Goal: Information Seeking & Learning: Learn about a topic

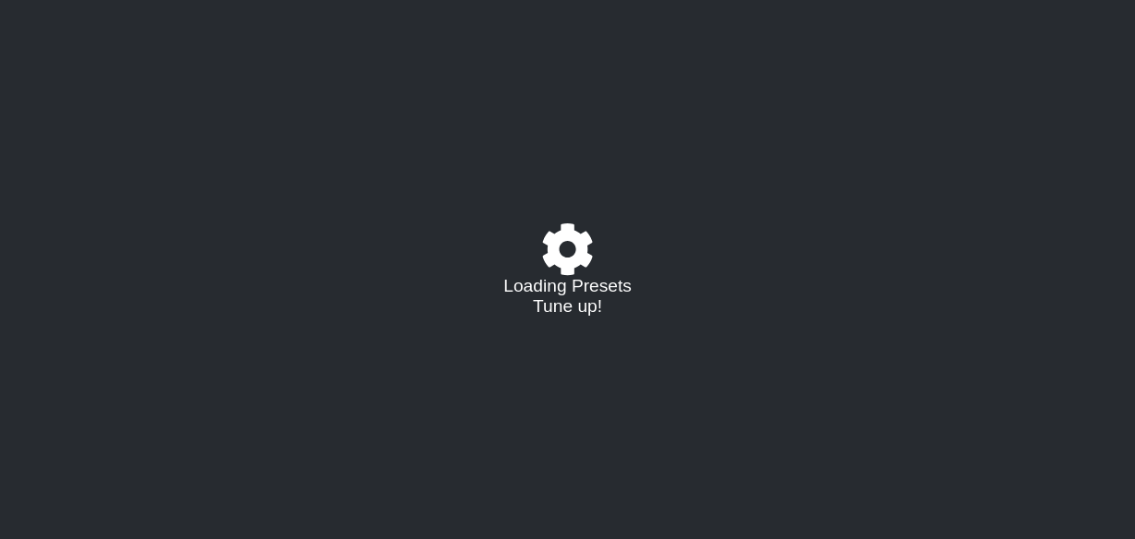
select select "/021588573919"
select select "C"
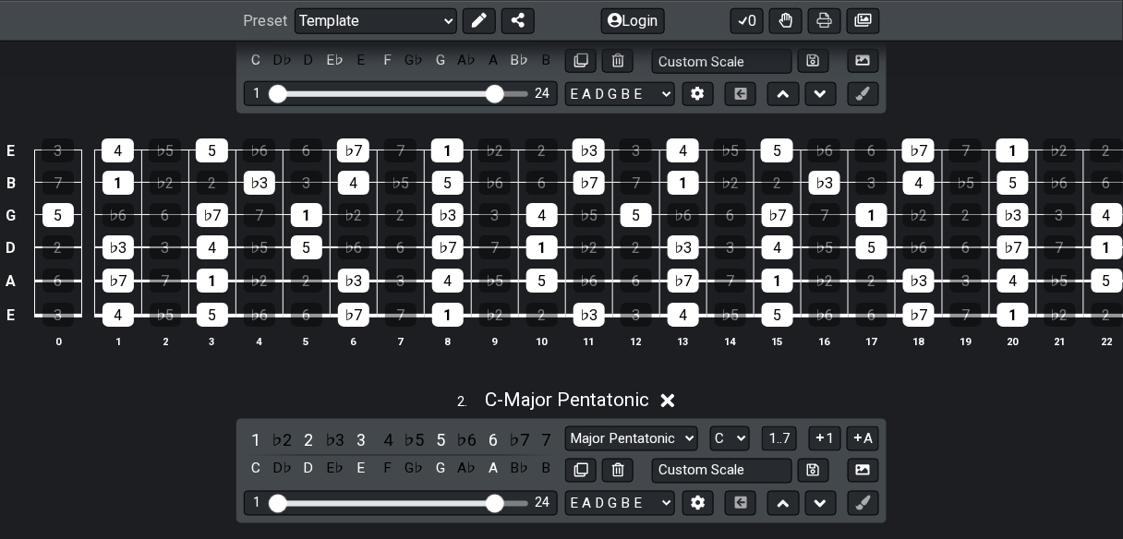
scroll to position [443, 0]
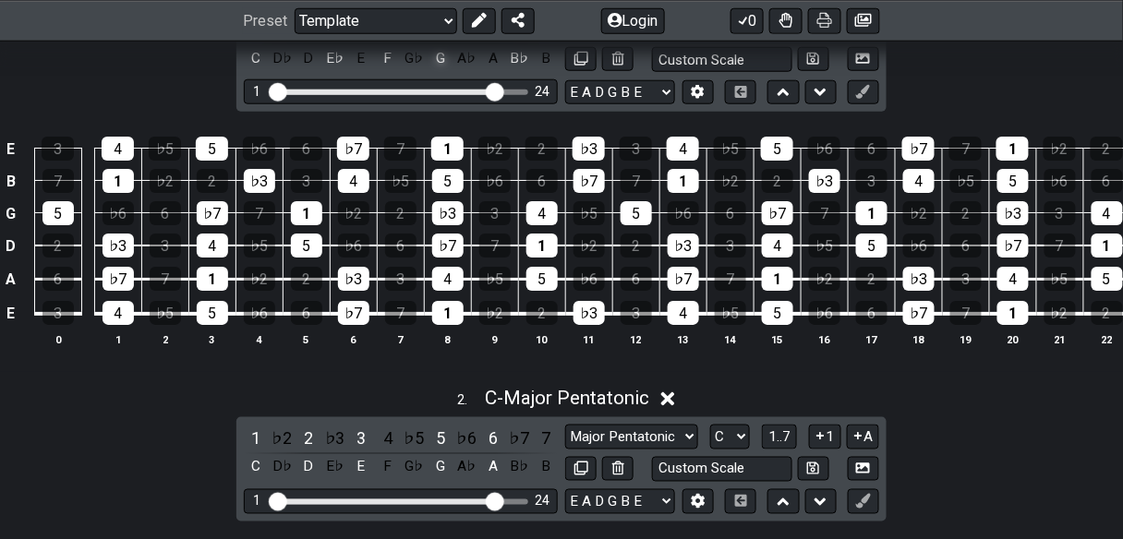
click at [428, 71] on div "G" at bounding box center [440, 58] width 24 height 25
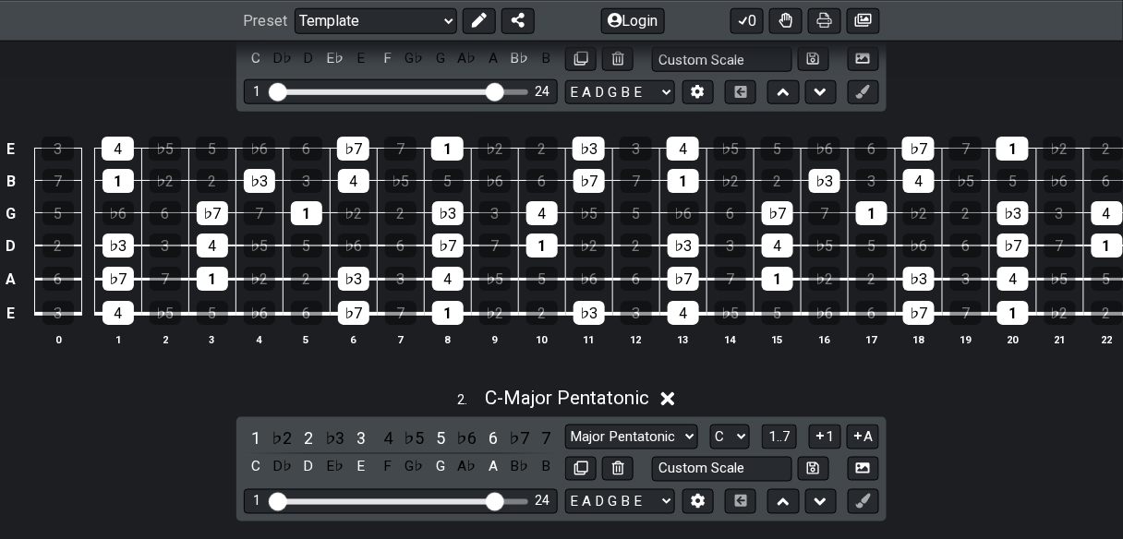
click at [698, 40] on select "Minor Pentatonic Root Minor Pentatonic Major Pentatonic Minor Blues Major Blues…" at bounding box center [631, 27] width 133 height 25
select select "Major Pentatonic"
click at [566, 40] on select "Minor Pentatonic Root Minor Pentatonic Major Pentatonic Minor Blues Major Blues…" at bounding box center [631, 27] width 133 height 25
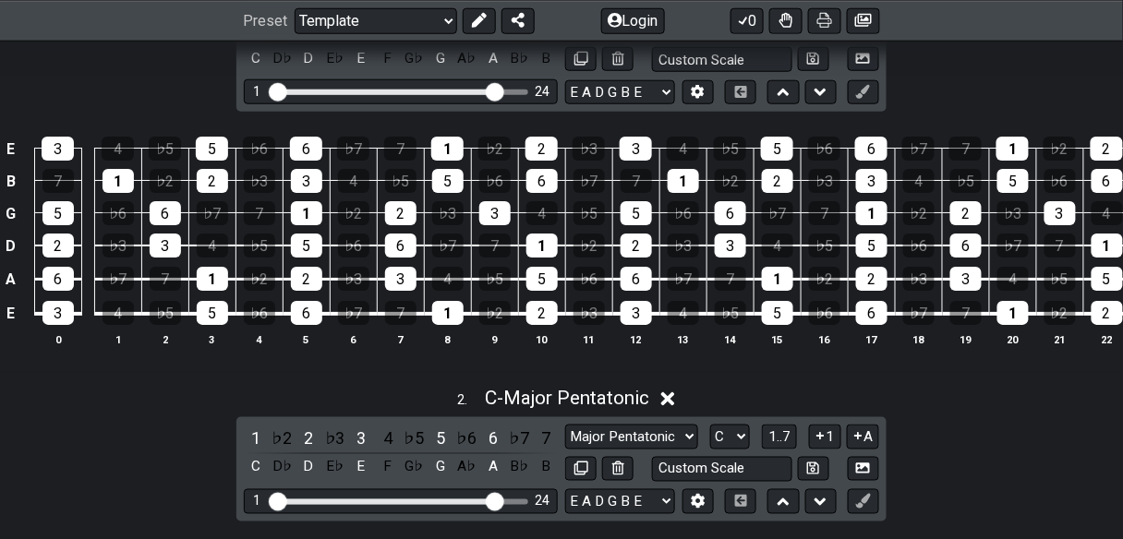
click at [750, 40] on select "A♭ A A♯ B♭ B C C♯ D♭ D D♯ E♭ E F F♯ G♭ G G♯" at bounding box center [730, 27] width 40 height 25
select select "G"
click at [750, 40] on select "A♭ A A♯ B♭ B C C♯ D♭ D D♯ E♭ E F F♯ G♭ G G♯" at bounding box center [730, 27] width 40 height 25
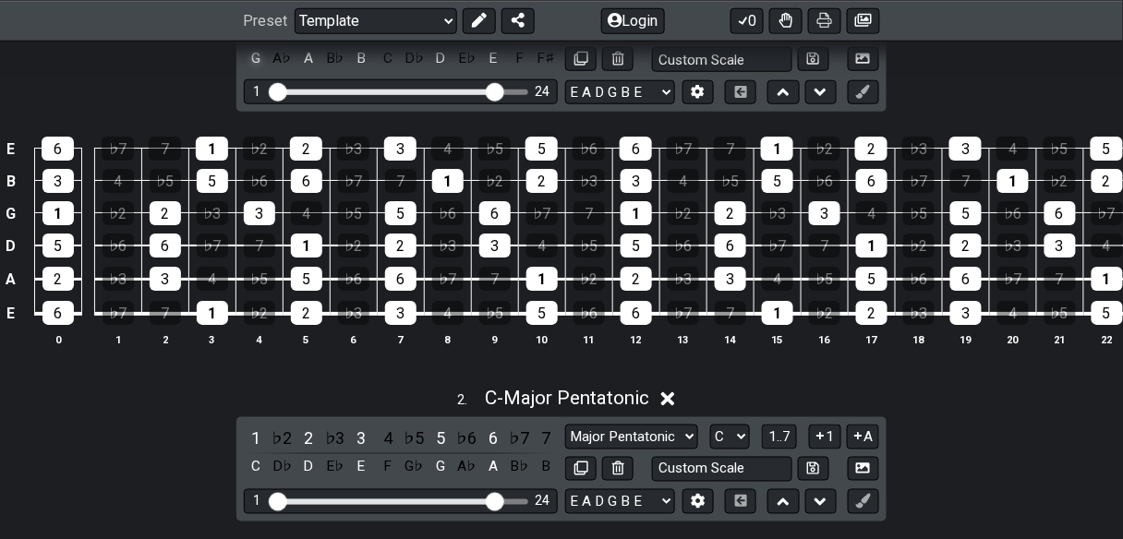
click at [244, 71] on div "G" at bounding box center [256, 58] width 24 height 25
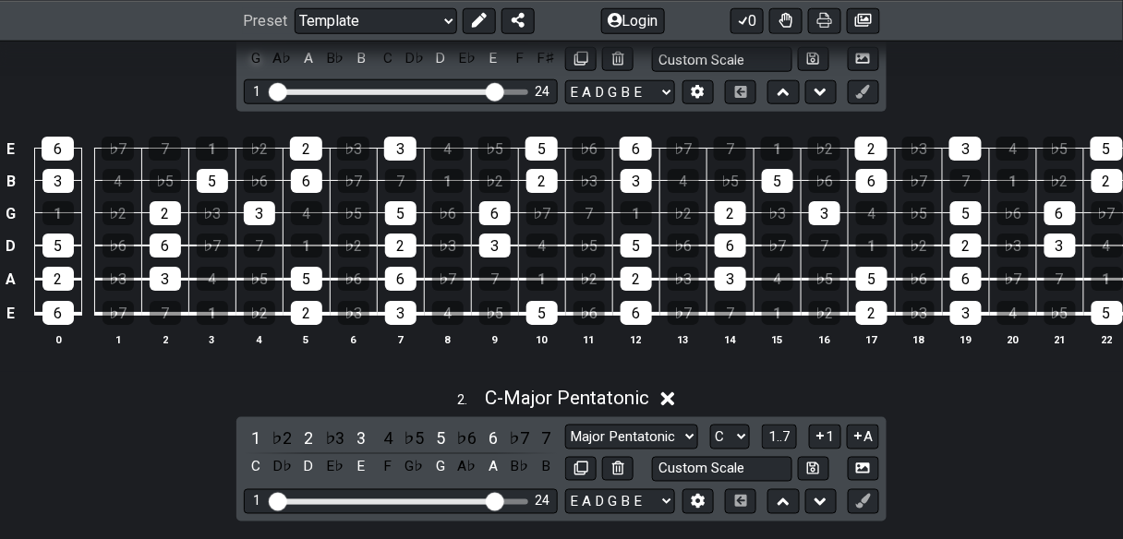
click at [244, 71] on div "G" at bounding box center [256, 58] width 24 height 25
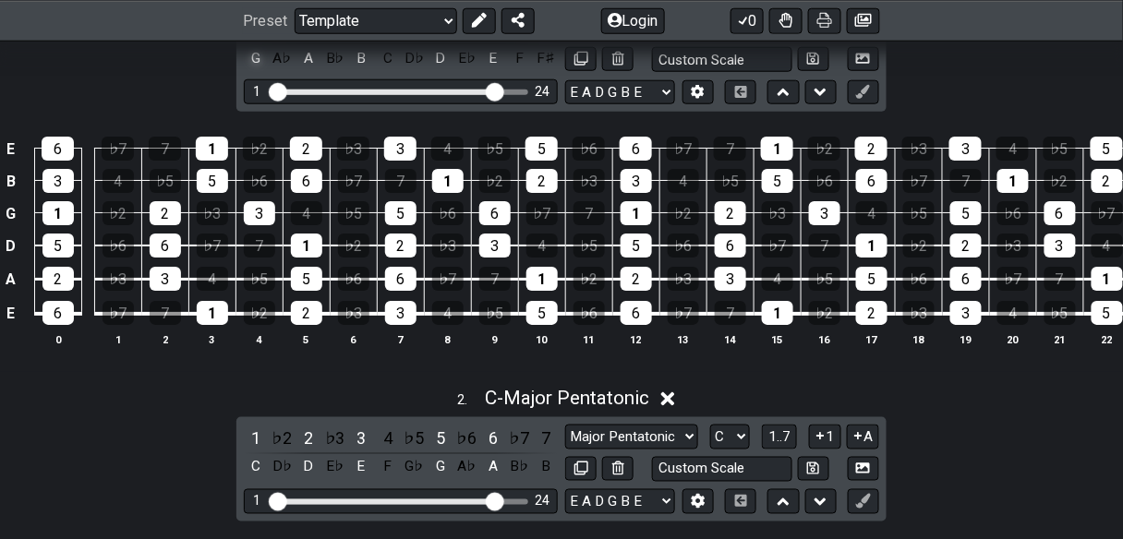
click at [244, 71] on div "G" at bounding box center [256, 58] width 24 height 25
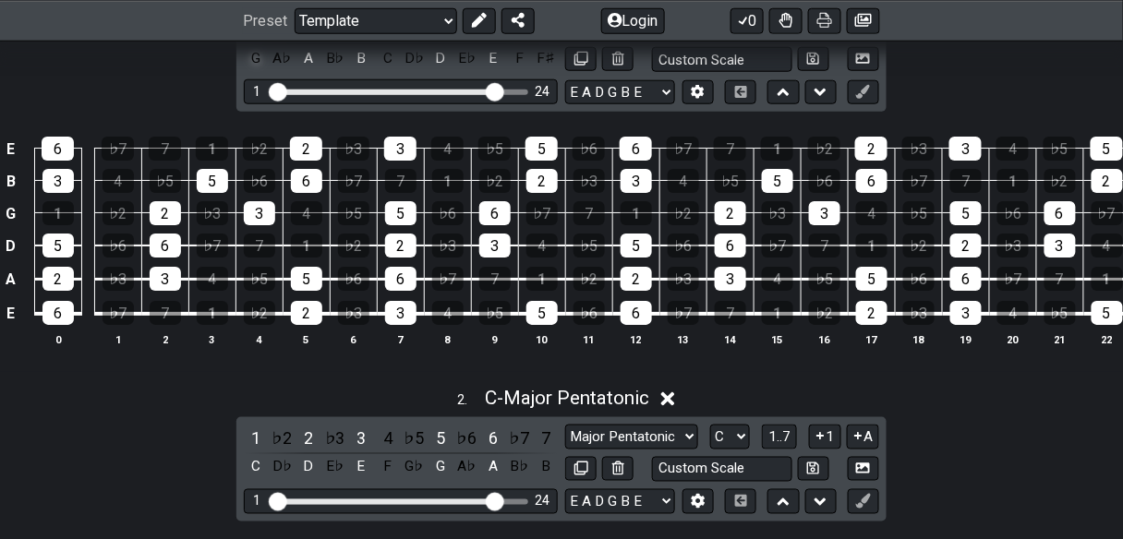
click at [244, 71] on div "G" at bounding box center [256, 58] width 24 height 25
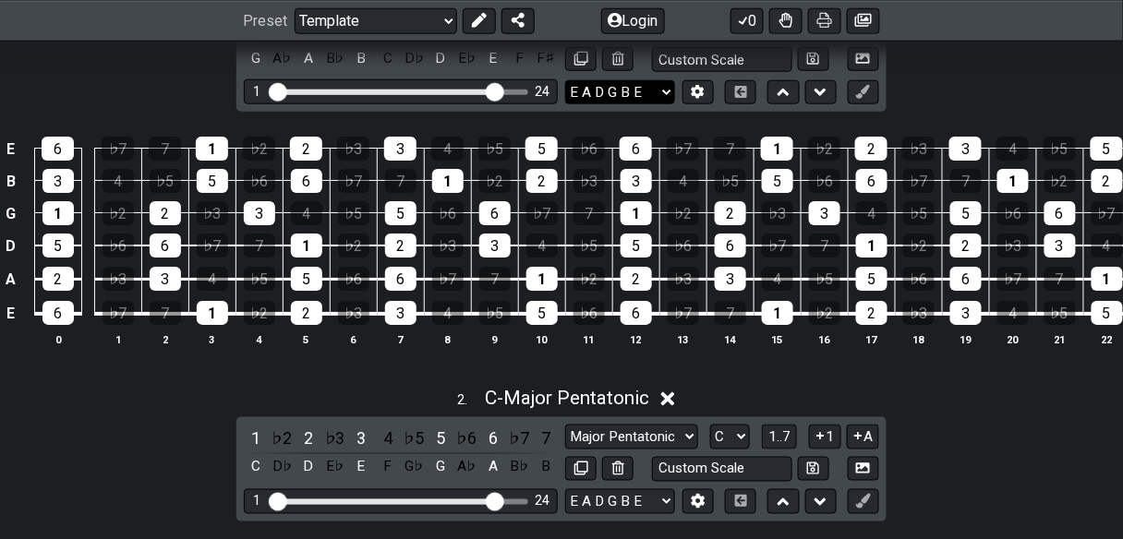
click at [675, 105] on select "E A D G B E E A D G B E E A D G B E B E A D F♯ B A D G C E A D A D G B E E♭ A♭ …" at bounding box center [620, 92] width 110 height 25
click at [714, 105] on button at bounding box center [697, 92] width 31 height 25
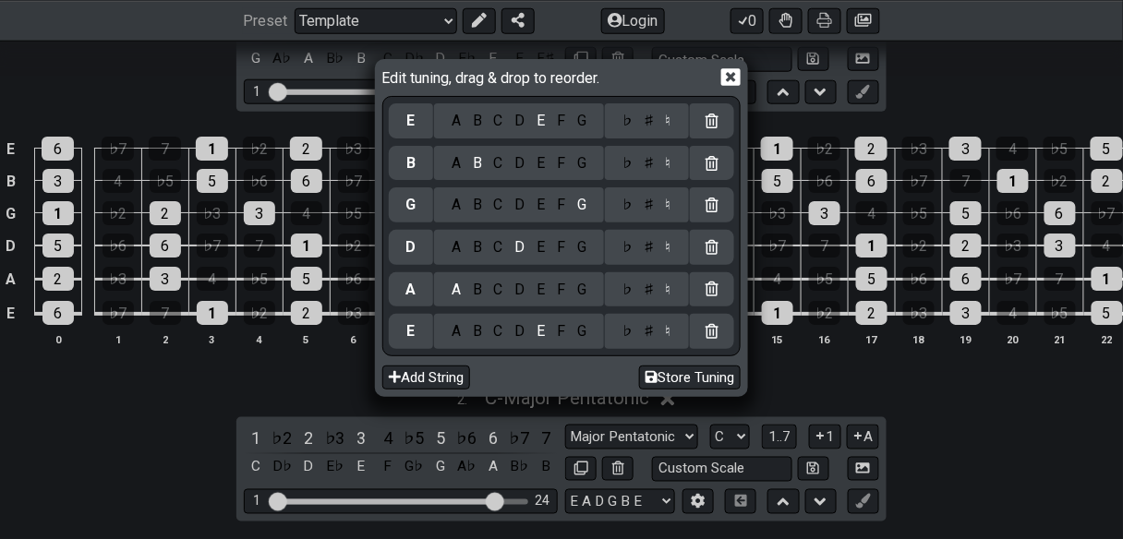
click at [741, 78] on icon at bounding box center [730, 77] width 19 height 18
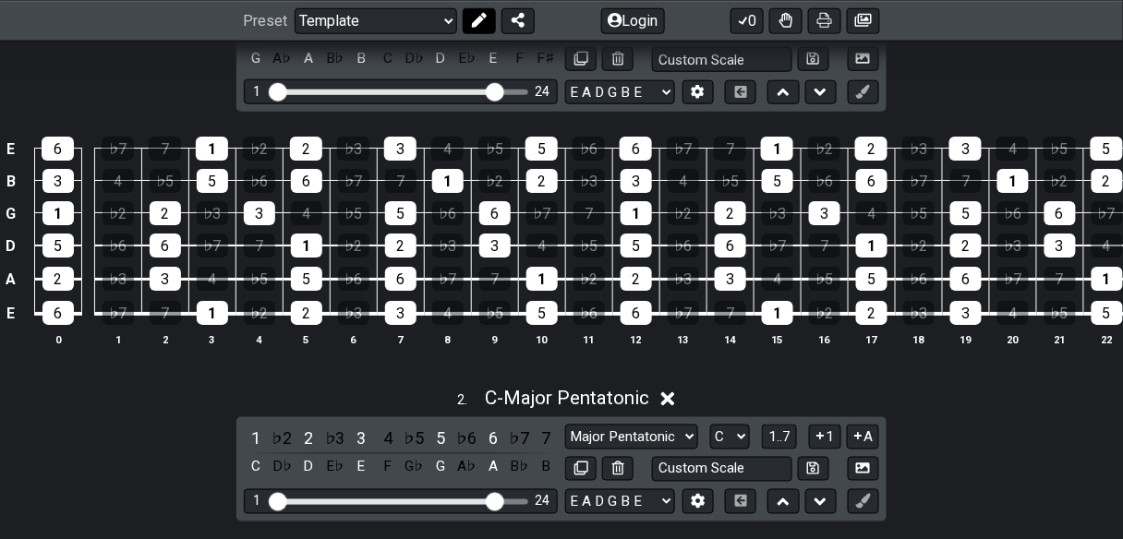
click at [487, 26] on icon at bounding box center [479, 20] width 15 height 15
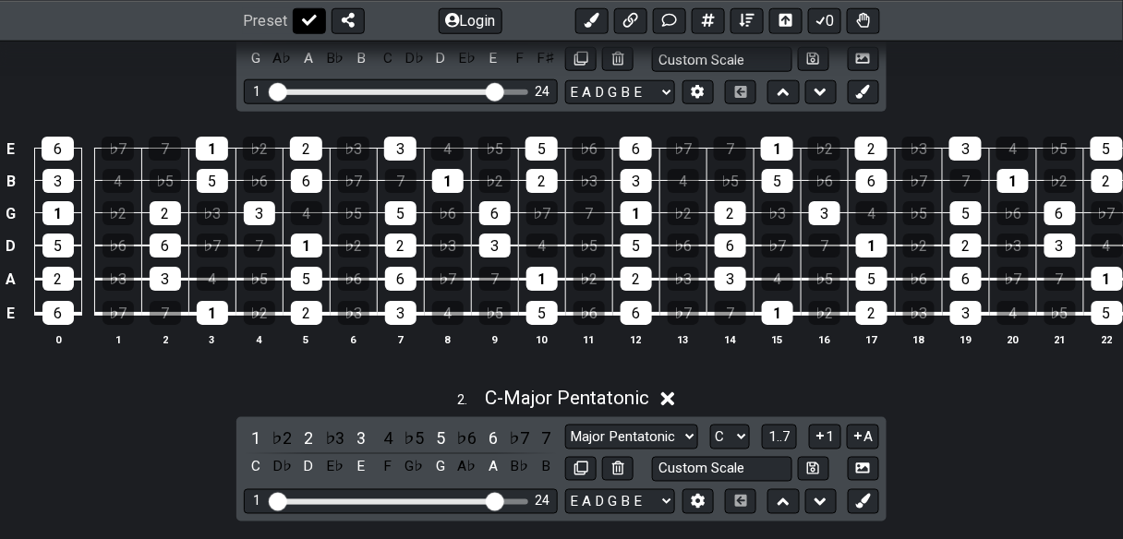
click at [317, 22] on icon at bounding box center [309, 20] width 15 height 15
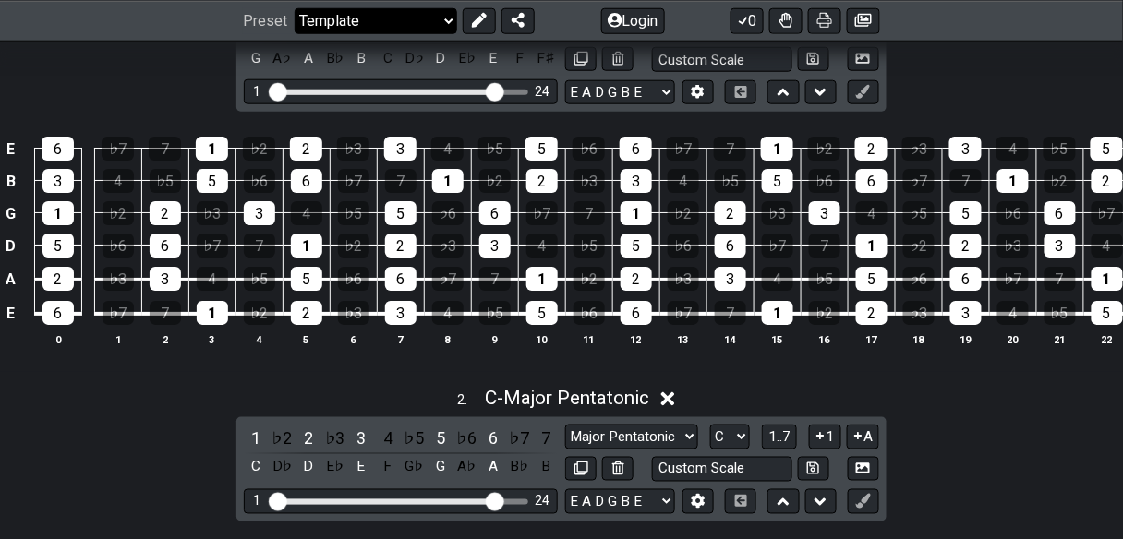
click at [342, 28] on select "Welcome to #fretflip! Template Custom Preset Minor Pentatonic Major Pentatonic …" at bounding box center [376, 20] width 163 height 26
click at [305, 8] on select "Welcome to #fretflip! Template Custom Preset Minor Pentatonic Major Pentatonic …" at bounding box center [376, 20] width 163 height 26
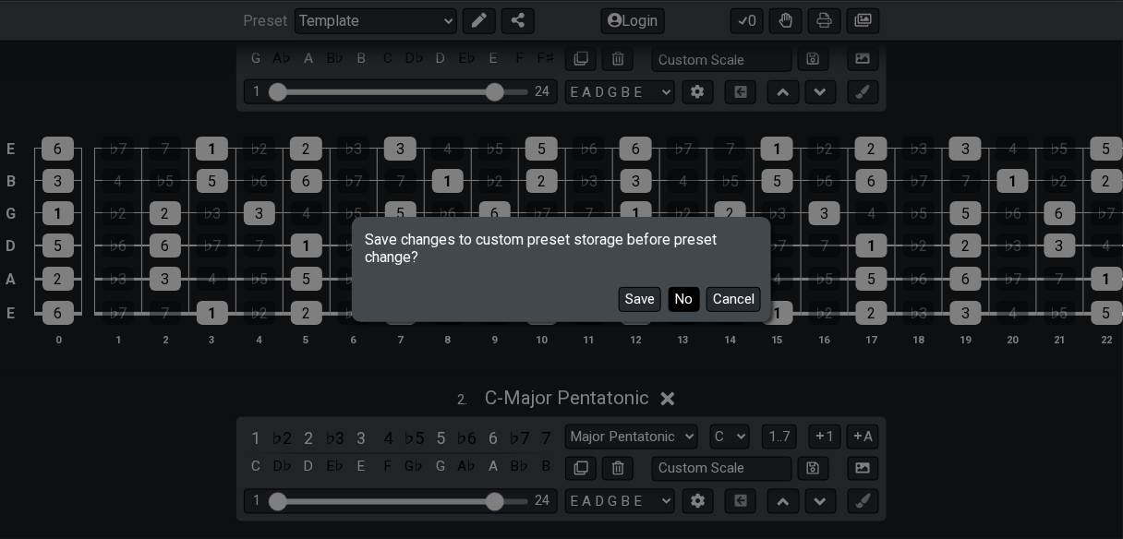
click at [700, 310] on button "No" at bounding box center [684, 299] width 31 height 25
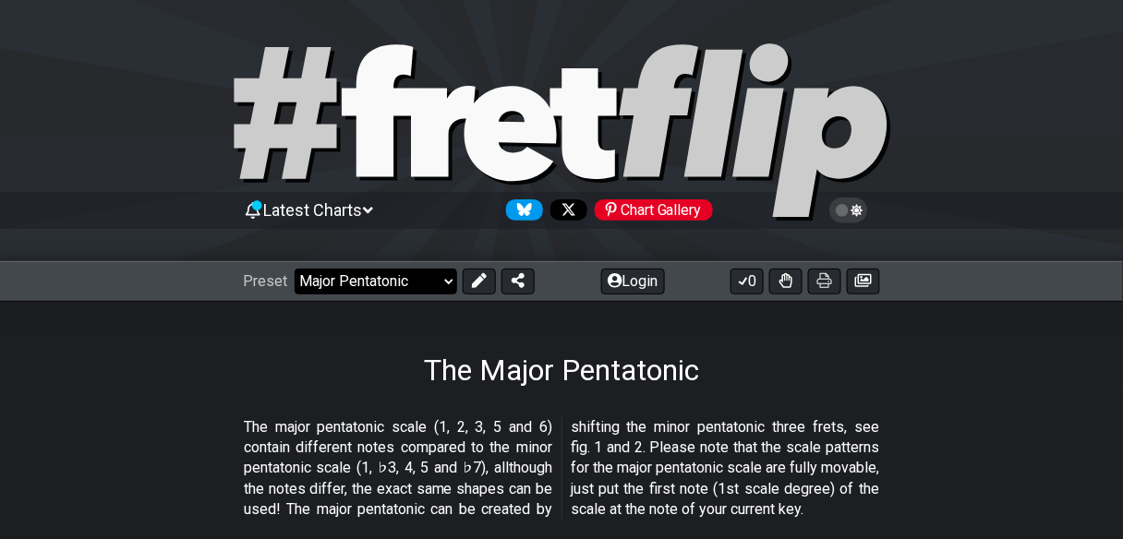
click at [457, 295] on select "Welcome to #fretflip! Template Custom Preset Minor Pentatonic Major Pentatonic …" at bounding box center [376, 282] width 163 height 26
click at [305, 288] on select "Welcome to #fretflip! Template Custom Preset Minor Pentatonic Major Pentatonic …" at bounding box center [376, 282] width 163 height 26
click at [457, 295] on select "Welcome to #fretflip! Template Custom Preset Minor Pentatonic Major Pentatonic …" at bounding box center [376, 282] width 163 height 26
click at [305, 288] on select "Welcome to #fretflip! Template Custom Preset Minor Pentatonic Major Pentatonic …" at bounding box center [376, 282] width 163 height 26
select select "/guitar-scales"
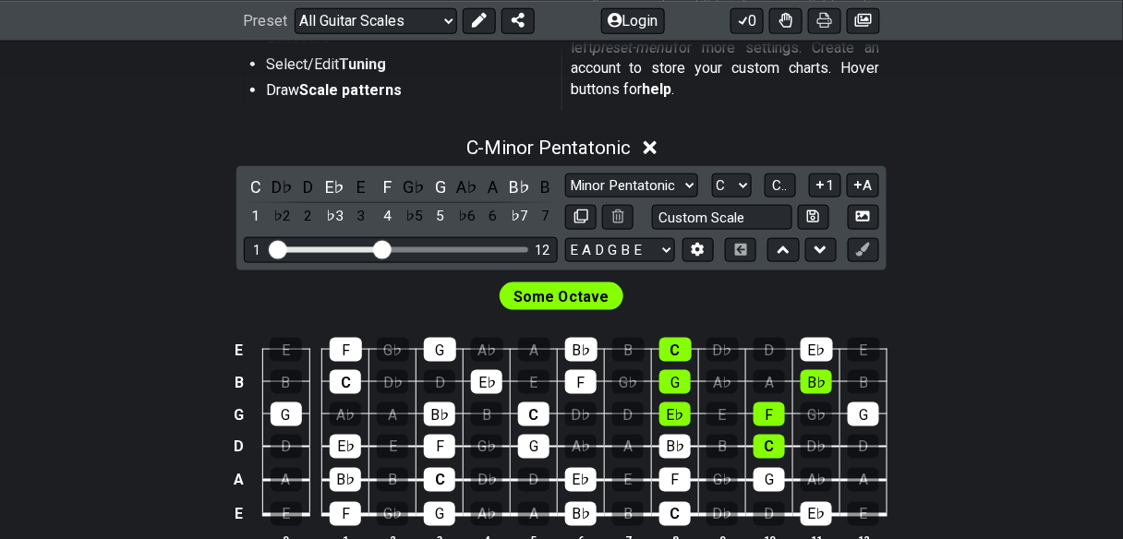
scroll to position [443, 0]
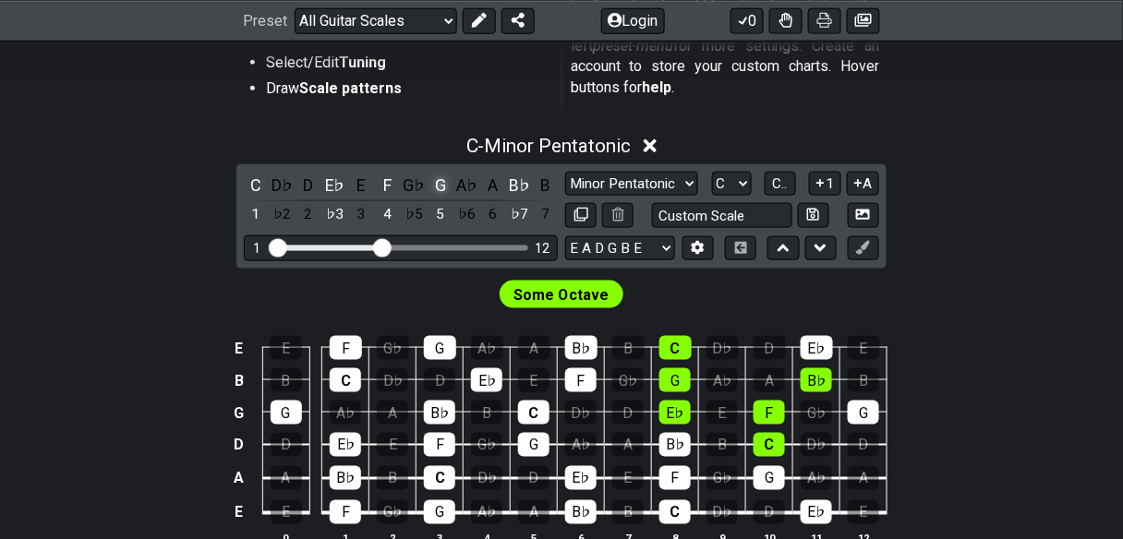
click at [428, 198] on div "G" at bounding box center [440, 185] width 24 height 25
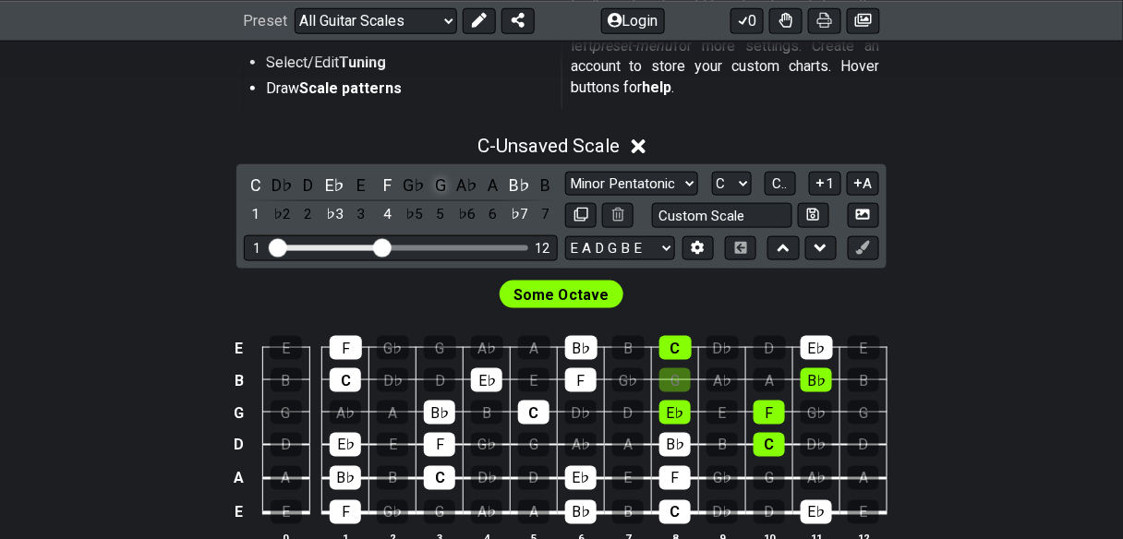
click at [428, 198] on div "G" at bounding box center [440, 185] width 24 height 25
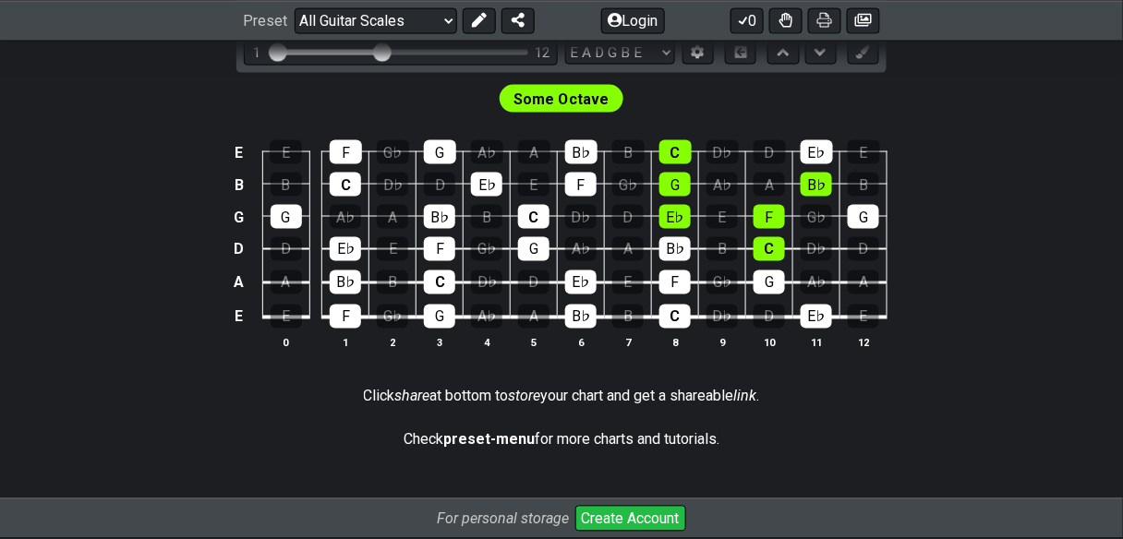
scroll to position [665, 0]
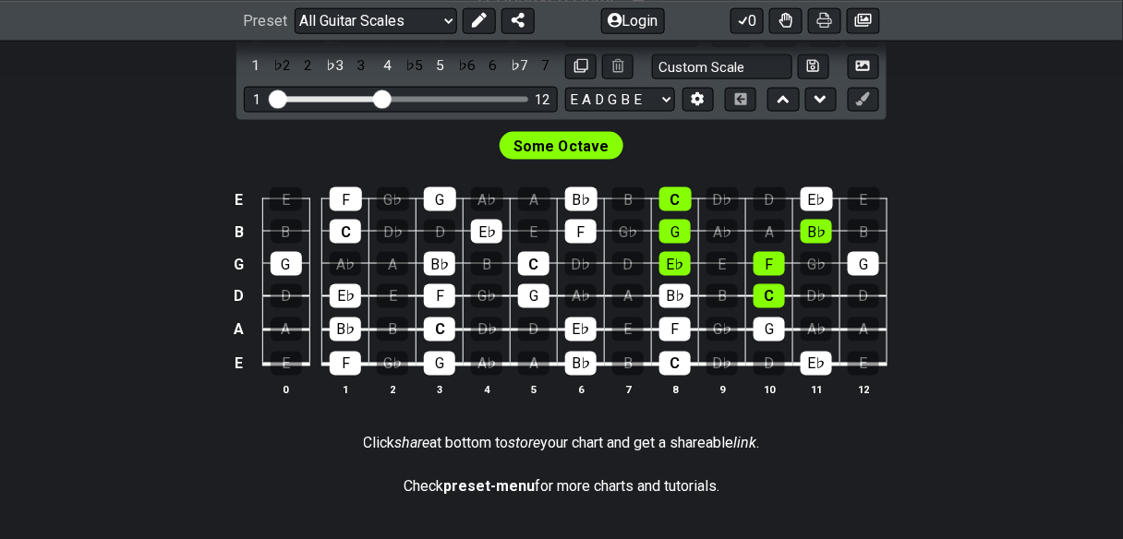
scroll to position [591, 0]
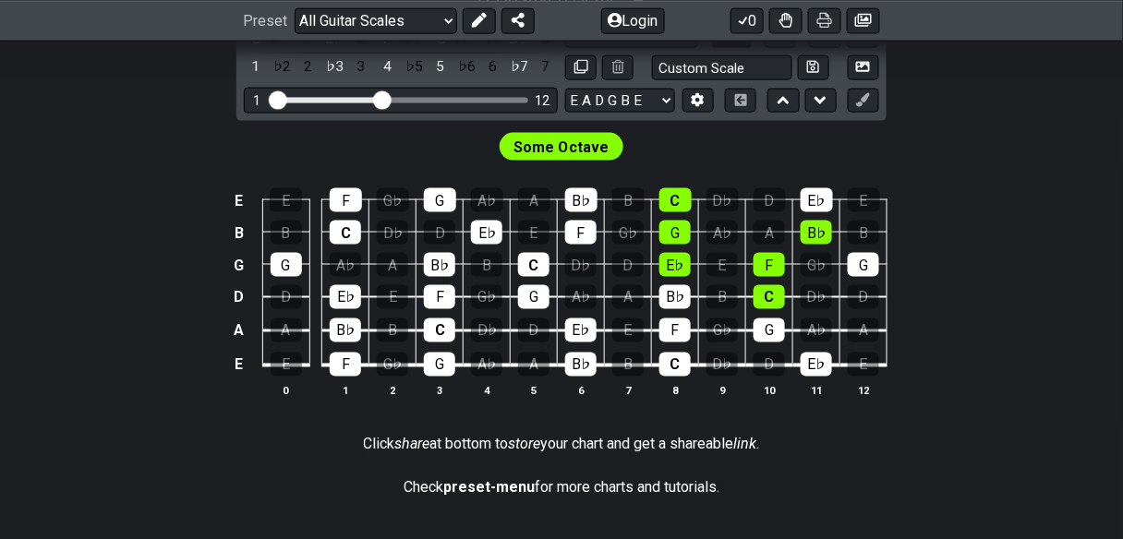
click at [752, 49] on select "A♭ A A♯ B♭ B C C♯ D♭ D D♯ E♭ E F F♯ G♭ G G♯" at bounding box center [732, 36] width 40 height 25
click at [788, 44] on span "C.." at bounding box center [780, 36] width 15 height 17
click at [790, 44] on span "1..7" at bounding box center [779, 36] width 22 height 17
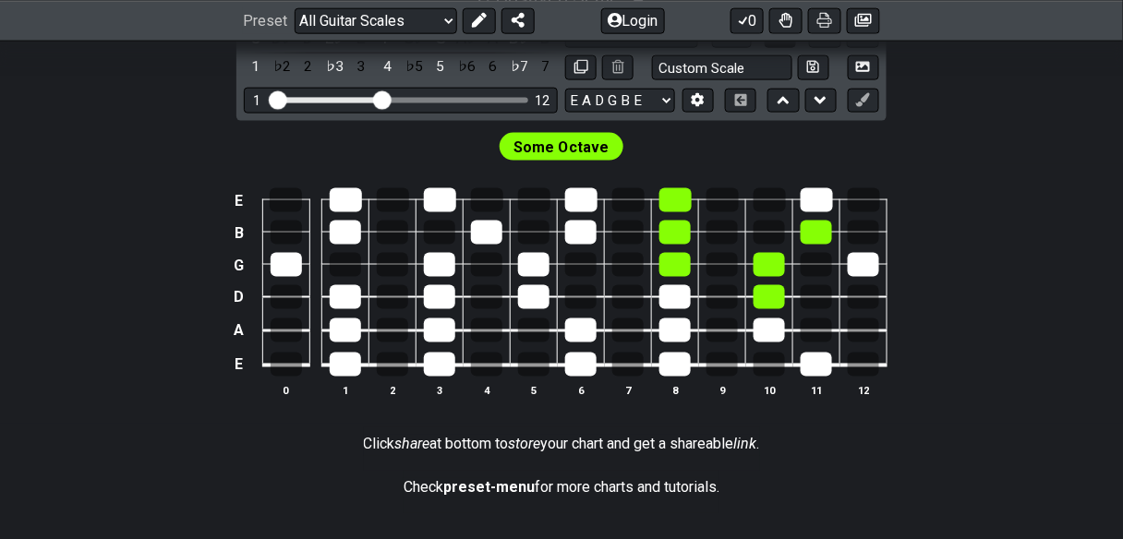
click at [784, 44] on span "..." at bounding box center [780, 36] width 8 height 17
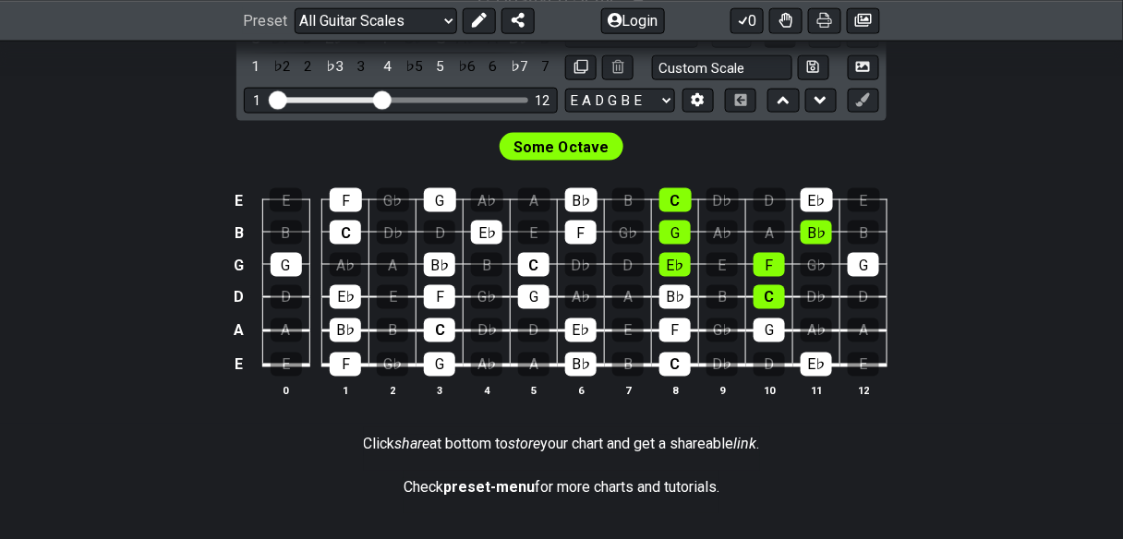
click at [788, 44] on span "C.." at bounding box center [780, 36] width 15 height 17
click at [790, 44] on span "1..7" at bounding box center [779, 36] width 22 height 17
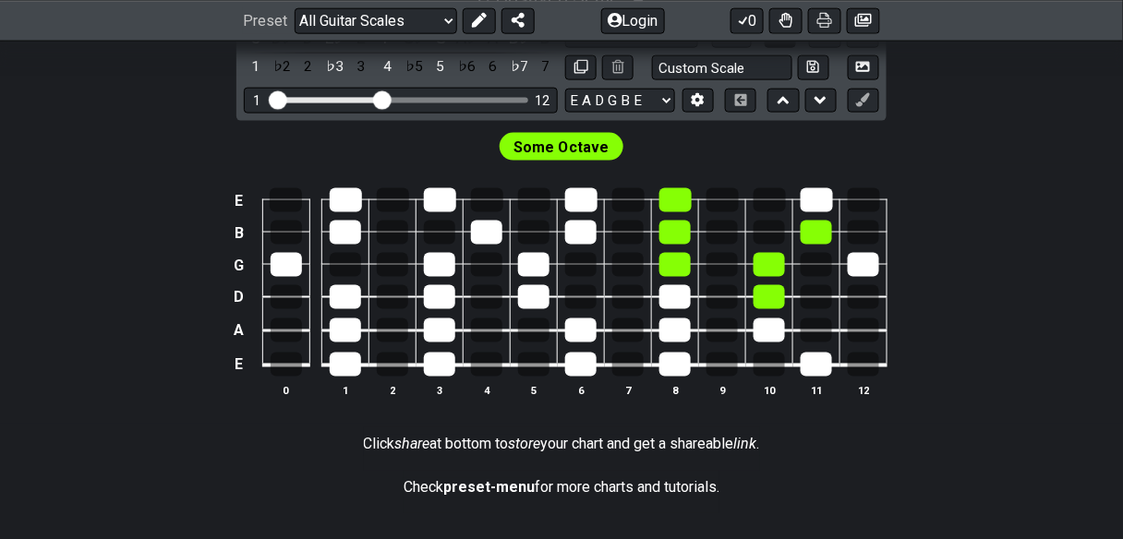
click at [784, 44] on span "..." at bounding box center [780, 36] width 8 height 17
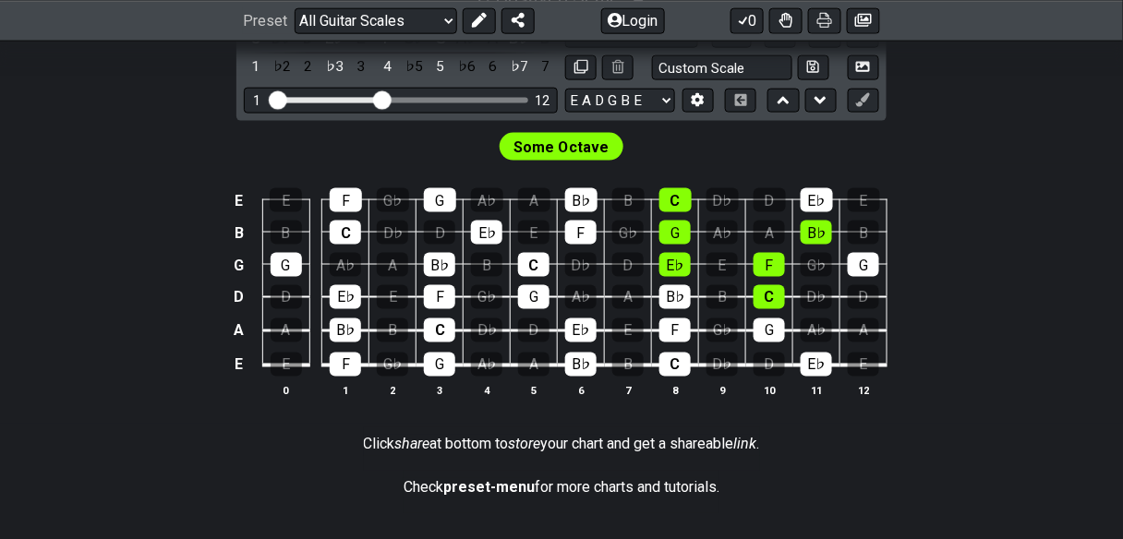
click at [609, 162] on span "Some Octave" at bounding box center [561, 148] width 95 height 27
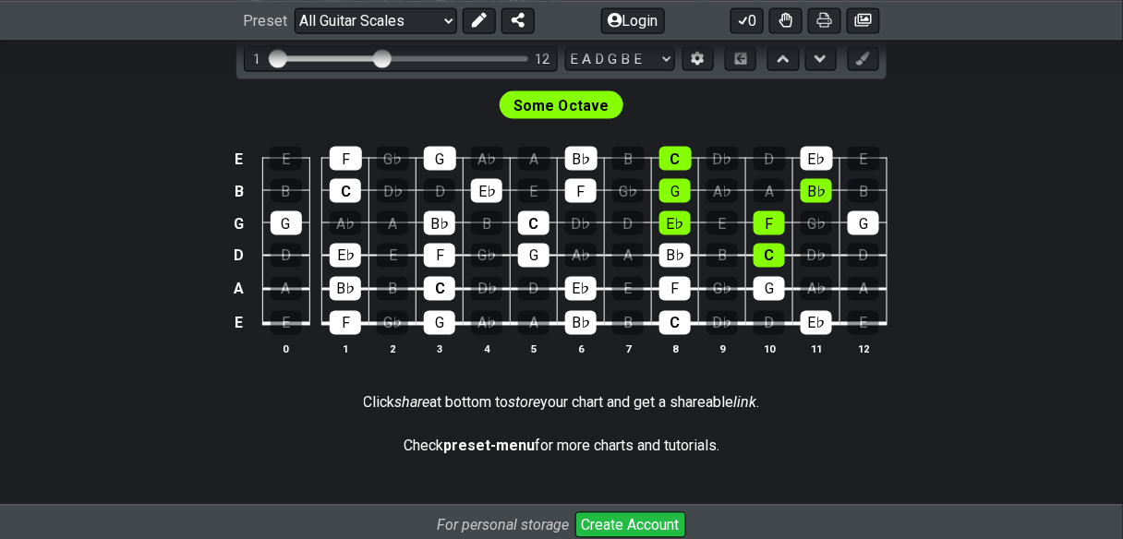
scroll to position [621, 0]
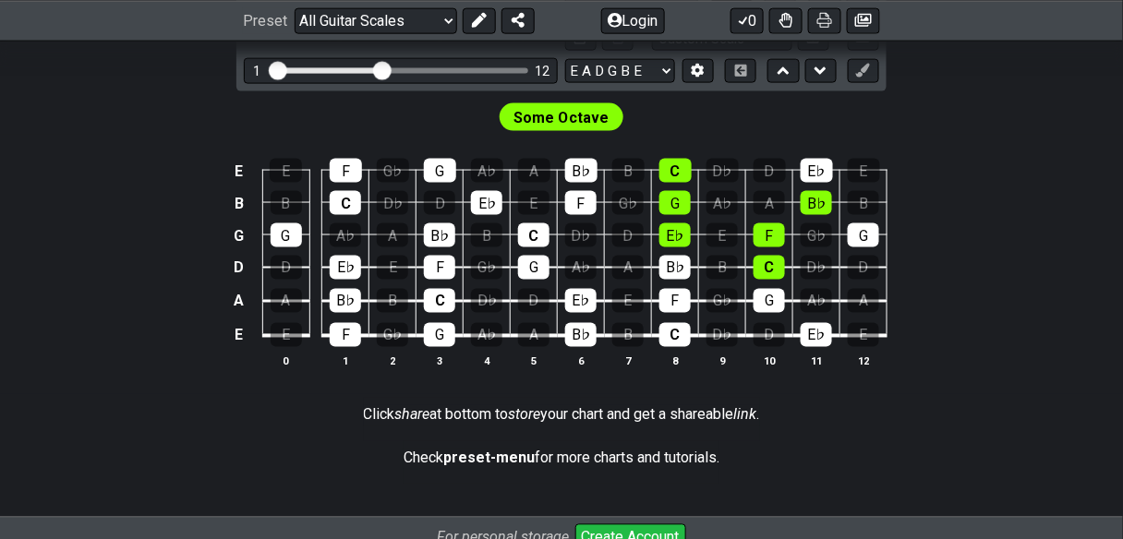
click at [752, 19] on select "A♭ A A♯ B♭ B C C♯ D♭ D D♯ E♭ E F F♯ G♭ G G♯" at bounding box center [732, 6] width 40 height 25
select select "G"
click at [752, 19] on select "A♭ A A♯ B♭ B C C♯ D♭ D D♯ E♭ E F F♯ G♭ G G♯" at bounding box center [732, 6] width 40 height 25
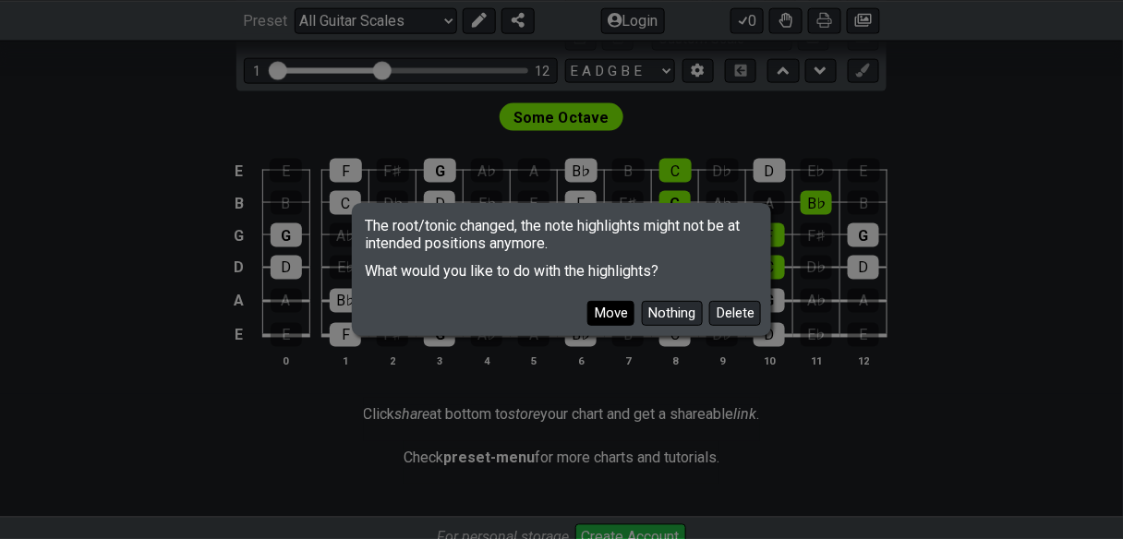
click at [634, 319] on button "Move" at bounding box center [610, 313] width 47 height 25
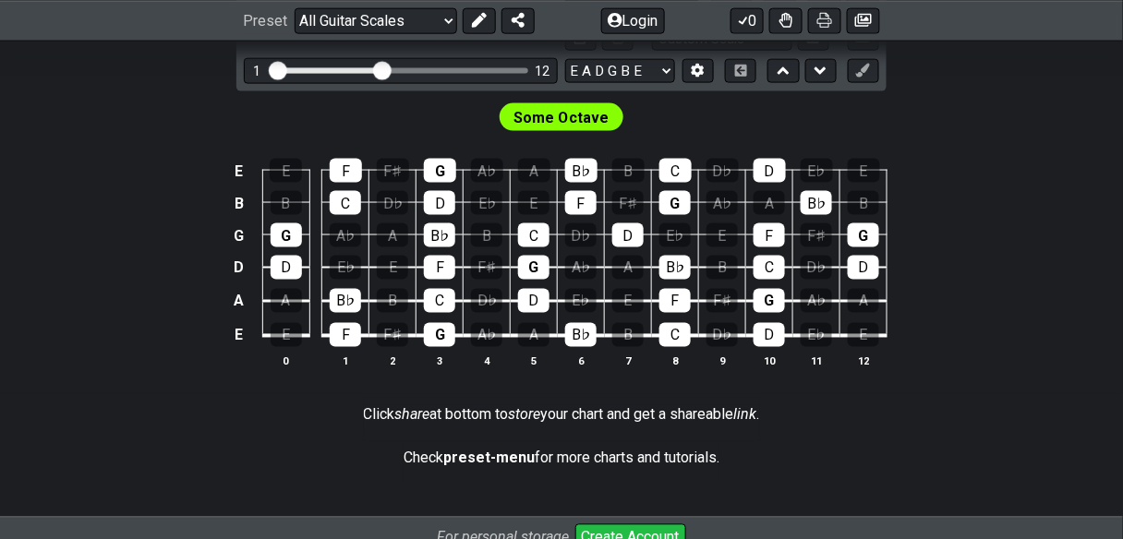
click at [698, 19] on select "Minor Pentatonic Root Minor Pentatonic Major Pentatonic Minor Blues Major Blues…" at bounding box center [631, 6] width 133 height 25
click at [566, 19] on select "Minor Pentatonic Root Minor Pentatonic Major Pentatonic Minor Blues Major Blues…" at bounding box center [631, 6] width 133 height 25
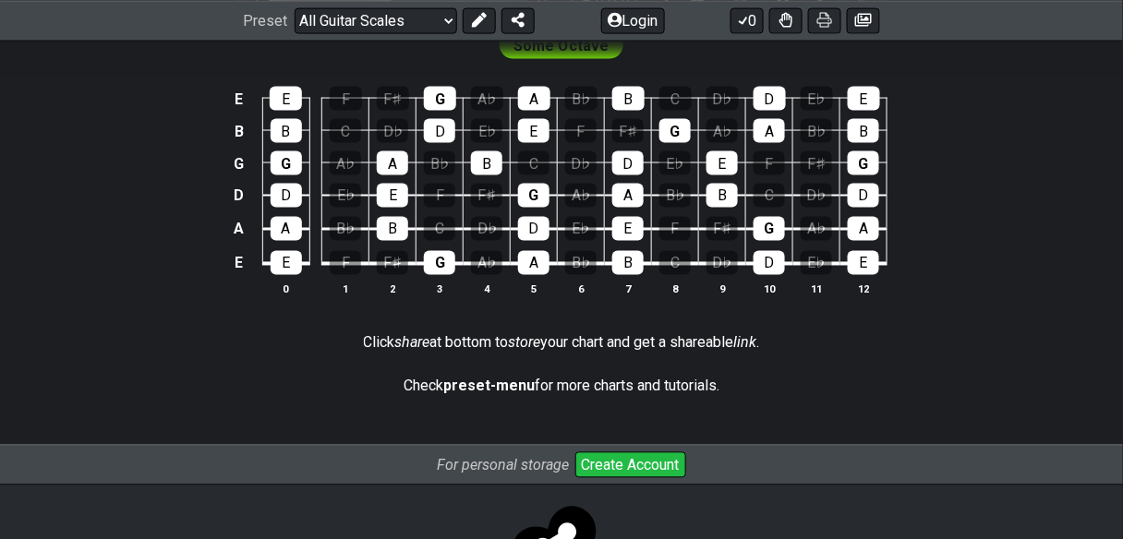
scroll to position [694, 0]
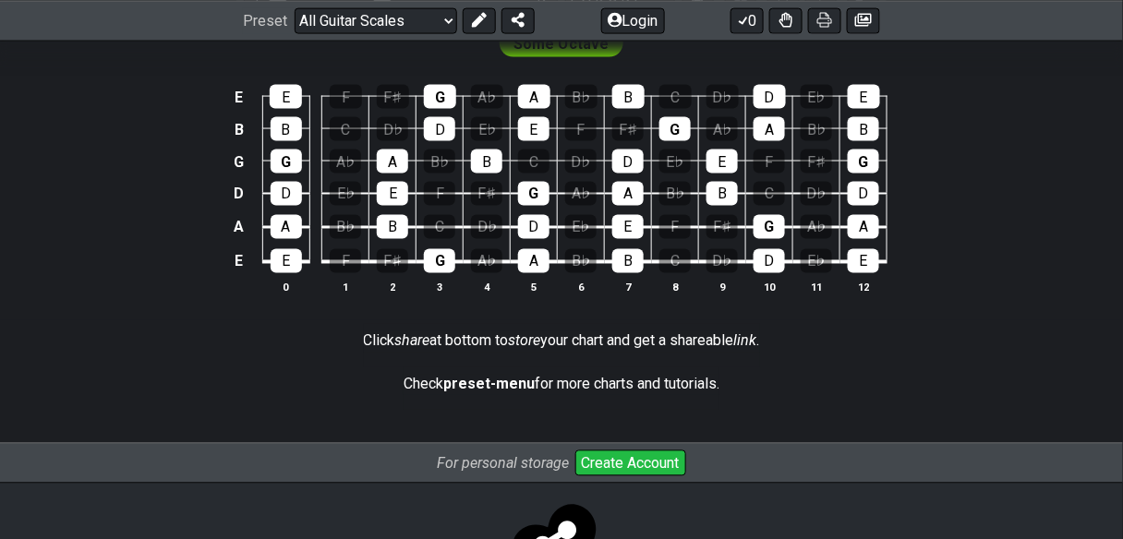
click at [598, 58] on span "Some Octave" at bounding box center [561, 44] width 95 height 27
click at [424, 273] on div "G" at bounding box center [439, 261] width 31 height 24
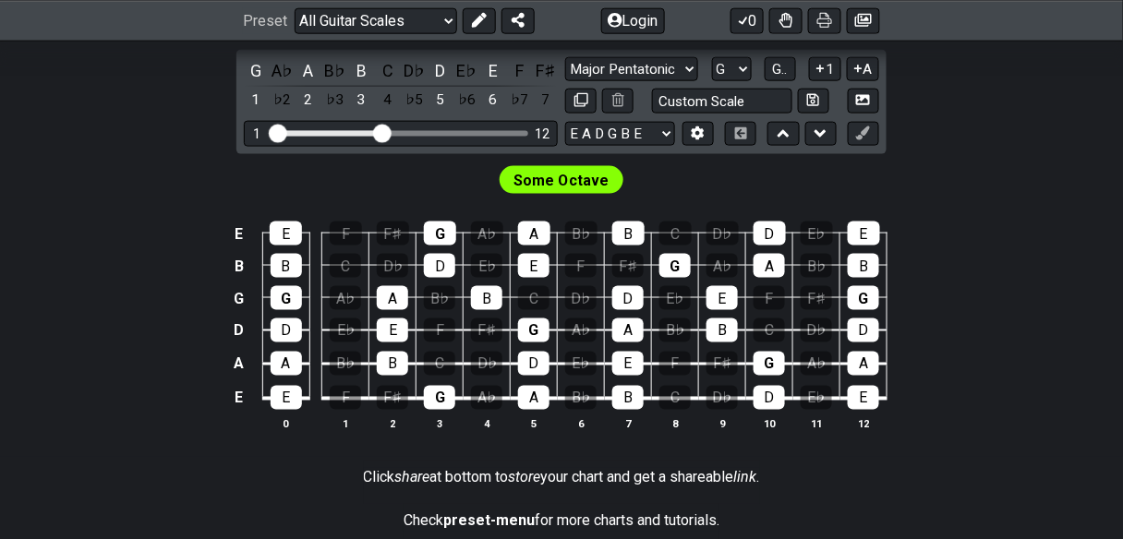
scroll to position [547, 0]
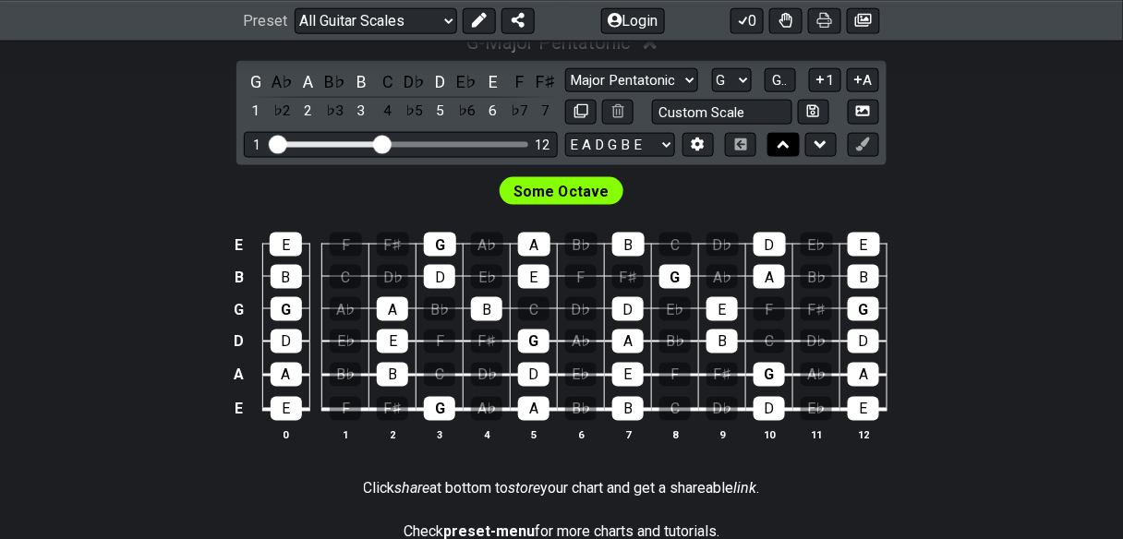
click at [790, 149] on icon at bounding box center [784, 144] width 12 height 7
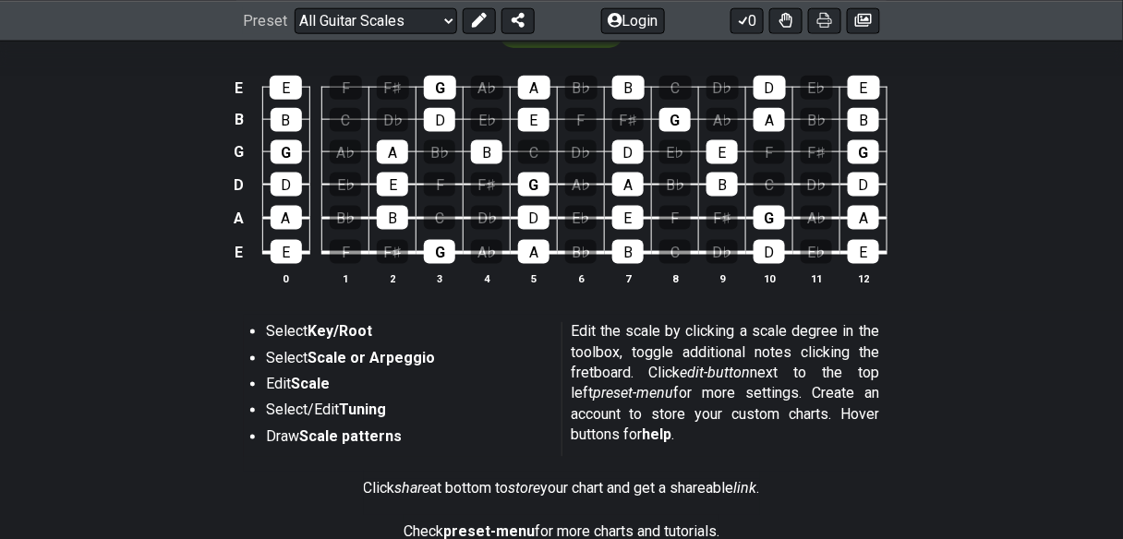
scroll to position [350, 0]
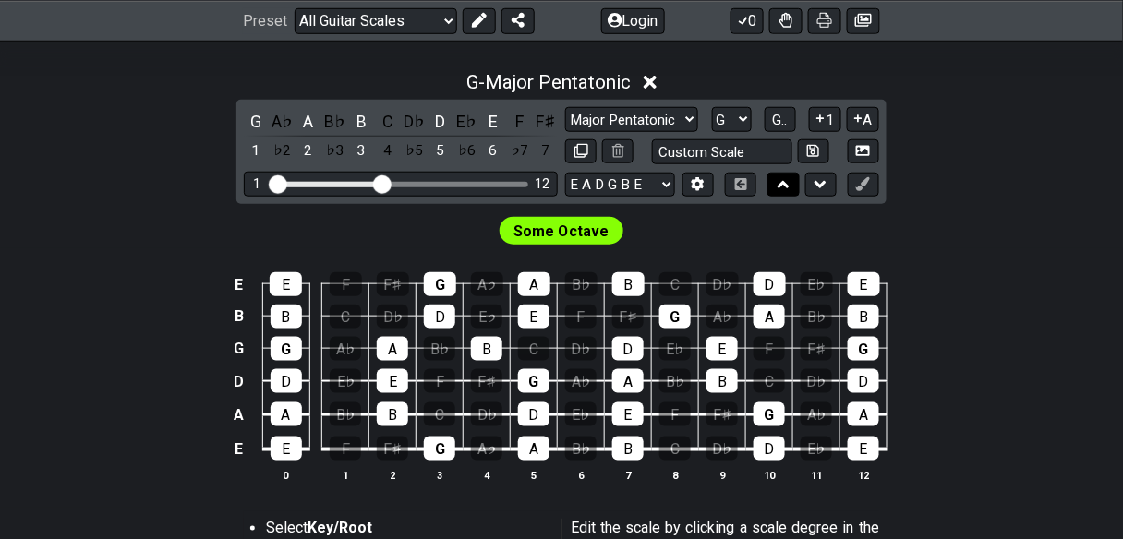
click at [790, 188] on icon at bounding box center [784, 184] width 12 height 7
click at [826, 194] on icon at bounding box center [820, 184] width 12 height 18
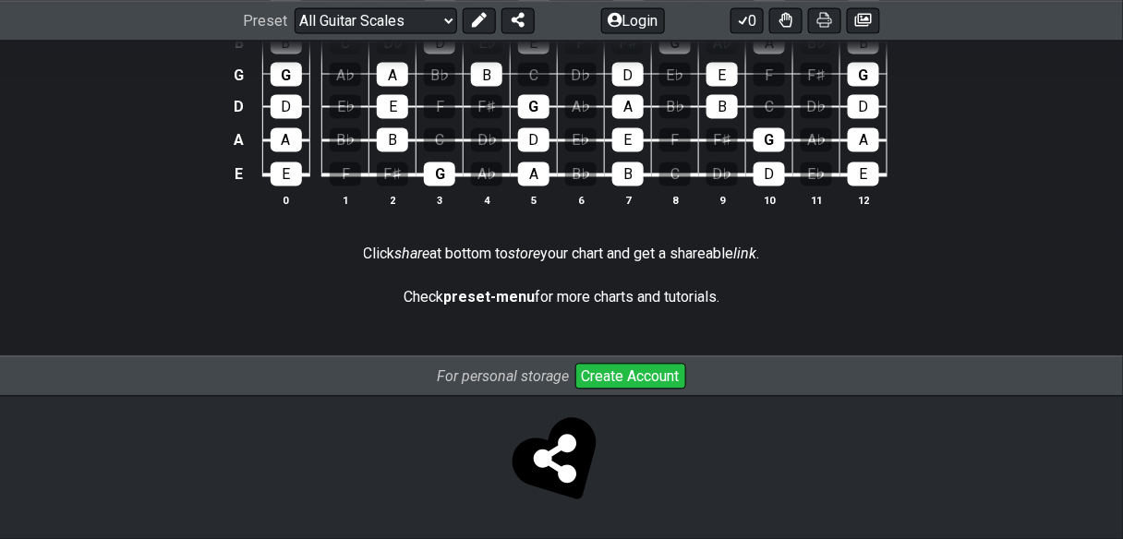
scroll to position [645, 0]
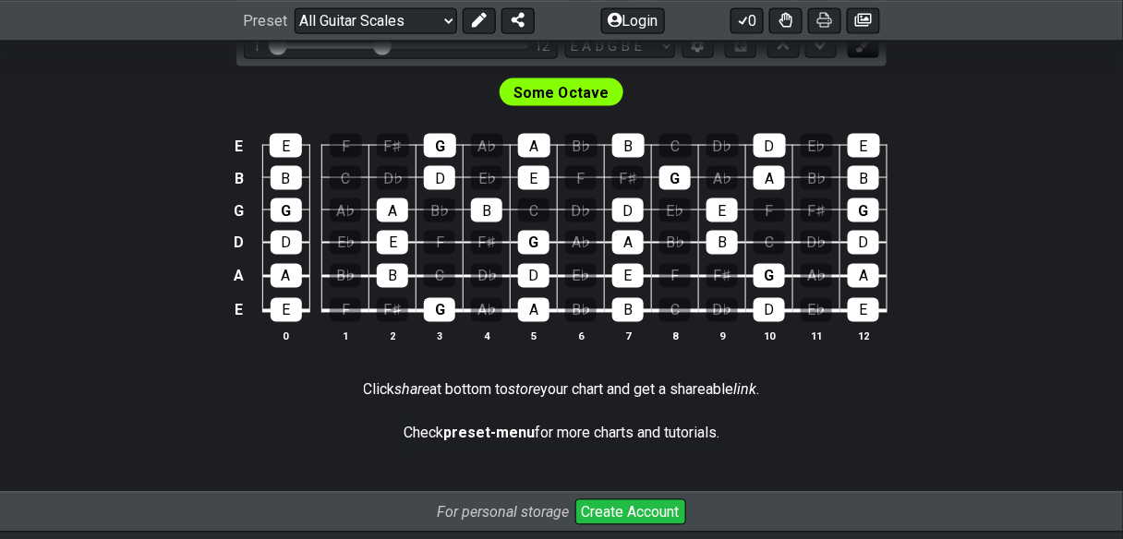
click at [870, 53] on icon at bounding box center [863, 46] width 14 height 14
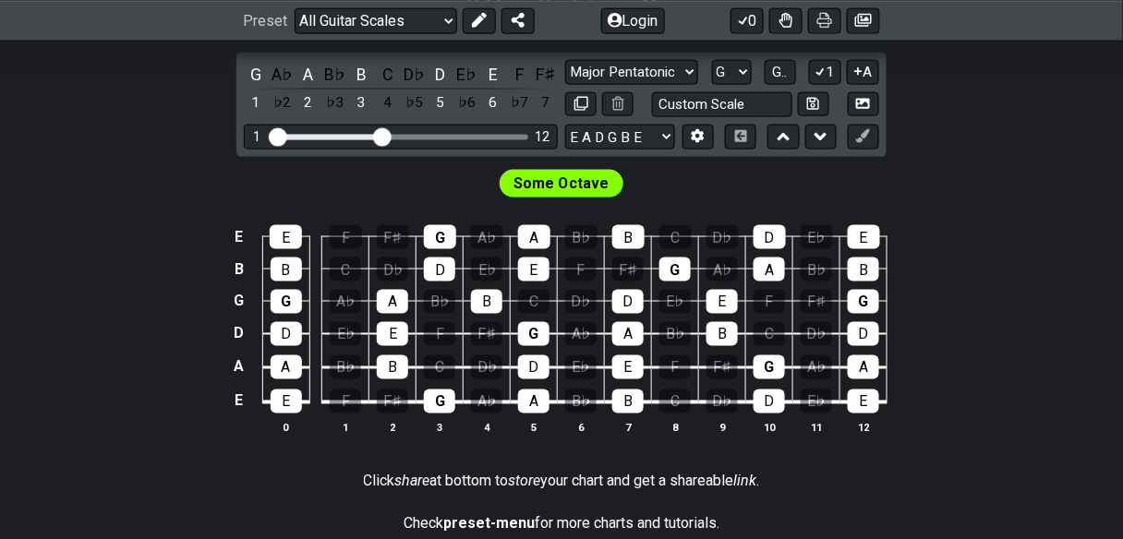
scroll to position [572, 0]
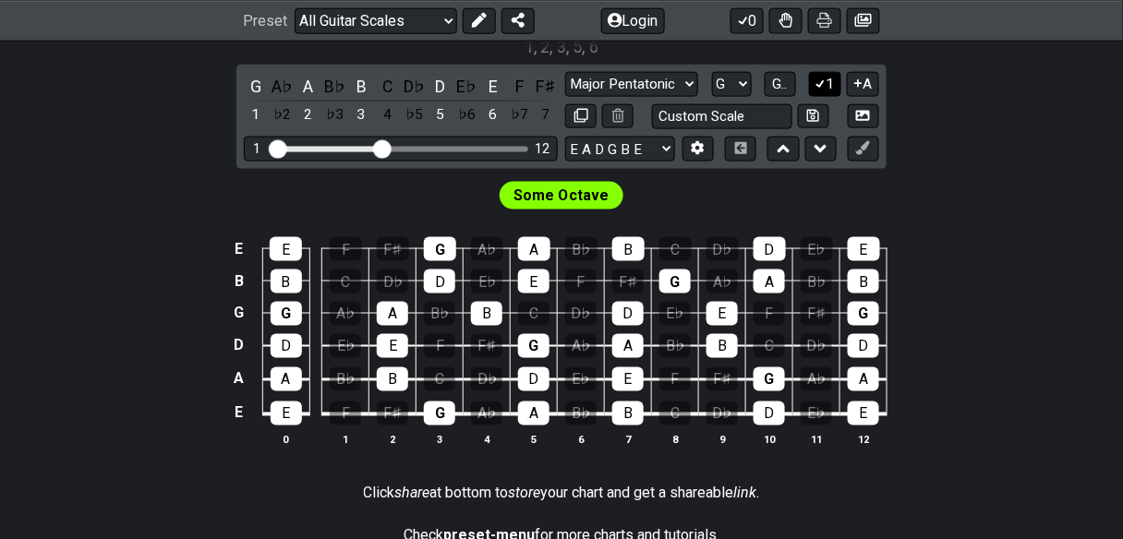
click at [829, 90] on icon at bounding box center [821, 84] width 18 height 14
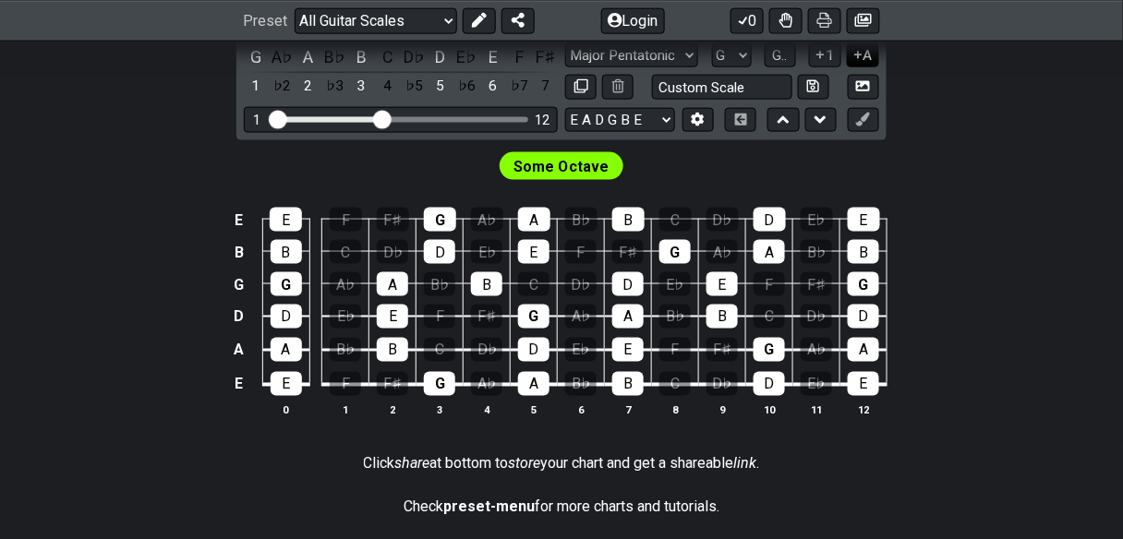
click at [879, 68] on button "A" at bounding box center [863, 55] width 32 height 25
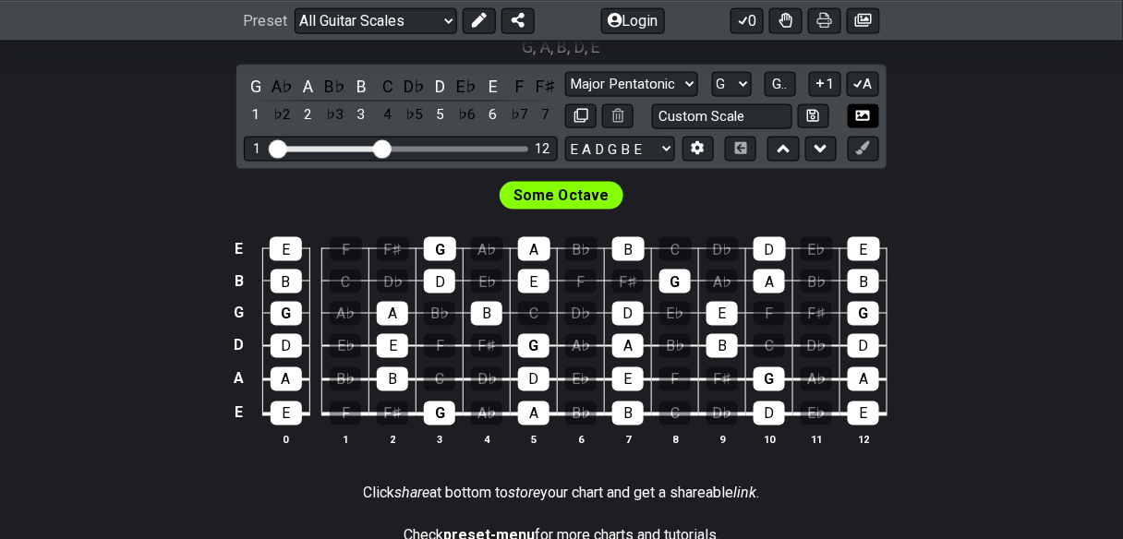
click at [879, 97] on button "A" at bounding box center [863, 84] width 32 height 25
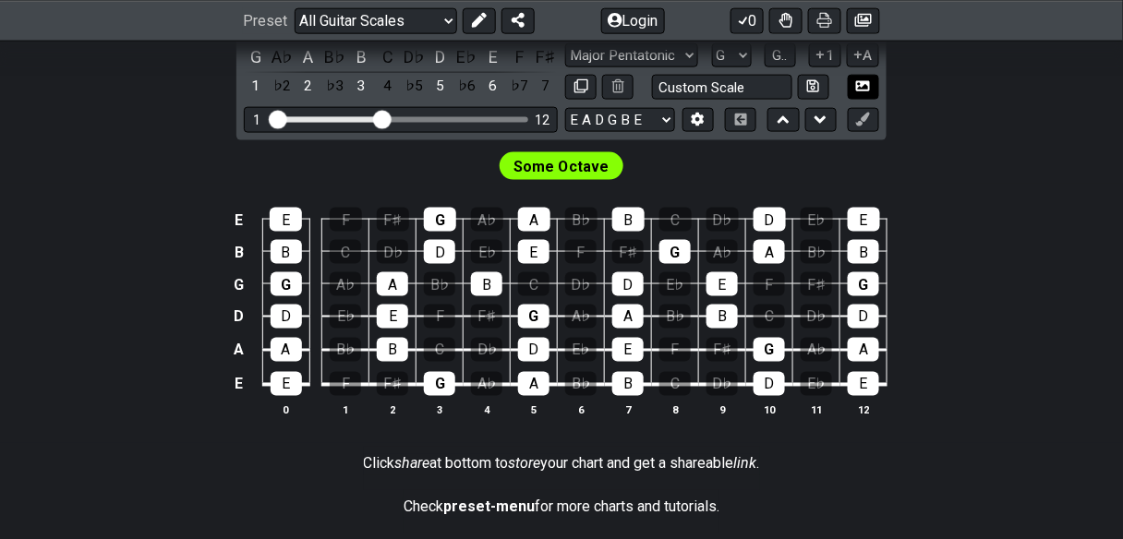
click at [870, 91] on icon at bounding box center [863, 86] width 14 height 10
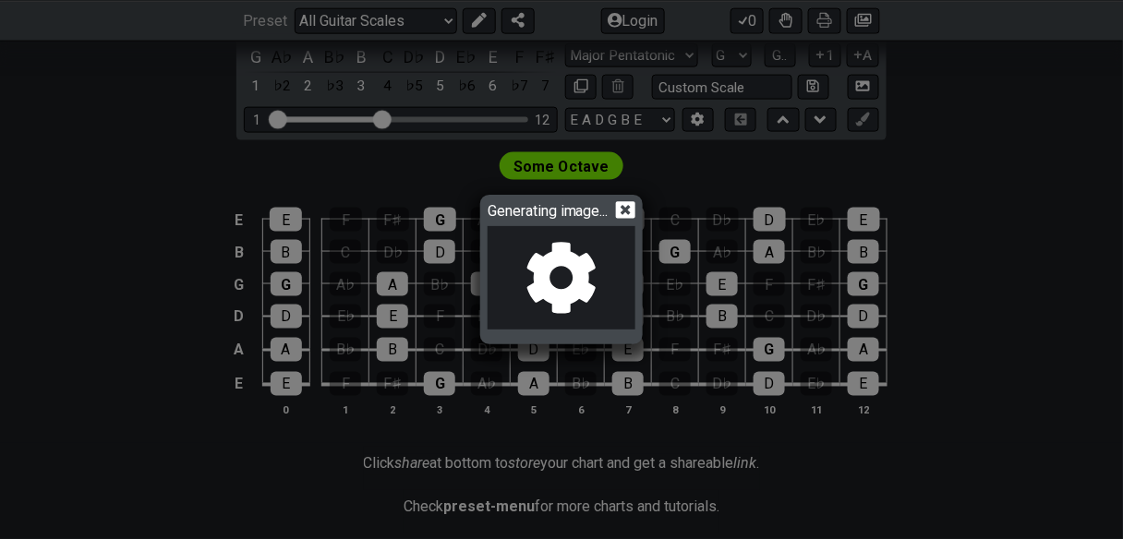
click at [635, 201] on icon at bounding box center [625, 210] width 19 height 18
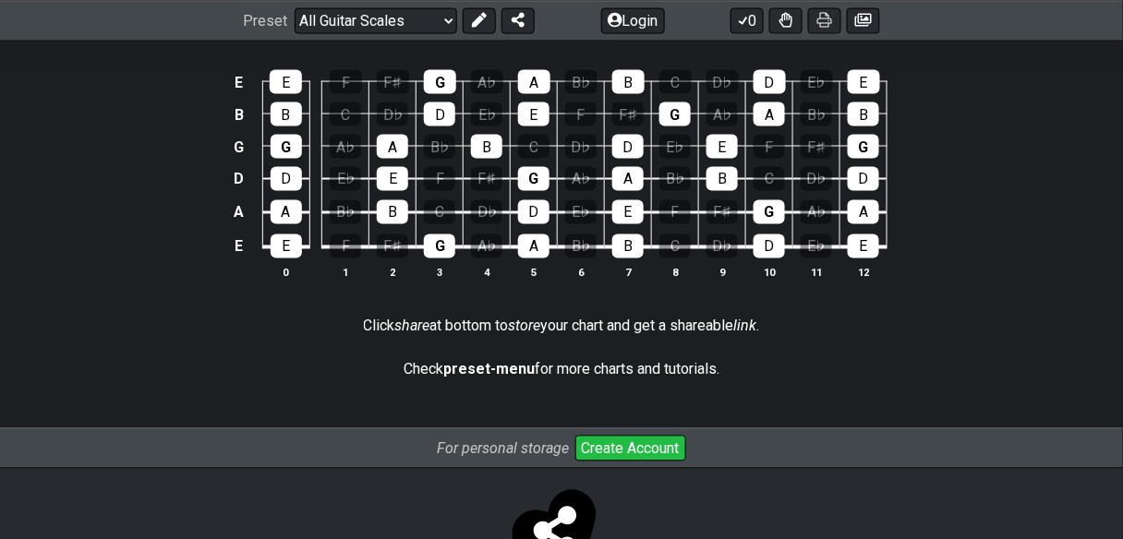
scroll to position [719, 0]
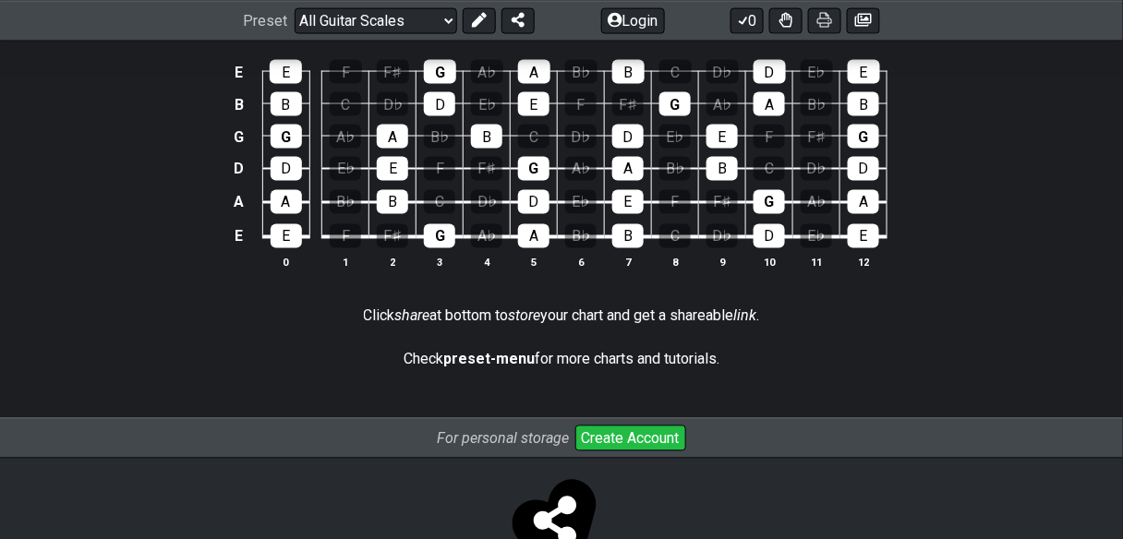
click at [593, 33] on span "Some Octave" at bounding box center [561, 19] width 95 height 27
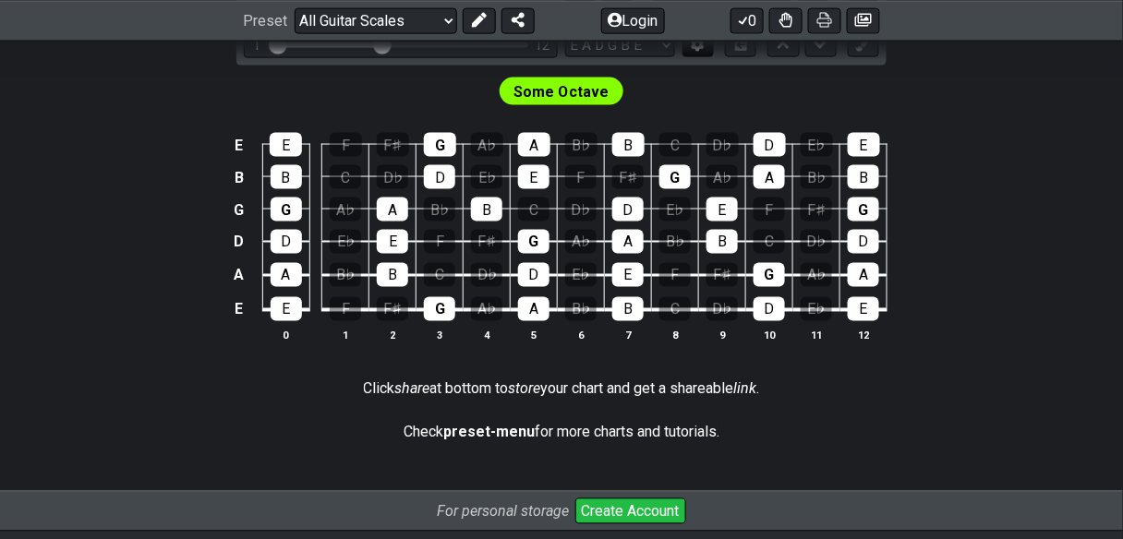
scroll to position [645, 0]
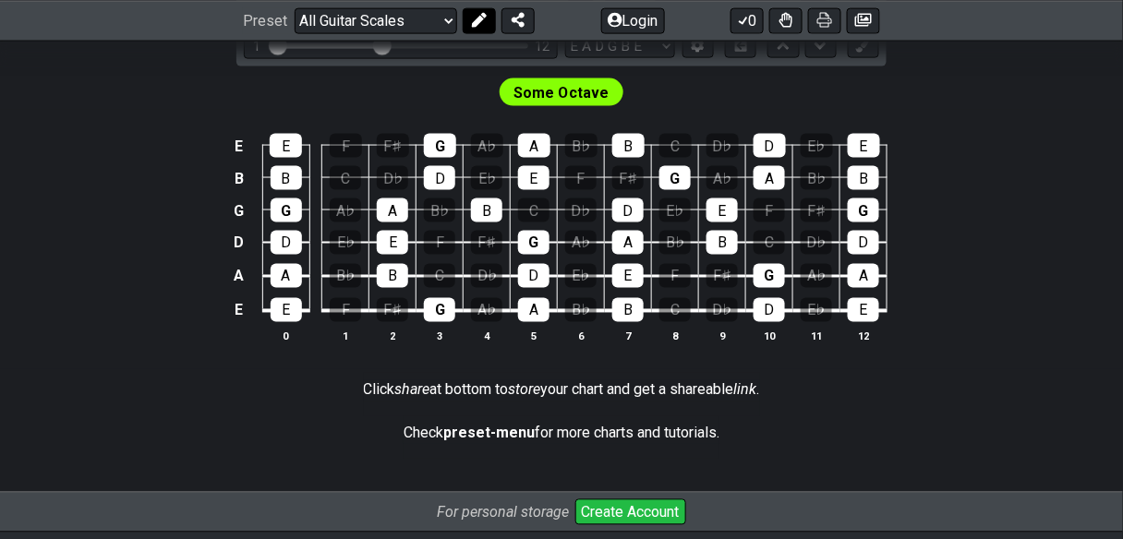
click at [496, 22] on button at bounding box center [479, 20] width 33 height 26
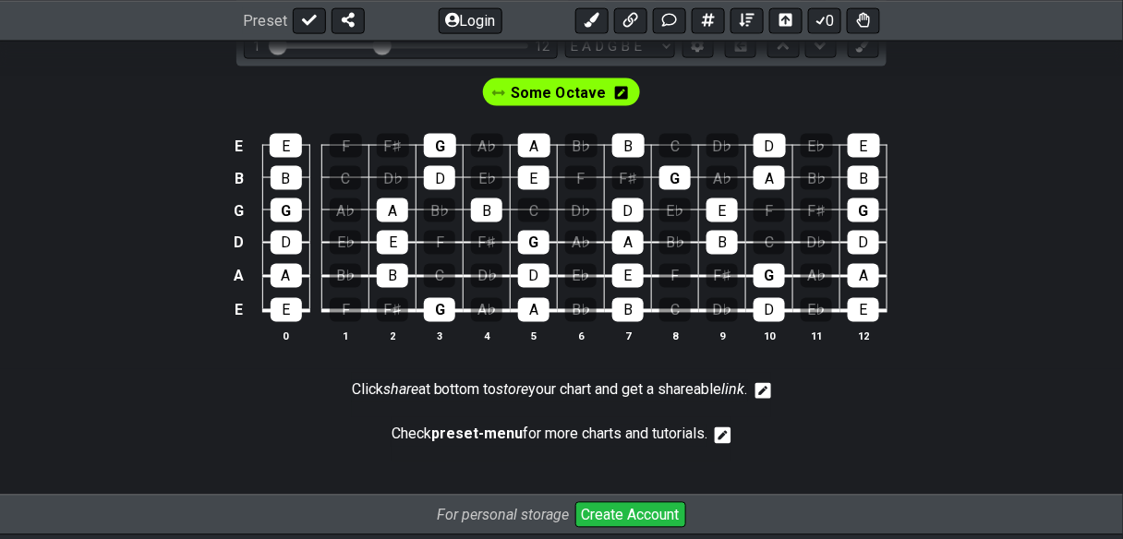
click at [524, 107] on span "Some Octave" at bounding box center [559, 93] width 95 height 27
click at [524, 107] on span "Some Octave" at bounding box center [558, 93] width 85 height 27
click at [524, 107] on span "Some Octave" at bounding box center [559, 93] width 95 height 27
click at [524, 107] on span "Some Octave" at bounding box center [558, 93] width 85 height 27
click at [640, 106] on div "Some Octave" at bounding box center [561, 92] width 157 height 28
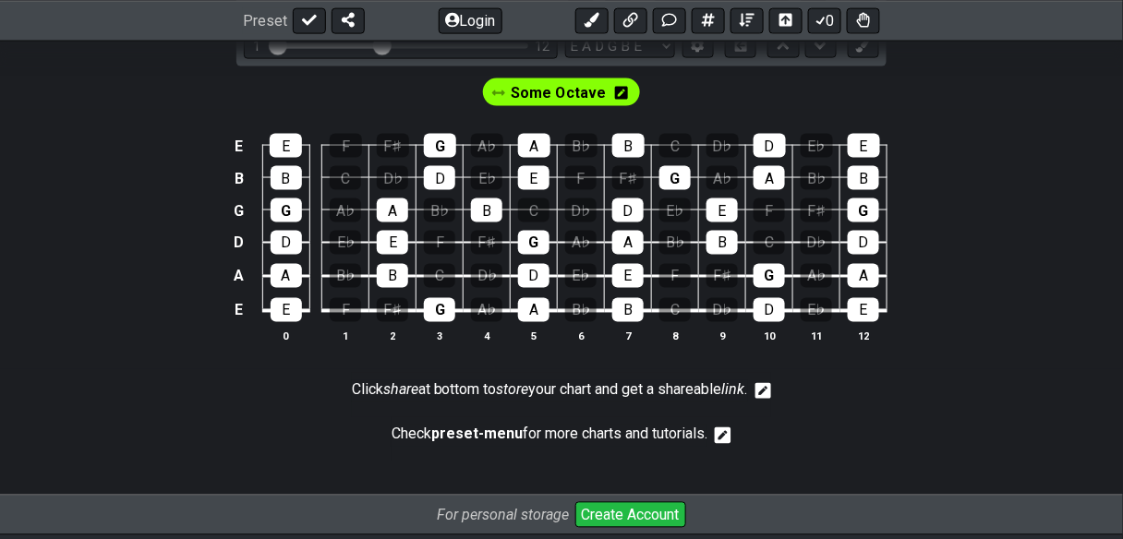
click at [628, 101] on icon at bounding box center [621, 93] width 13 height 15
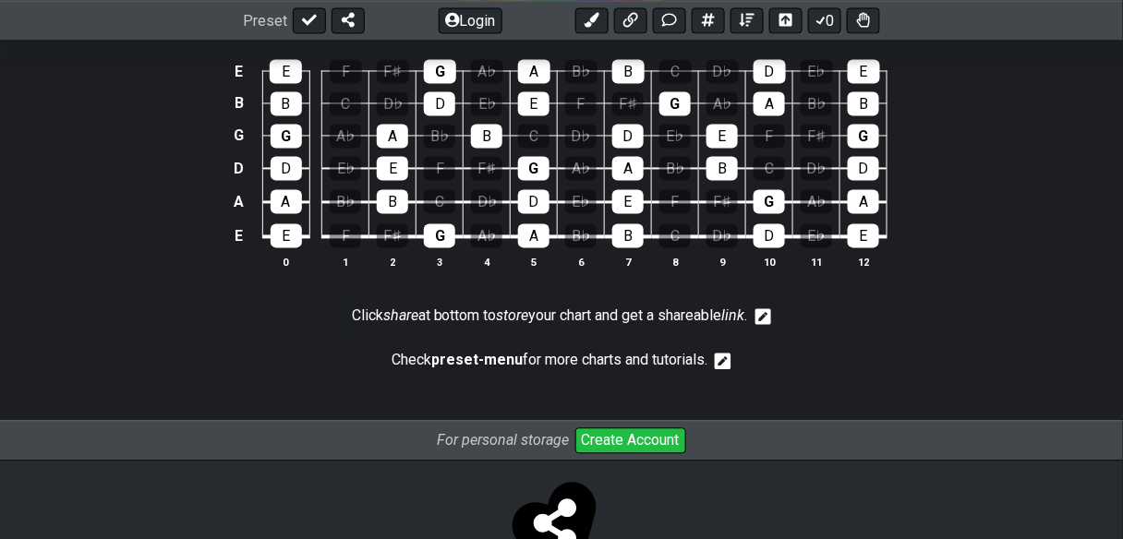
scroll to position [867, 0]
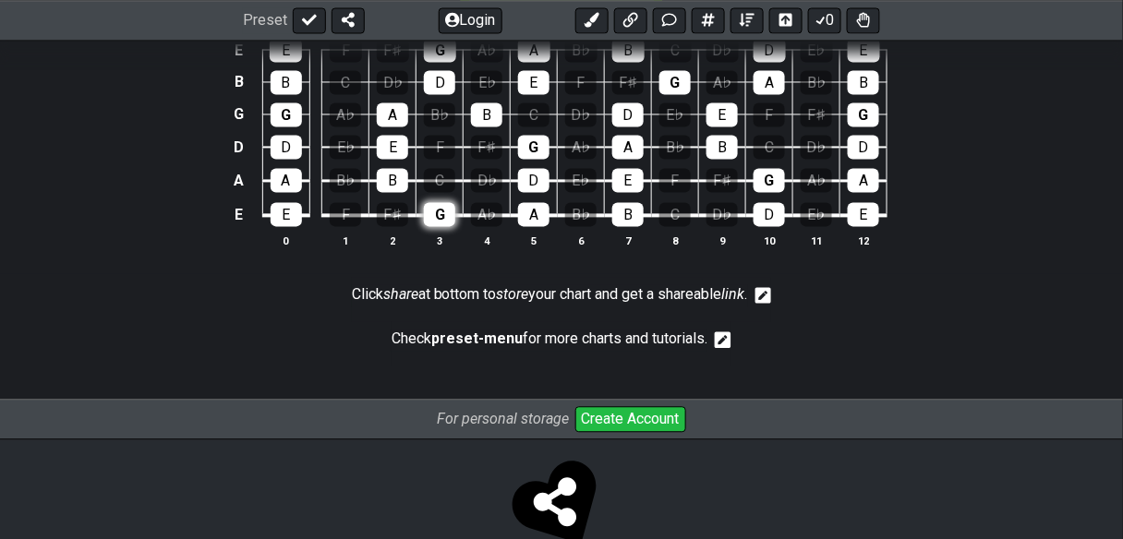
click at [424, 227] on div "G" at bounding box center [439, 215] width 31 height 24
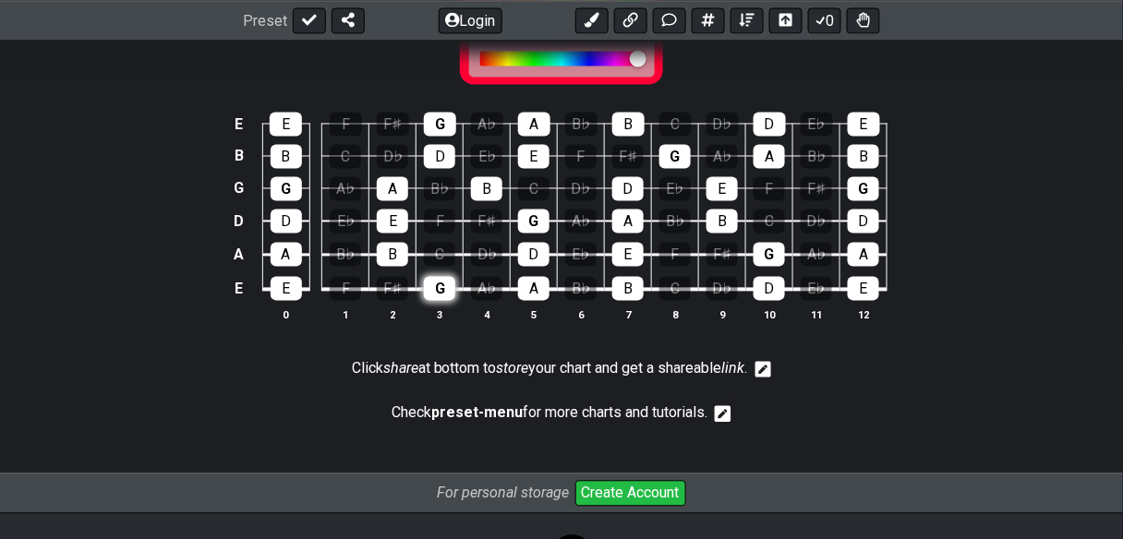
click at [424, 301] on div "G" at bounding box center [439, 289] width 31 height 24
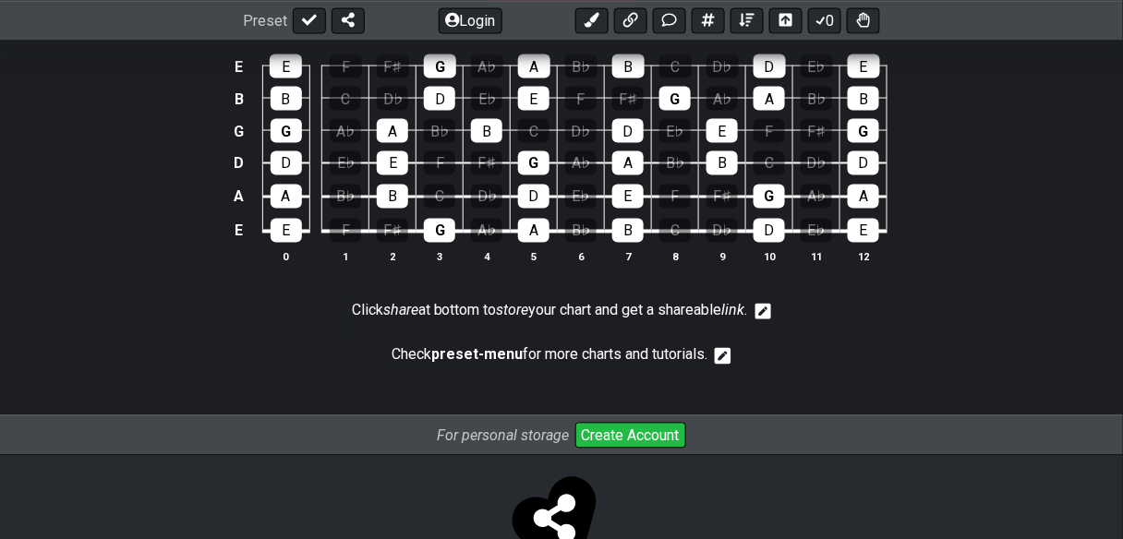
scroll to position [498, 0]
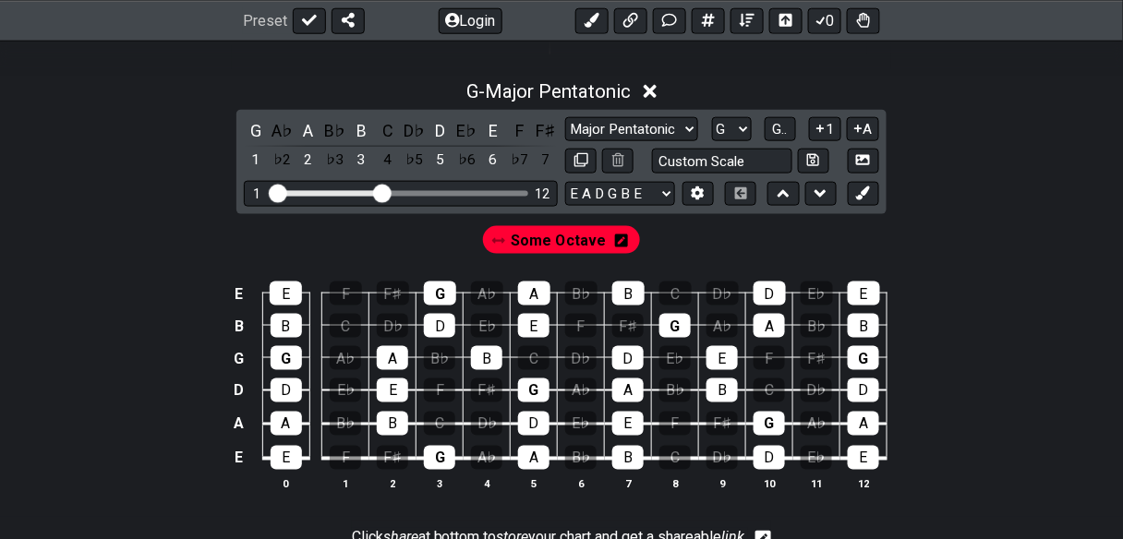
click at [628, 248] on icon at bounding box center [621, 241] width 13 height 15
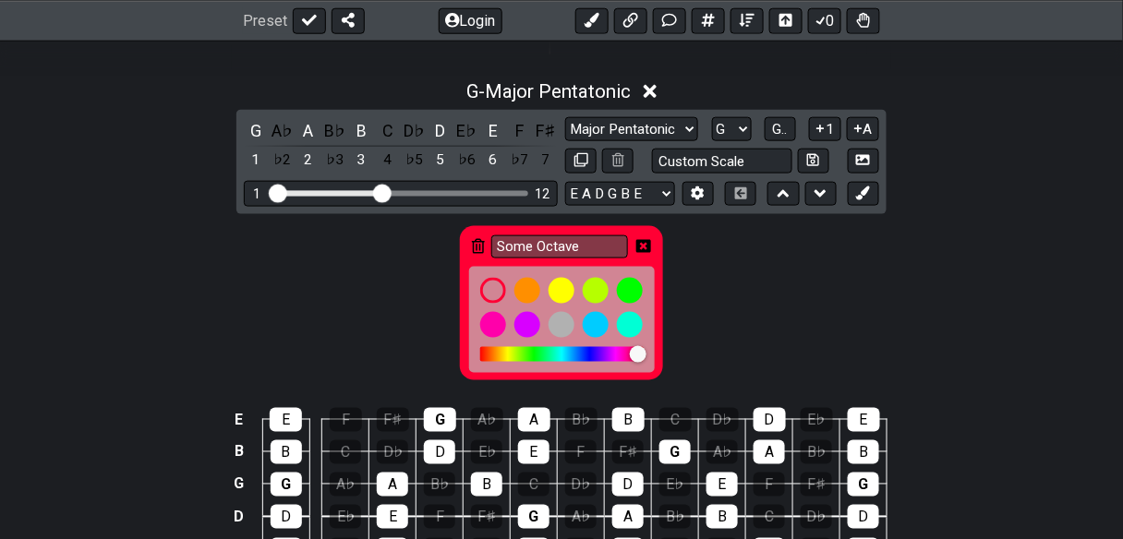
click at [651, 254] on icon at bounding box center [643, 246] width 15 height 15
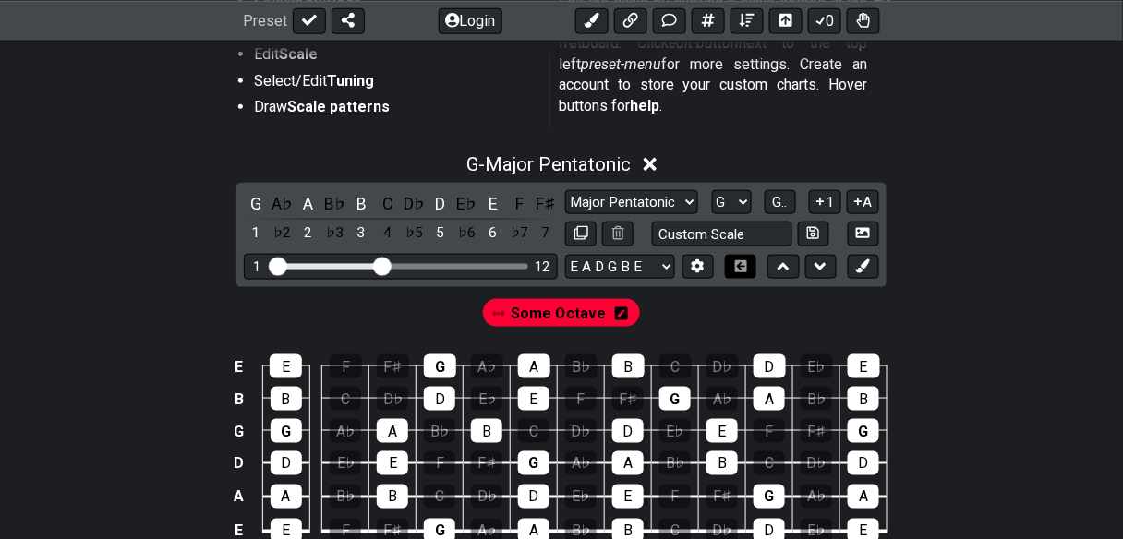
scroll to position [424, 0]
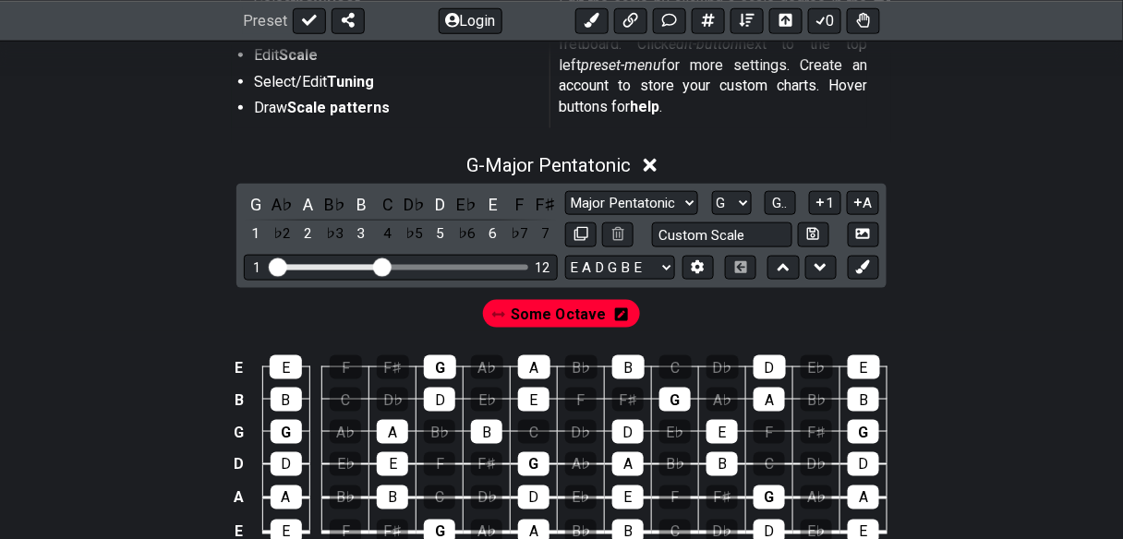
click at [547, 329] on span "Some Octave" at bounding box center [559, 315] width 95 height 27
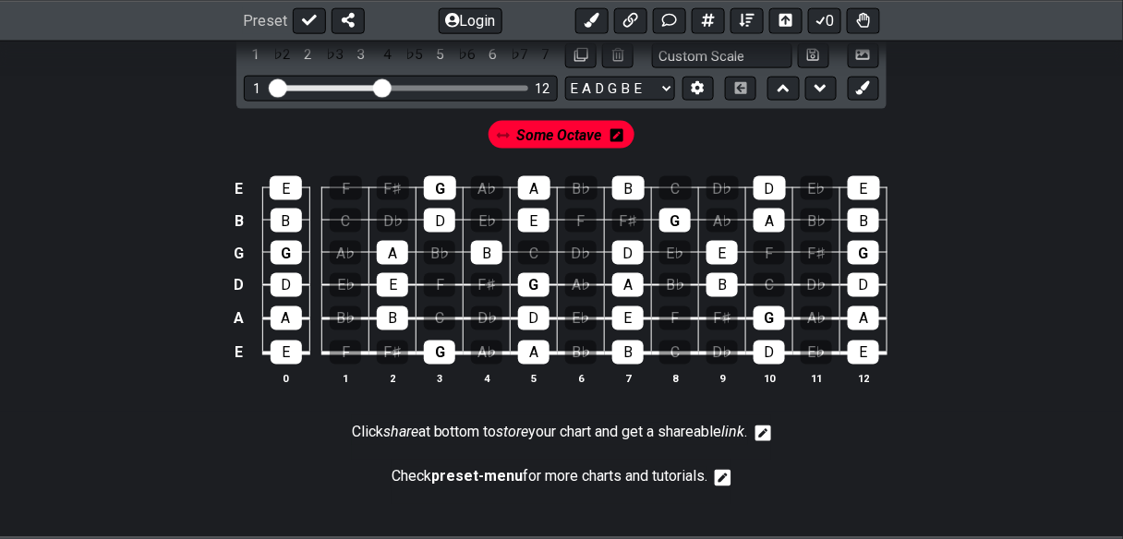
scroll to position [645, 0]
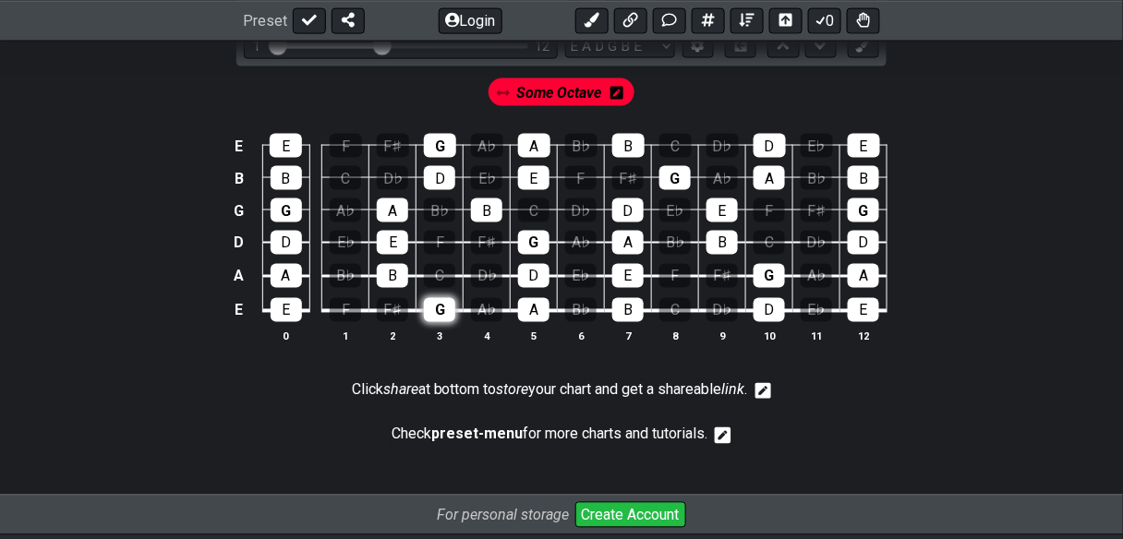
click at [424, 322] on div "G" at bounding box center [439, 310] width 31 height 24
click at [526, 255] on div "G" at bounding box center [533, 243] width 31 height 24
click at [424, 158] on div "G" at bounding box center [440, 146] width 32 height 24
click at [785, 288] on div "G" at bounding box center [768, 276] width 31 height 24
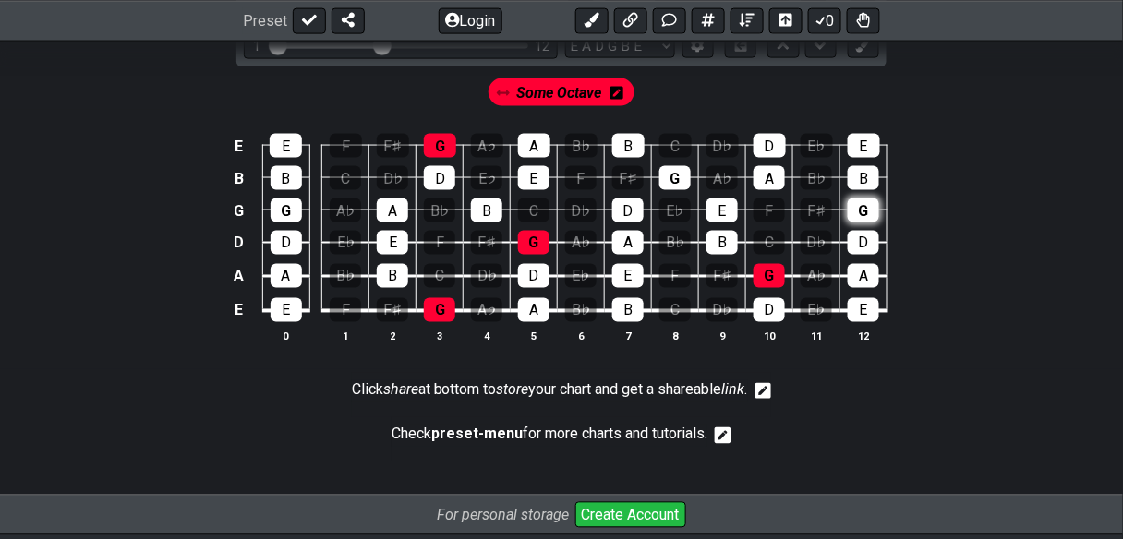
click at [879, 223] on div "G" at bounding box center [863, 211] width 31 height 24
click at [271, 223] on div "G" at bounding box center [286, 211] width 31 height 24
click at [870, 53] on icon at bounding box center [863, 46] width 14 height 14
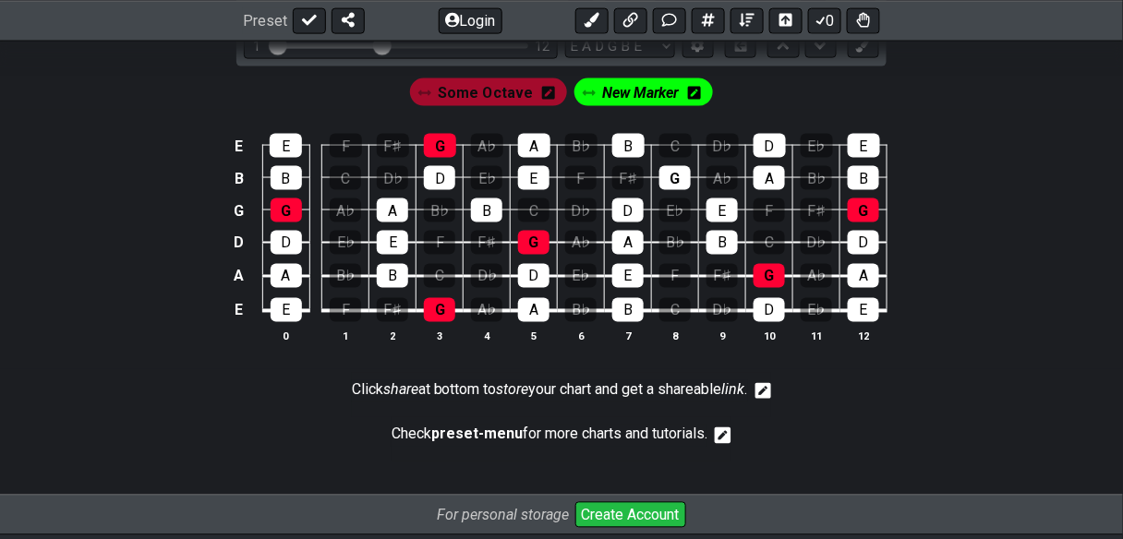
click at [663, 107] on span "New Marker" at bounding box center [641, 93] width 78 height 27
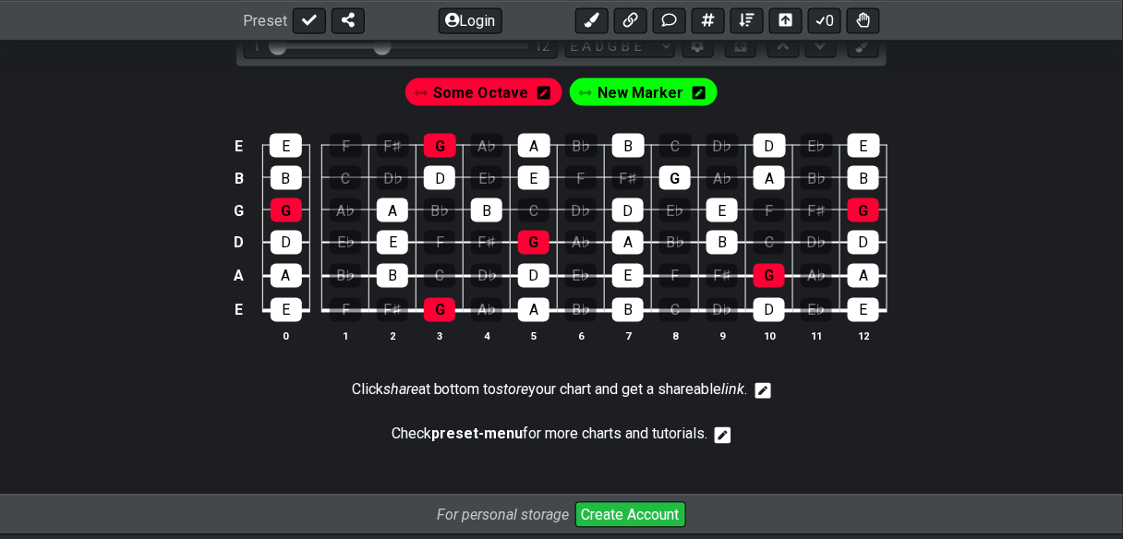
click at [653, 107] on span "New Marker" at bounding box center [640, 93] width 86 height 27
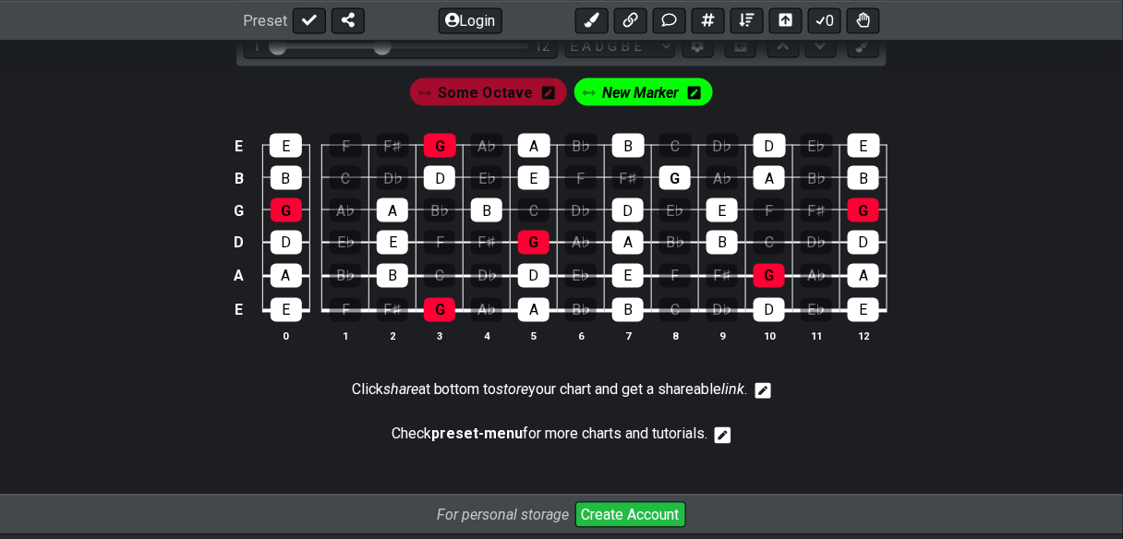
click at [653, 107] on span "New Marker" at bounding box center [641, 93] width 78 height 27
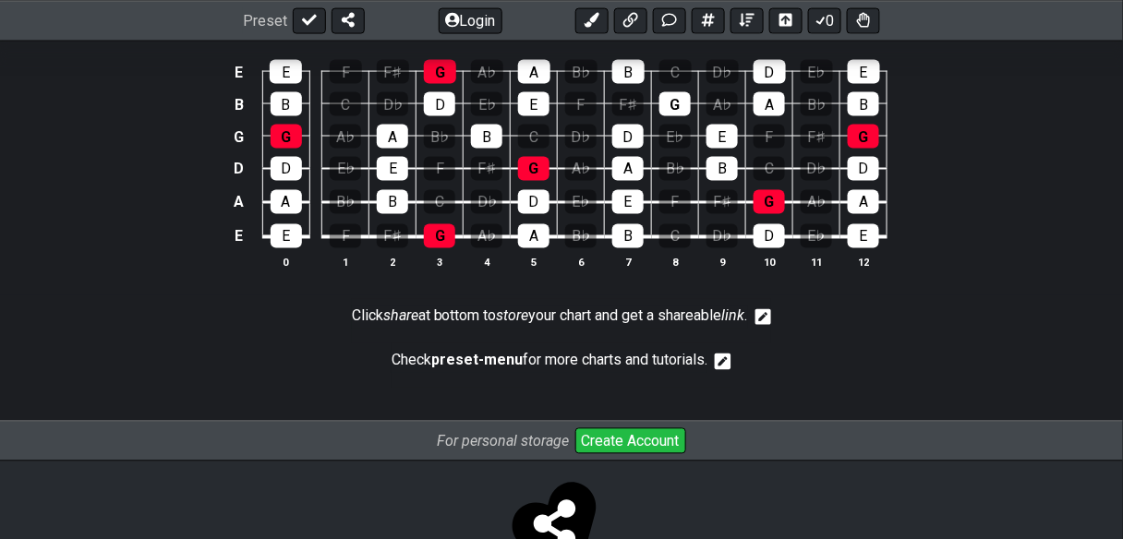
scroll to position [793, 0]
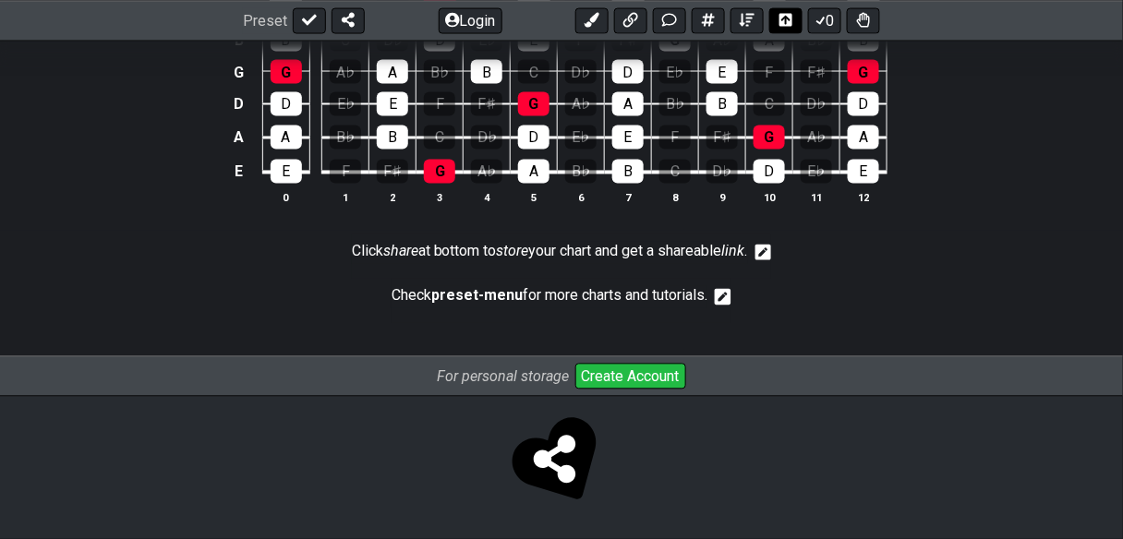
click at [779, 26] on icon at bounding box center [785, 20] width 13 height 15
click at [779, 27] on icon at bounding box center [785, 20] width 13 height 13
click at [779, 27] on icon at bounding box center [785, 20] width 13 height 15
click at [779, 27] on icon at bounding box center [785, 20] width 13 height 13
click at [812, 28] on icon at bounding box center [821, 20] width 18 height 15
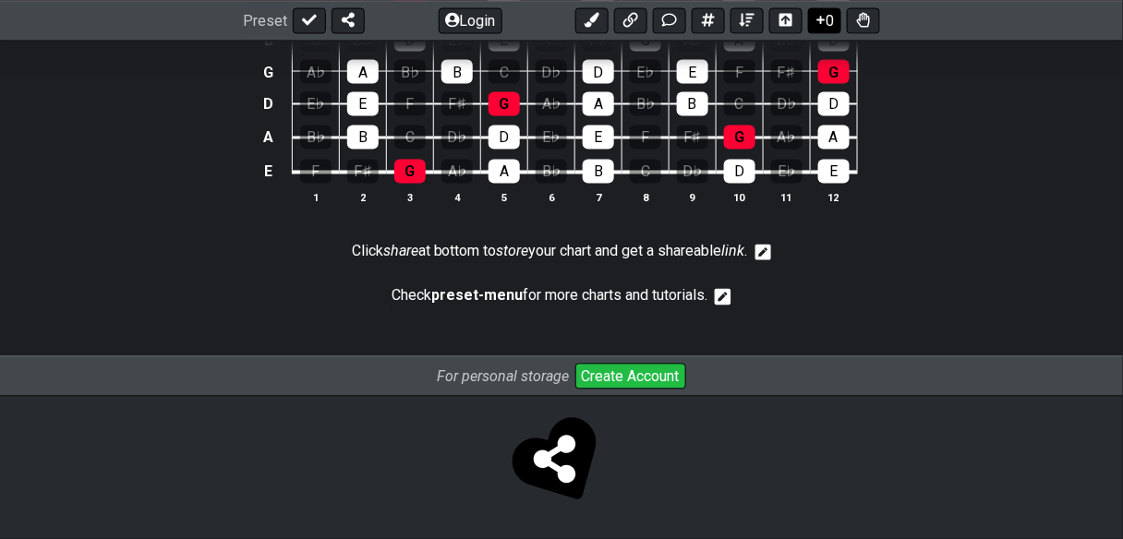
click at [812, 28] on icon at bounding box center [821, 20] width 18 height 15
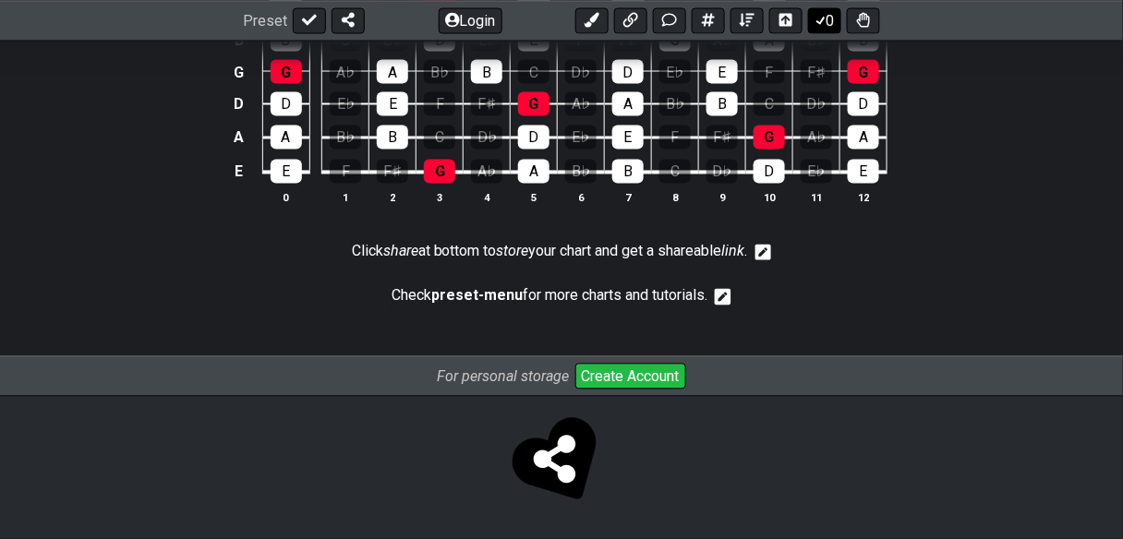
click at [812, 28] on icon at bounding box center [821, 20] width 18 height 15
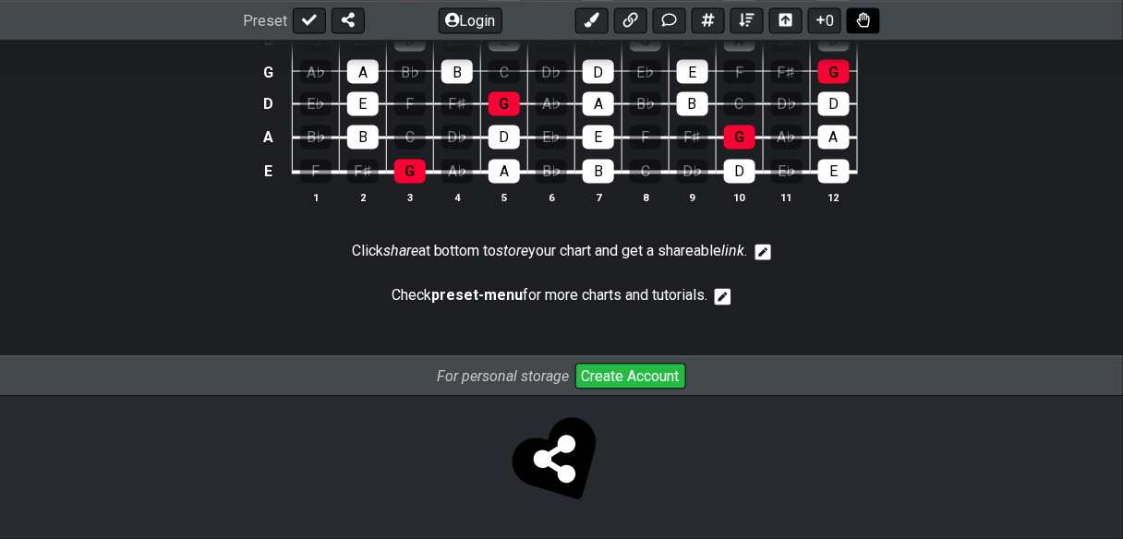
click at [857, 27] on icon at bounding box center [863, 19] width 13 height 15
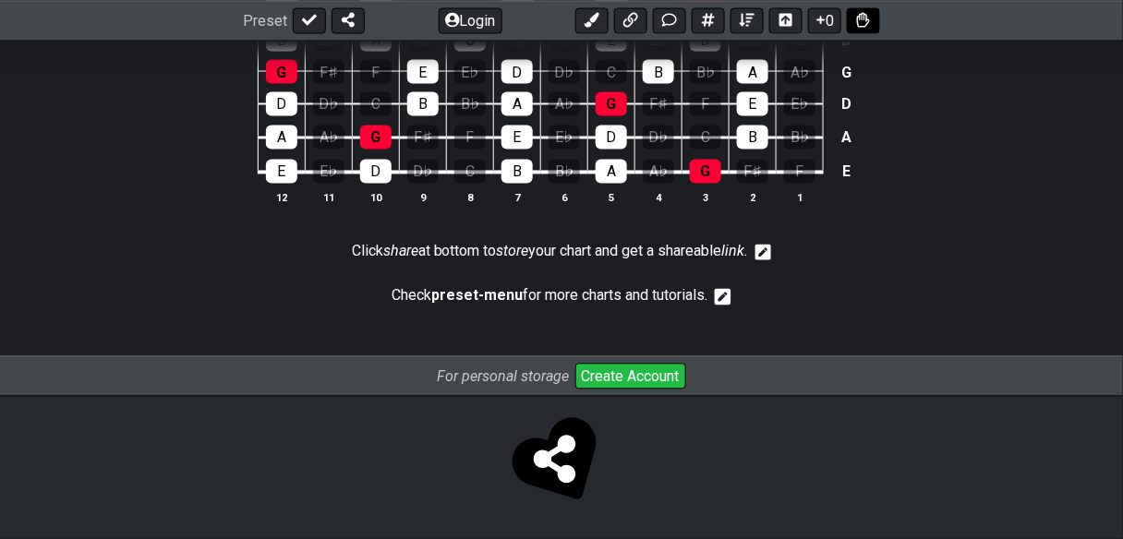
click at [857, 27] on icon at bounding box center [863, 20] width 13 height 15
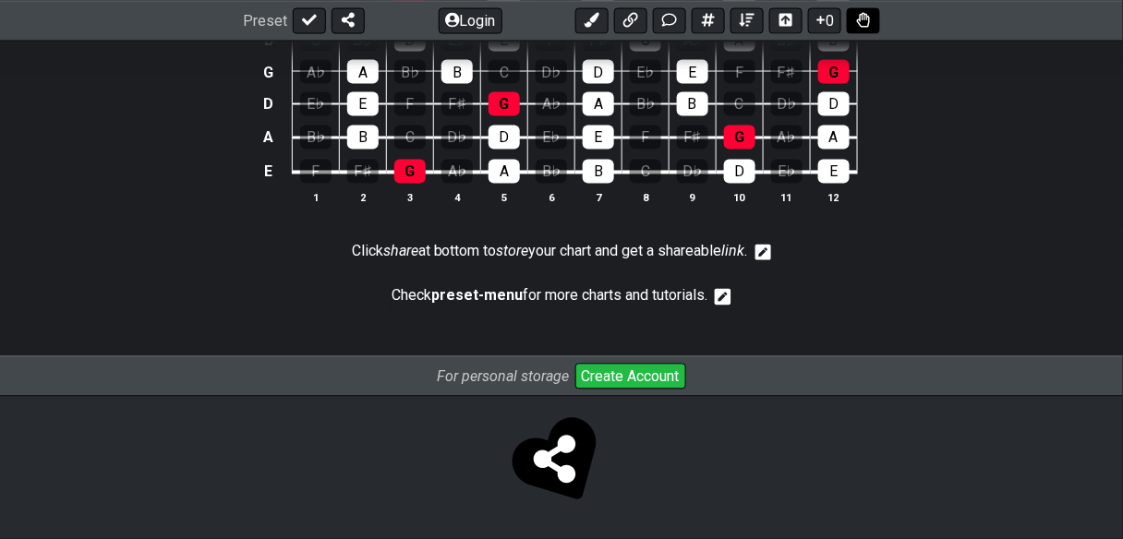
click at [857, 28] on icon at bounding box center [863, 20] width 13 height 15
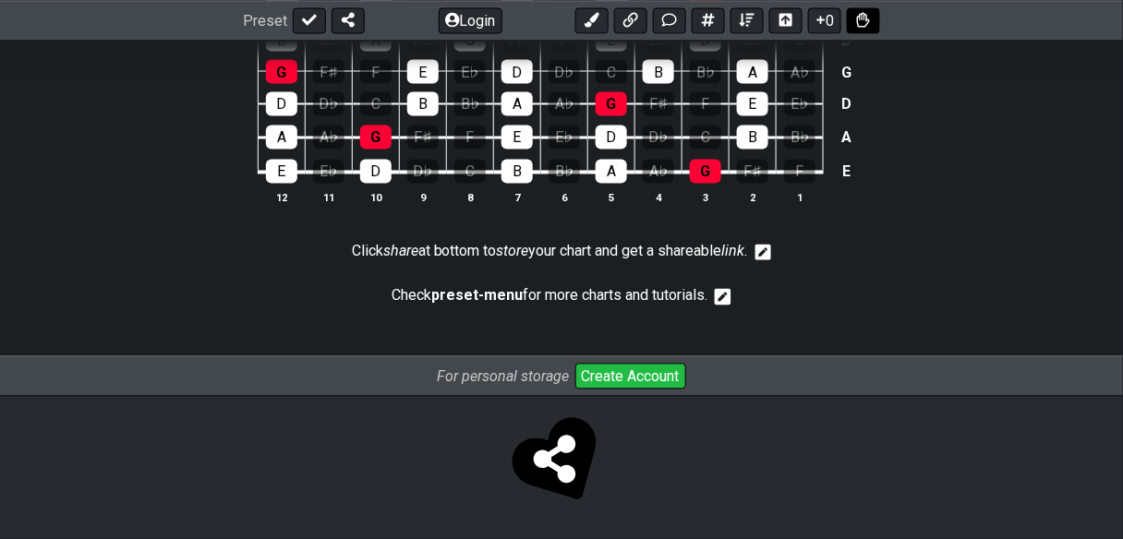
click at [857, 26] on icon at bounding box center [863, 20] width 13 height 15
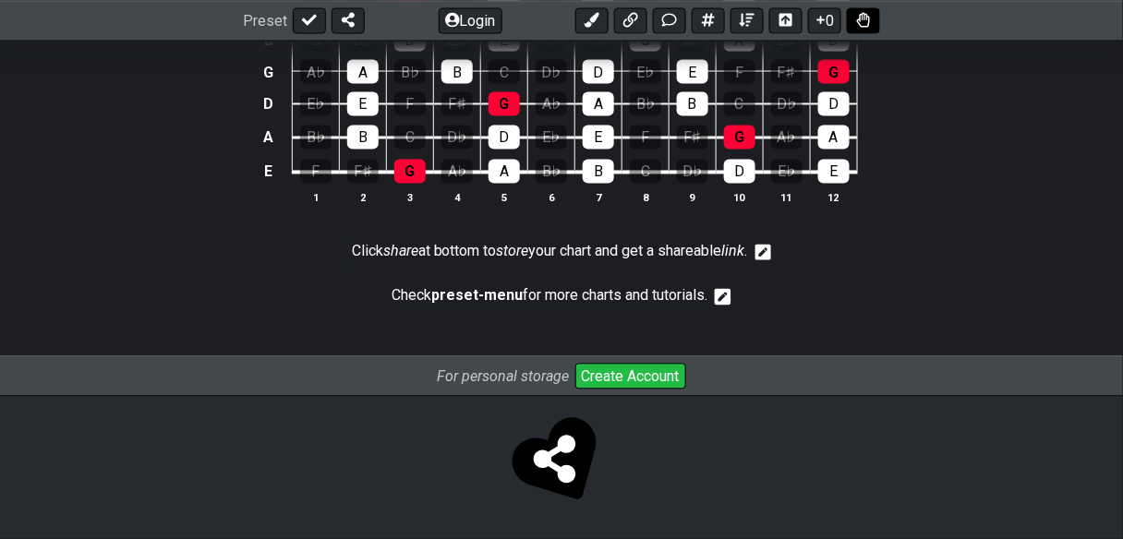
click at [857, 28] on icon at bounding box center [863, 20] width 13 height 15
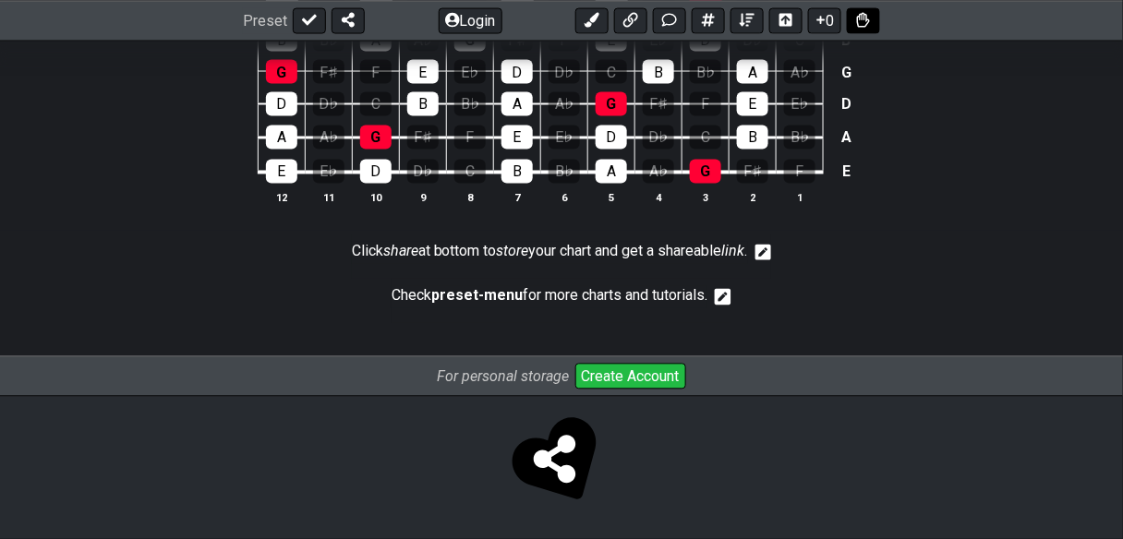
click at [850, 26] on button at bounding box center [863, 20] width 33 height 26
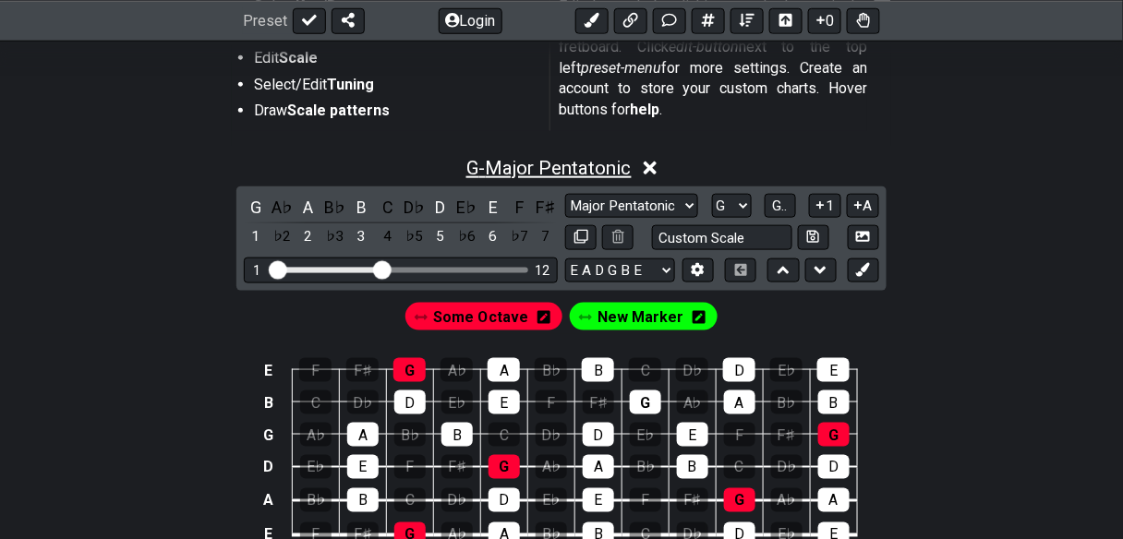
scroll to position [443, 0]
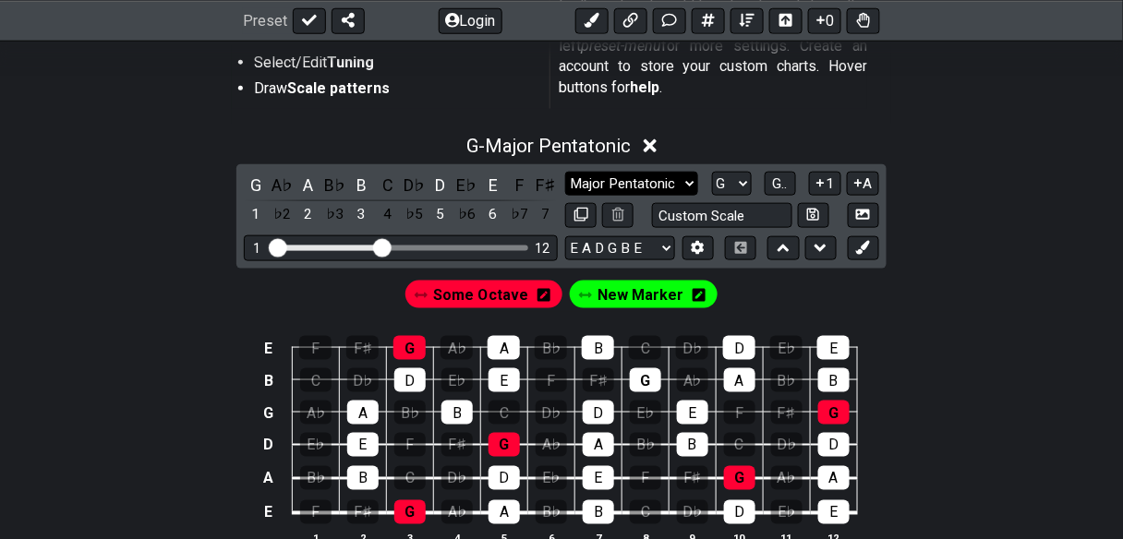
click at [698, 197] on select "Minor Pentatonic Root Minor Pentatonic Major Pentatonic Minor Blues Major Blues…" at bounding box center [631, 184] width 133 height 25
click at [566, 197] on select "Minor Pentatonic Root Minor Pentatonic Major Pentatonic Minor Blues Major Blues…" at bounding box center [631, 184] width 133 height 25
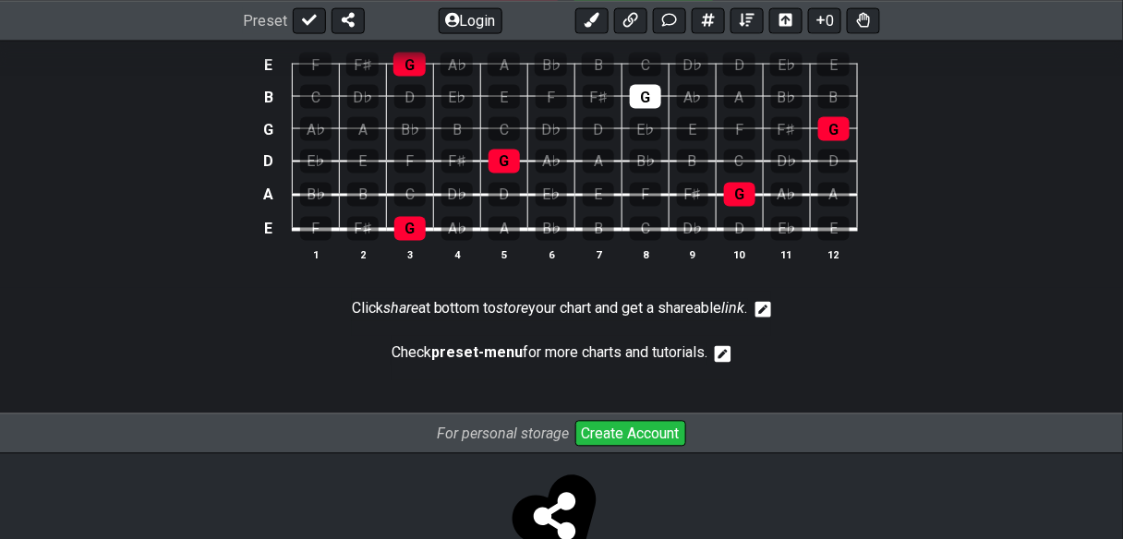
scroll to position [739, 0]
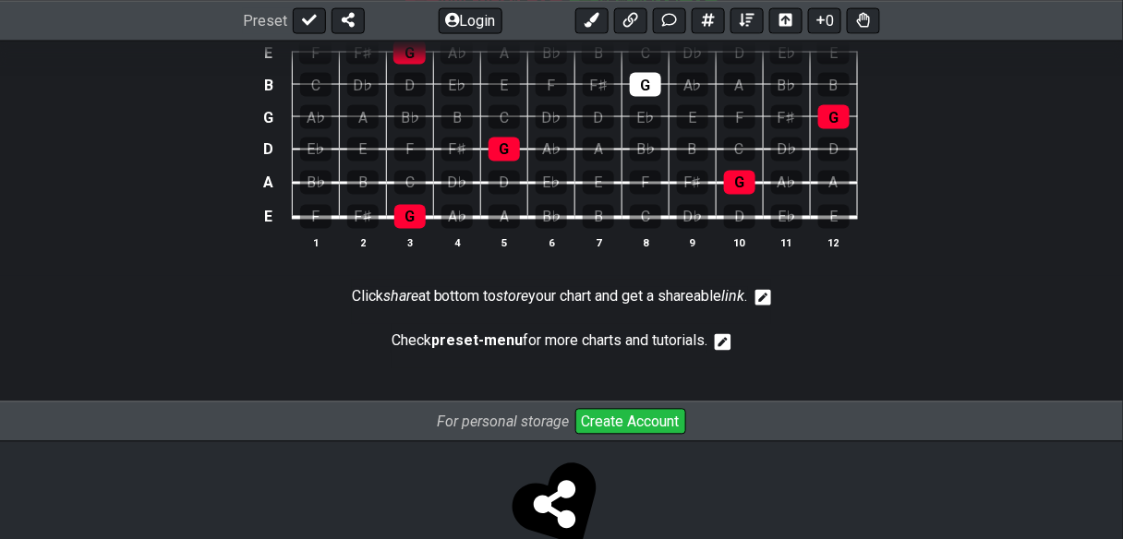
drag, startPoint x: 347, startPoint y: 78, endPoint x: 568, endPoint y: 79, distance: 220.7
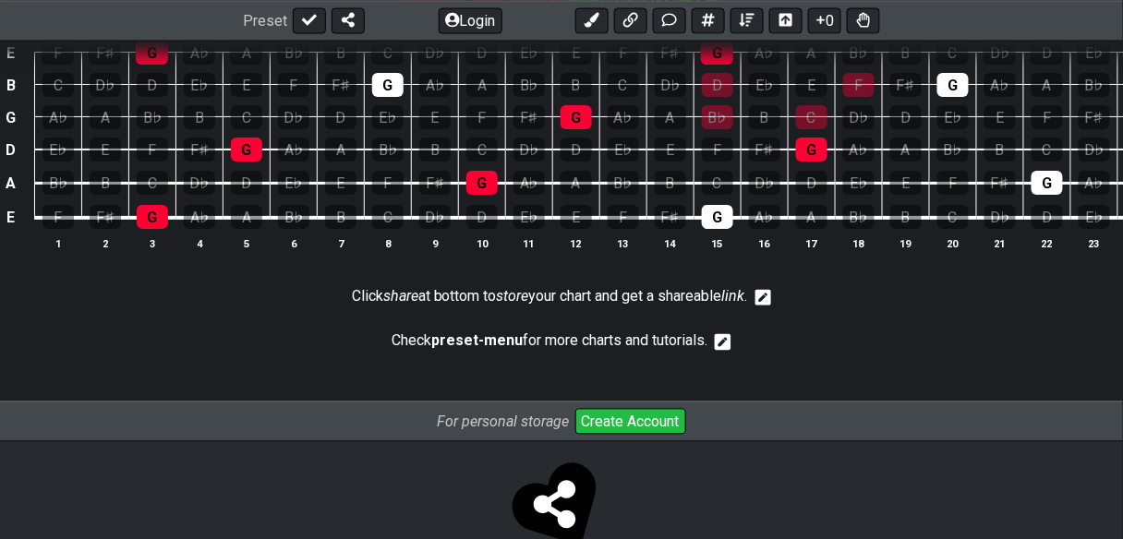
drag, startPoint x: 485, startPoint y: 78, endPoint x: 453, endPoint y: 76, distance: 31.4
drag, startPoint x: 456, startPoint y: 76, endPoint x: 440, endPoint y: 78, distance: 16.9
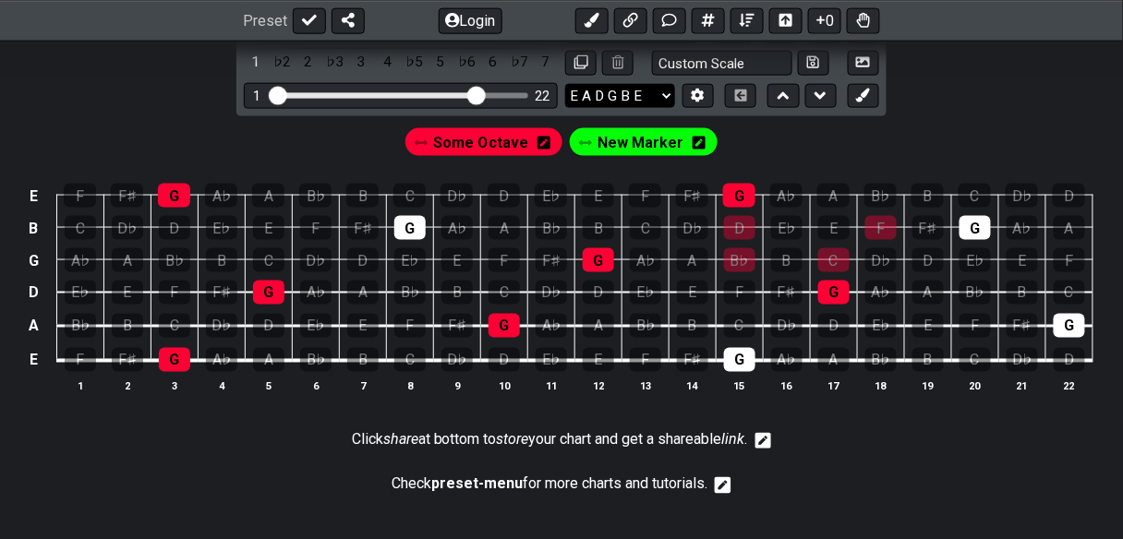
scroll to position [591, 0]
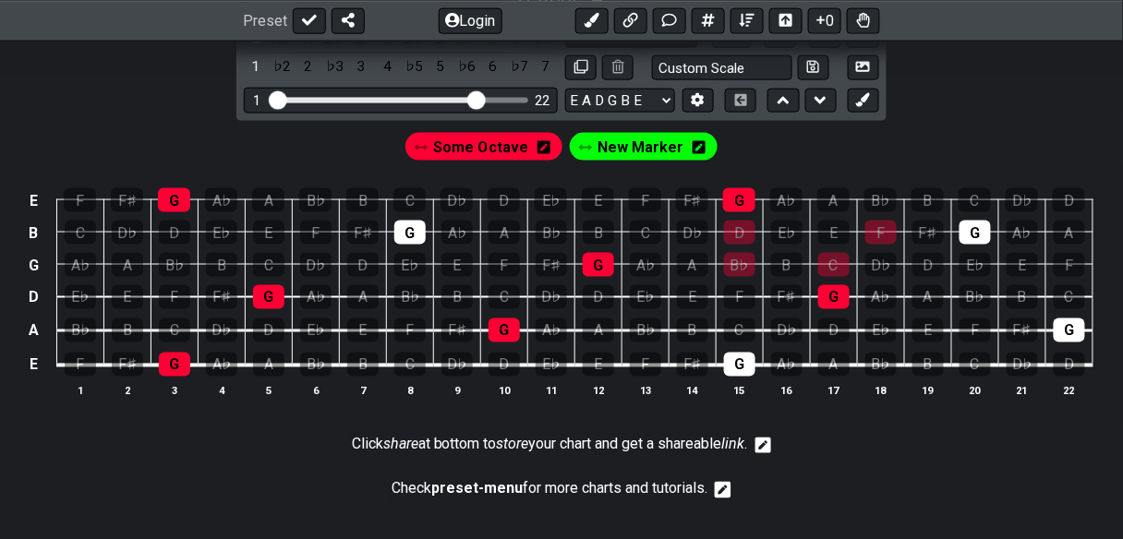
click at [698, 49] on select "Minor Pentatonic Root Minor Pentatonic Major Pentatonic Minor Blues Major Blues…" at bounding box center [631, 36] width 133 height 25
select select "Major Pentatonic"
click at [566, 49] on select "Minor Pentatonic Root Minor Pentatonic Major Pentatonic Minor Blues Major Blues…" at bounding box center [631, 36] width 133 height 25
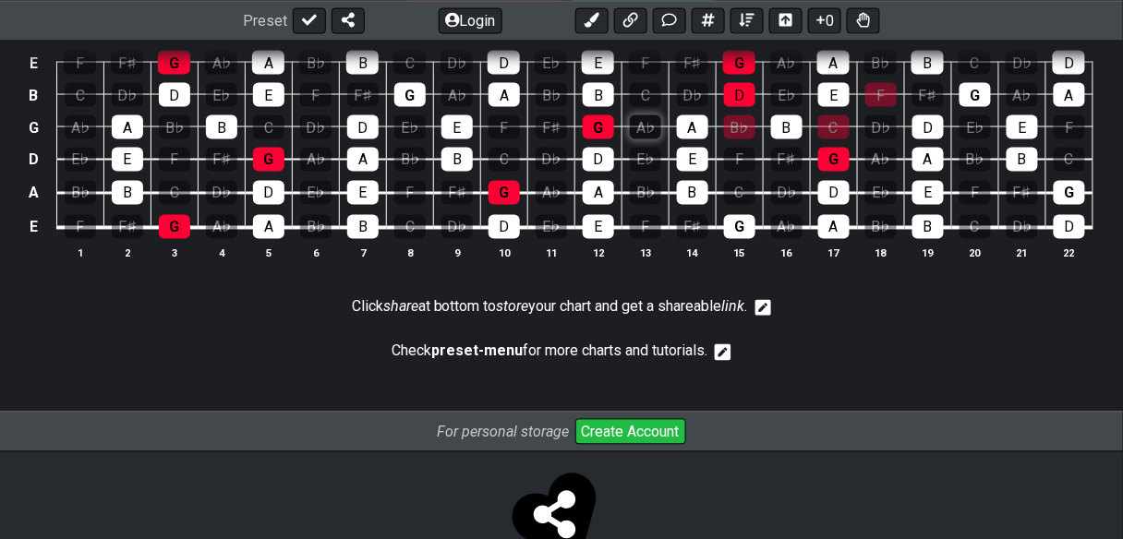
scroll to position [739, 0]
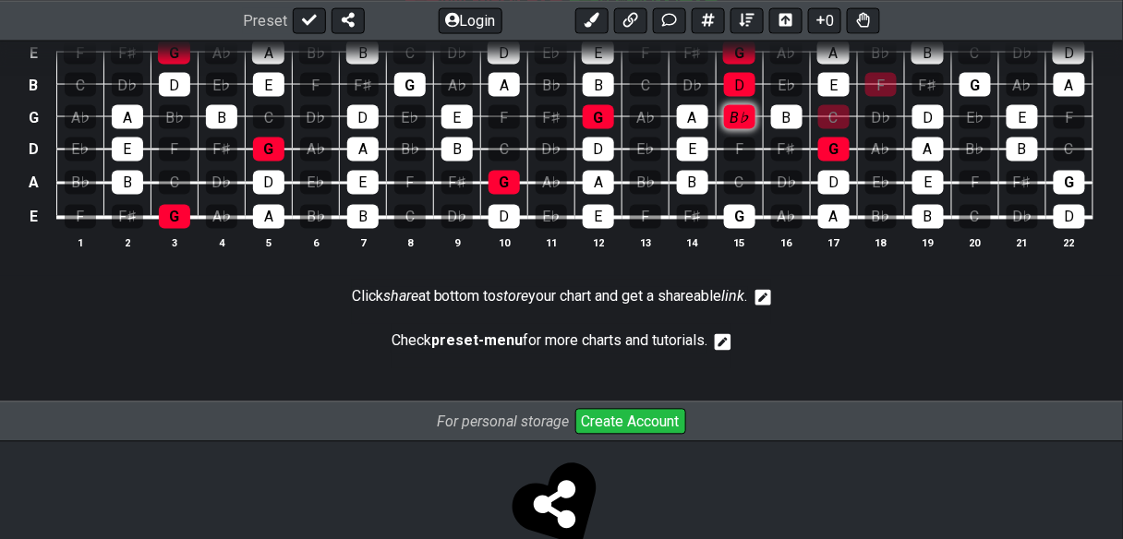
click at [755, 129] on div "B♭" at bounding box center [739, 117] width 31 height 24
click at [850, 129] on div "C" at bounding box center [833, 117] width 31 height 24
click at [897, 97] on div "F" at bounding box center [880, 85] width 31 height 24
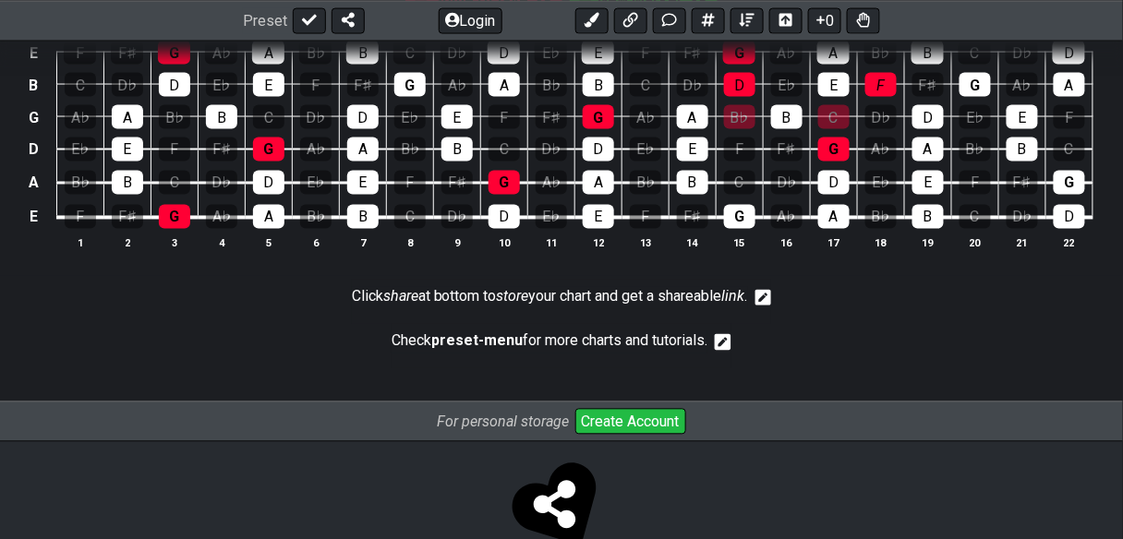
drag, startPoint x: 1059, startPoint y: 247, endPoint x: 1054, endPoint y: 259, distance: 14.1
click at [897, 97] on div "F" at bounding box center [880, 85] width 31 height 24
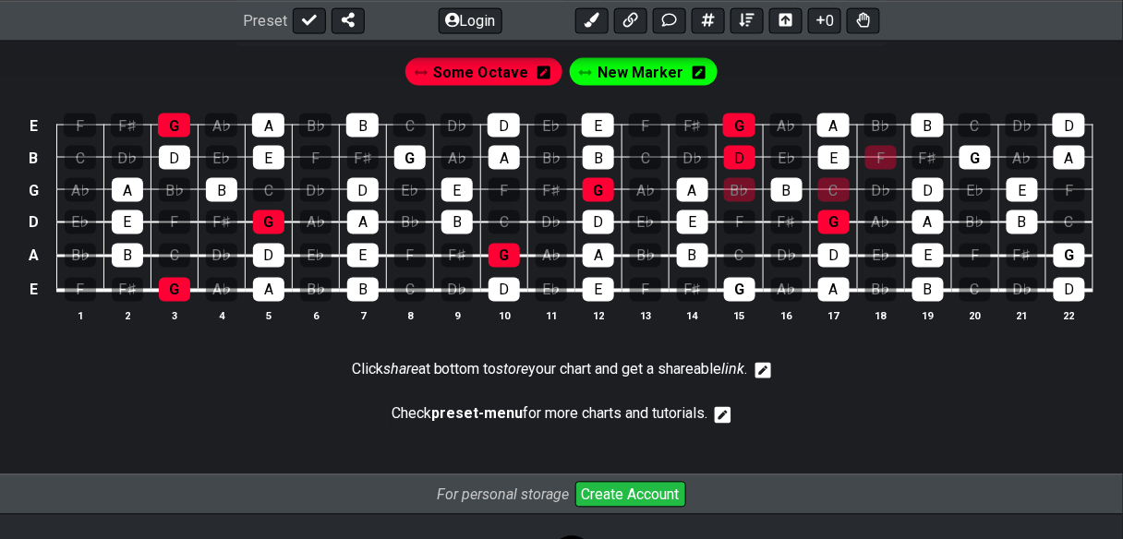
scroll to position [665, 0]
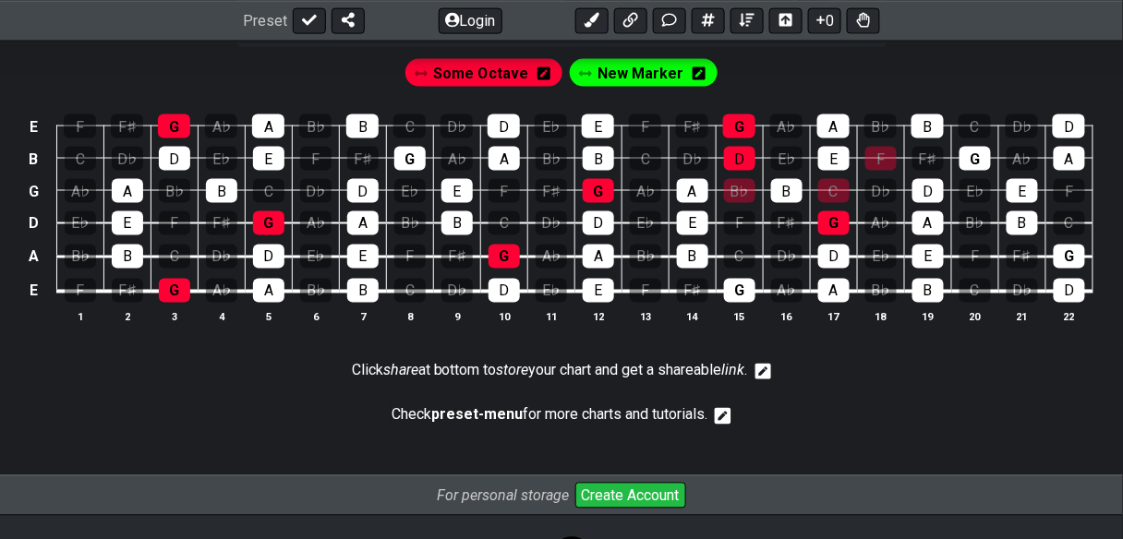
click at [672, 88] on span "New Marker" at bounding box center [640, 74] width 86 height 27
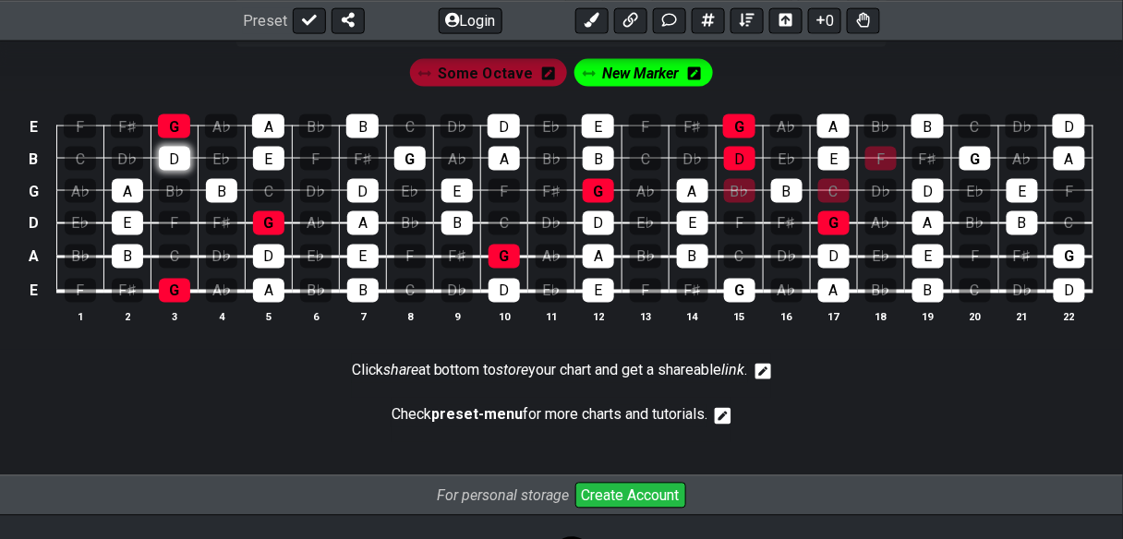
click at [190, 171] on div "D" at bounding box center [174, 159] width 31 height 24
click at [236, 203] on div "B" at bounding box center [221, 191] width 31 height 24
click at [284, 171] on div "E" at bounding box center [268, 159] width 31 height 24
click at [284, 139] on div "A" at bounding box center [268, 127] width 32 height 24
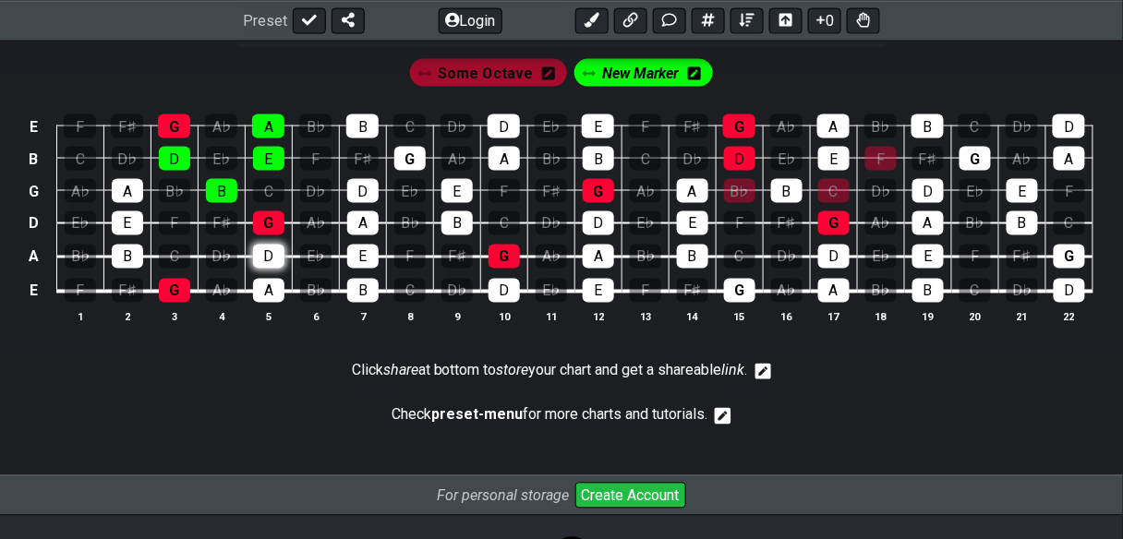
click at [284, 269] on div "D" at bounding box center [268, 257] width 31 height 24
click at [284, 303] on div "A" at bounding box center [268, 291] width 31 height 24
click at [665, 88] on span "New Marker" at bounding box center [641, 74] width 78 height 27
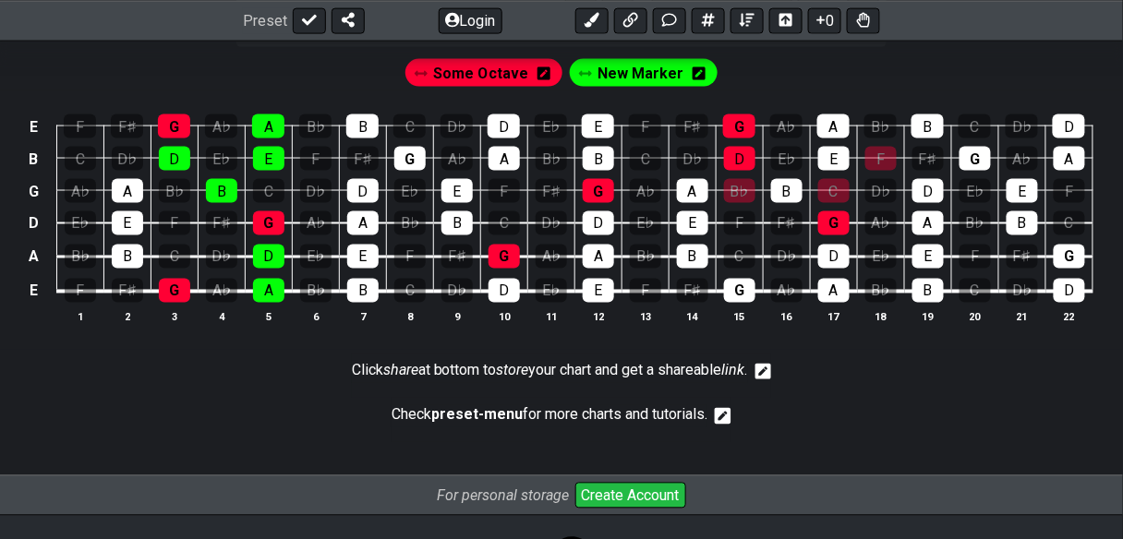
click at [665, 88] on span "New Marker" at bounding box center [640, 74] width 86 height 27
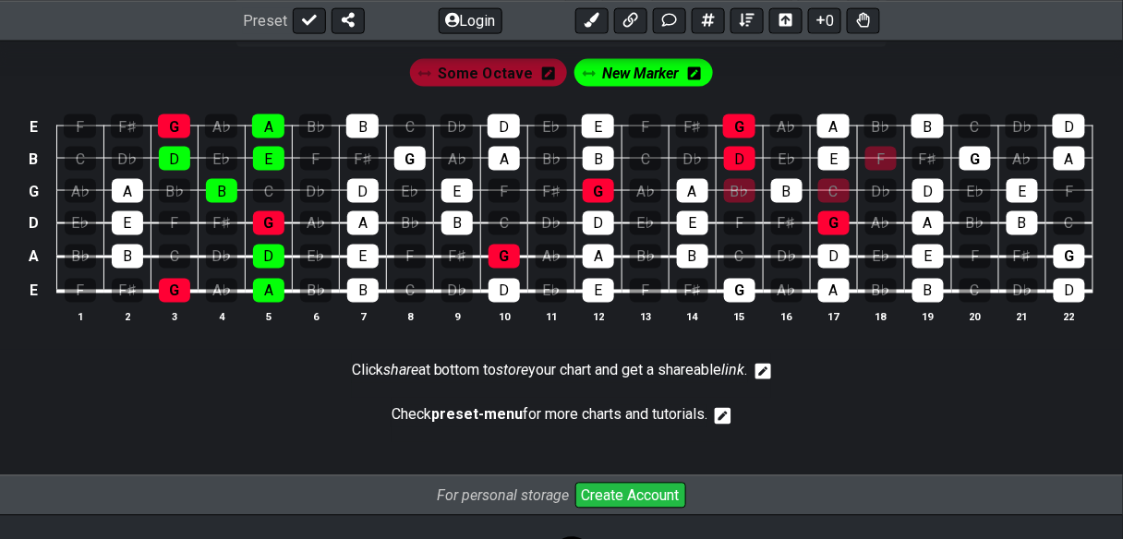
click at [701, 81] on icon at bounding box center [694, 73] width 13 height 15
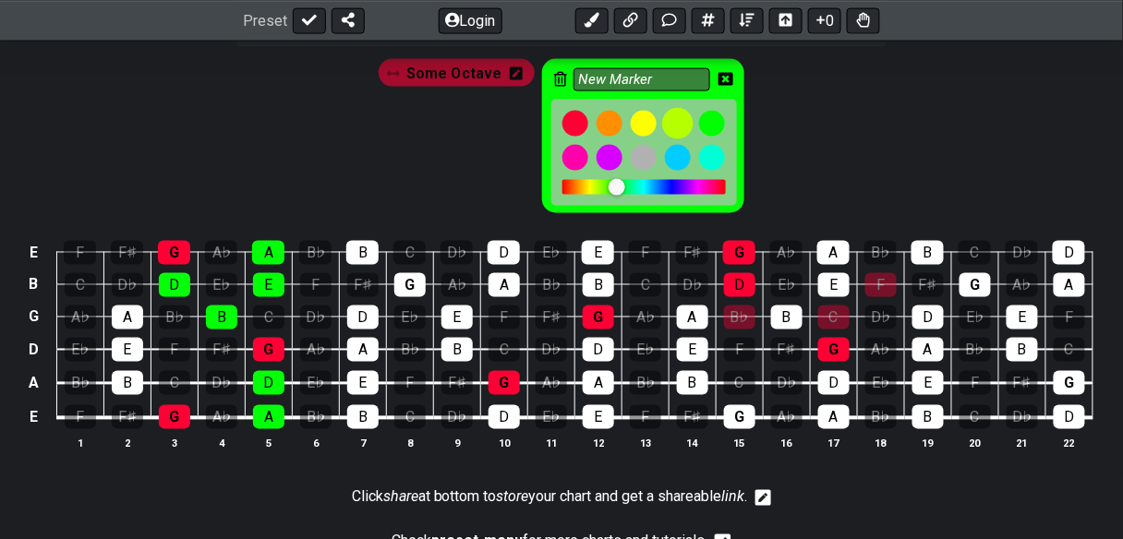
click at [675, 139] on div at bounding box center [677, 123] width 31 height 31
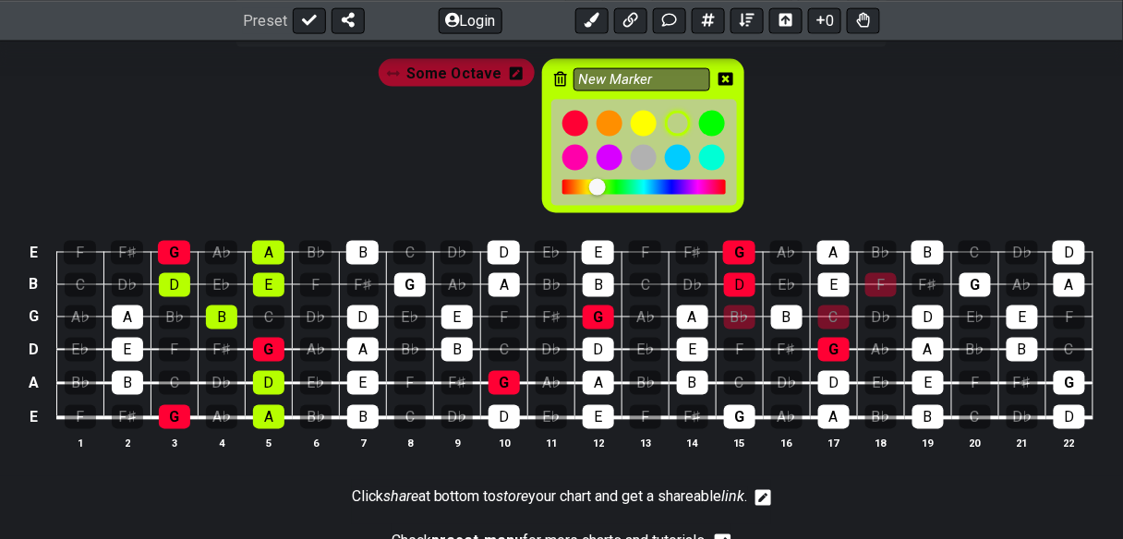
click at [802, 218] on div "Some Octave New Marker" at bounding box center [561, 132] width 1123 height 171
click at [705, 139] on div at bounding box center [711, 123] width 31 height 31
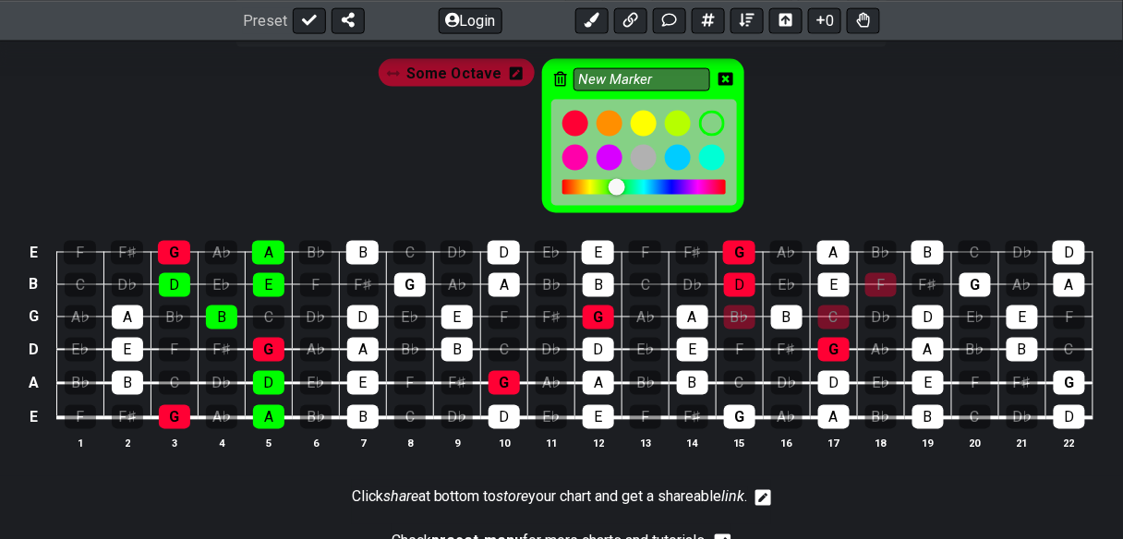
click at [733, 87] on icon at bounding box center [725, 79] width 15 height 15
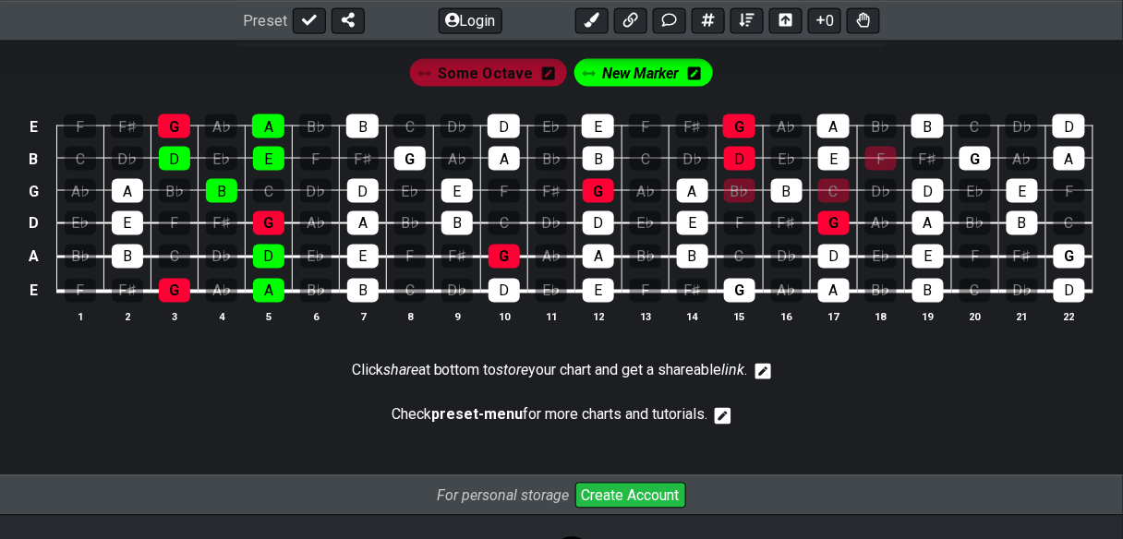
click at [668, 88] on span "New Marker" at bounding box center [641, 74] width 78 height 27
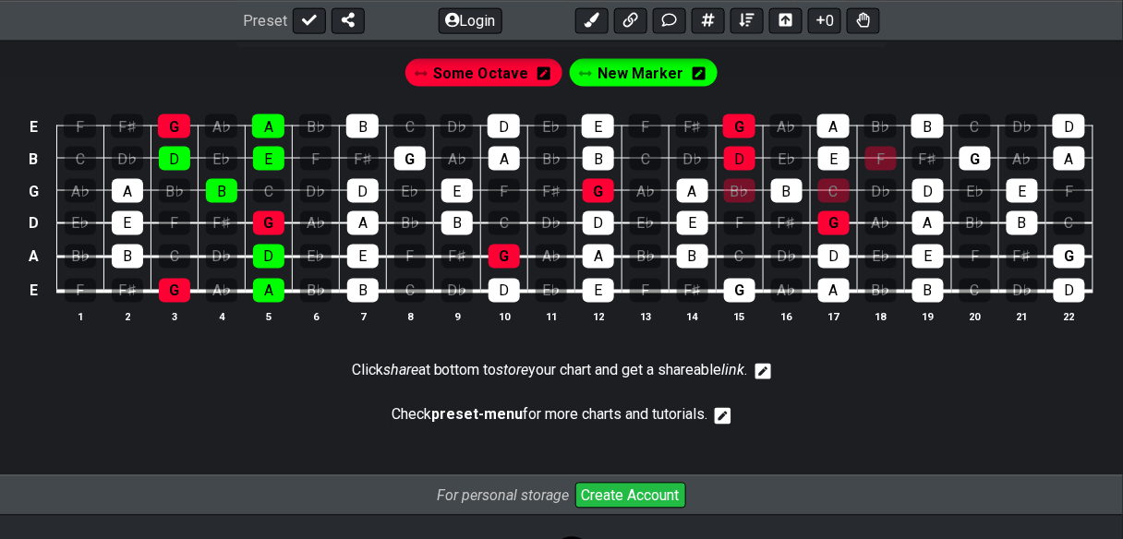
click at [671, 88] on span "New Marker" at bounding box center [640, 74] width 86 height 27
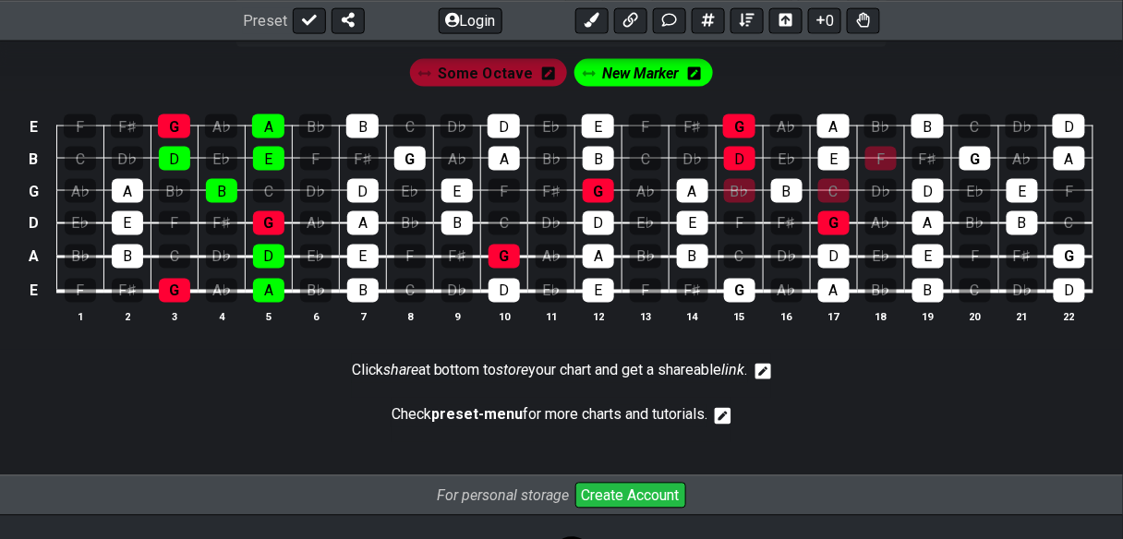
click at [701, 80] on icon at bounding box center [694, 73] width 13 height 13
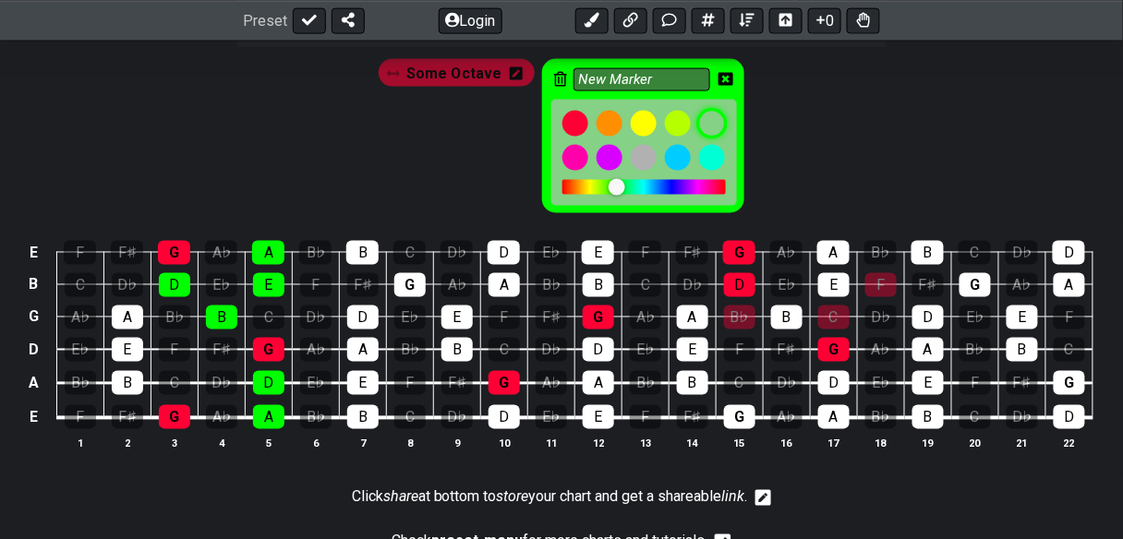
click at [704, 139] on div at bounding box center [711, 123] width 31 height 31
click at [379, 265] on div "B" at bounding box center [362, 253] width 32 height 24
click at [640, 139] on div at bounding box center [643, 123] width 31 height 31
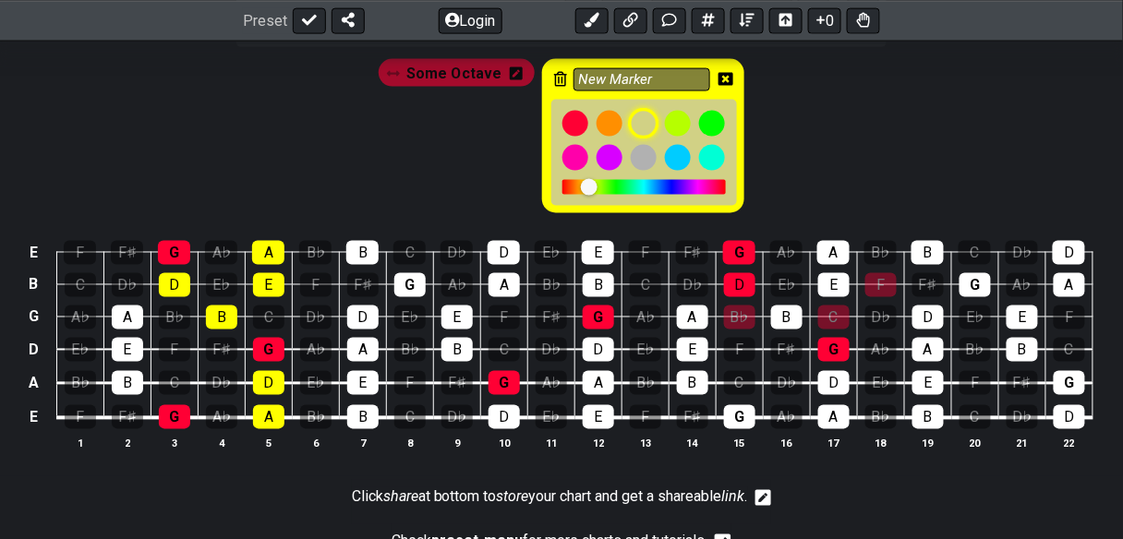
click at [643, 139] on div at bounding box center [643, 123] width 31 height 31
click at [733, 87] on icon at bounding box center [725, 79] width 15 height 15
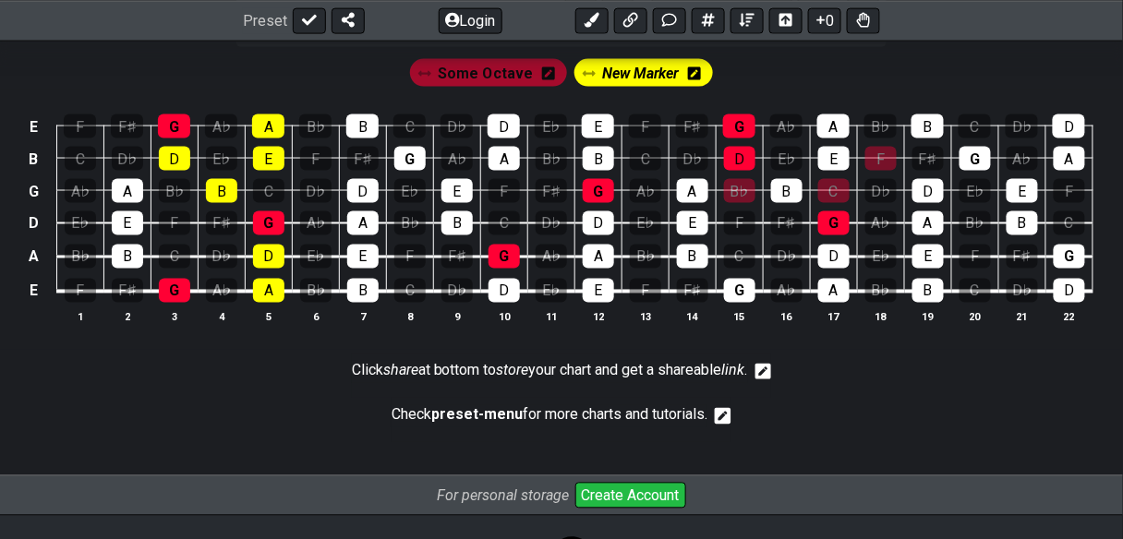
click at [870, 33] on icon at bounding box center [863, 26] width 14 height 14
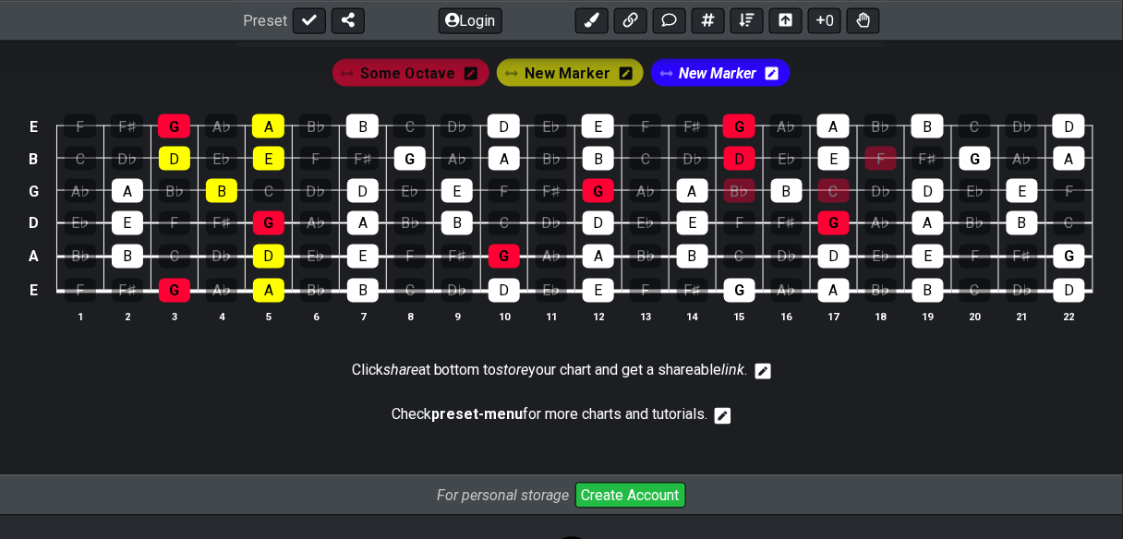
click at [755, 88] on span "New Marker" at bounding box center [719, 74] width 78 height 27
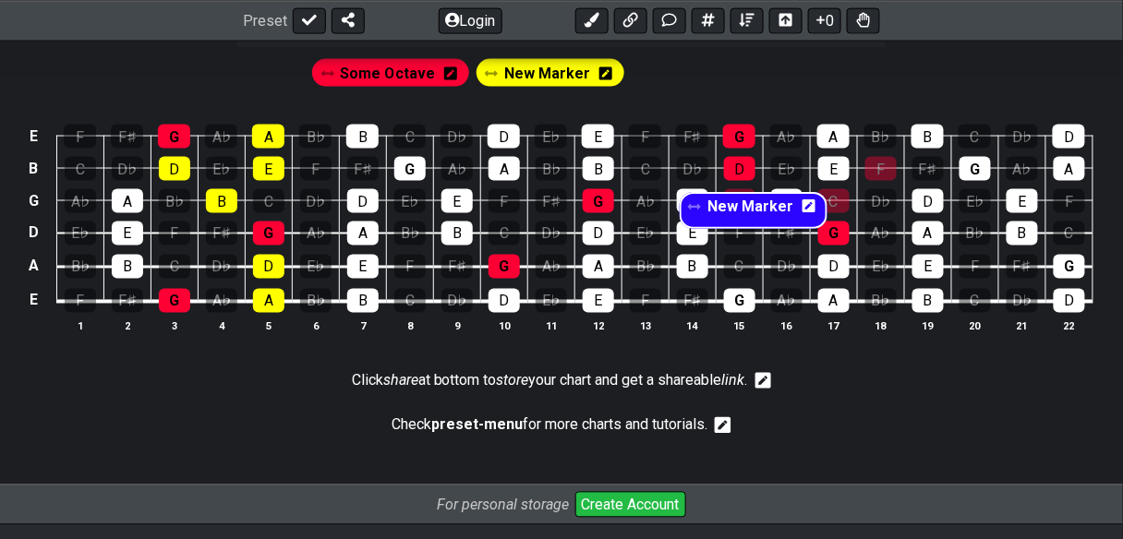
click at [760, 100] on div "Some Octave New Marker New Marker" at bounding box center [561, 77] width 506 height 44
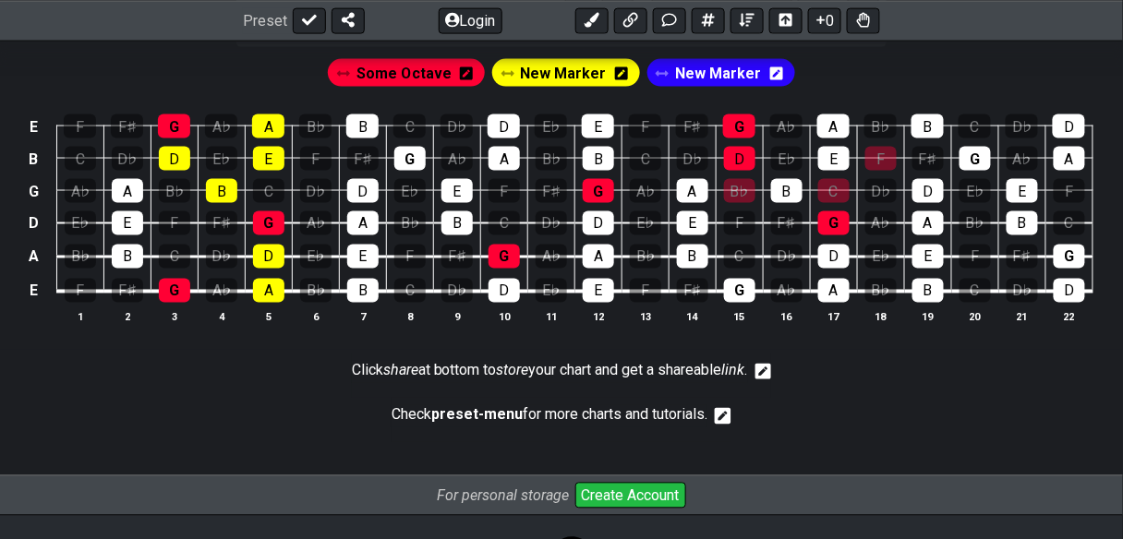
click at [761, 88] on span "New Marker" at bounding box center [718, 74] width 86 height 27
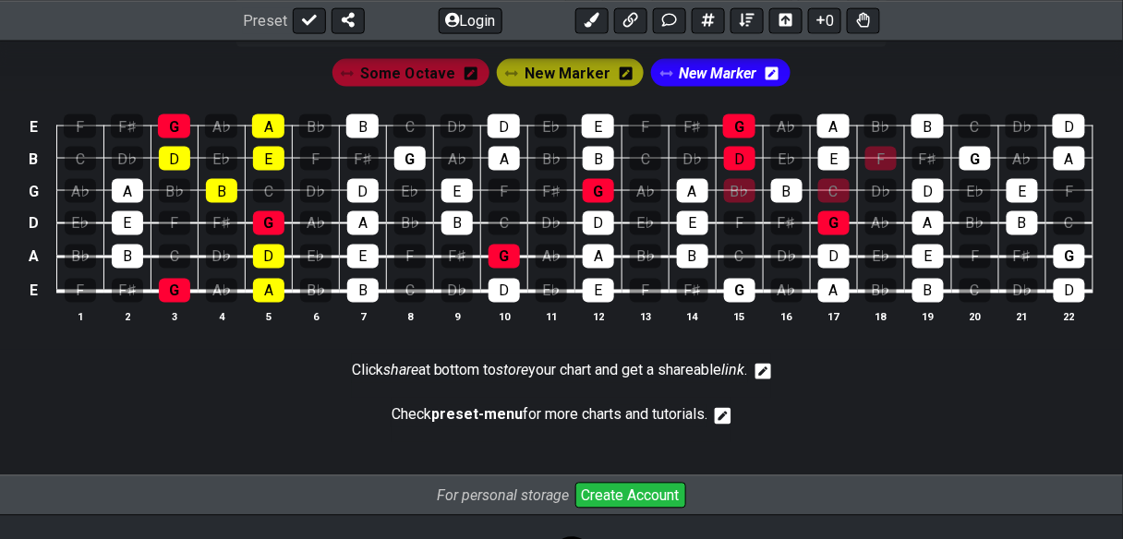
click at [778, 80] on icon at bounding box center [771, 73] width 13 height 13
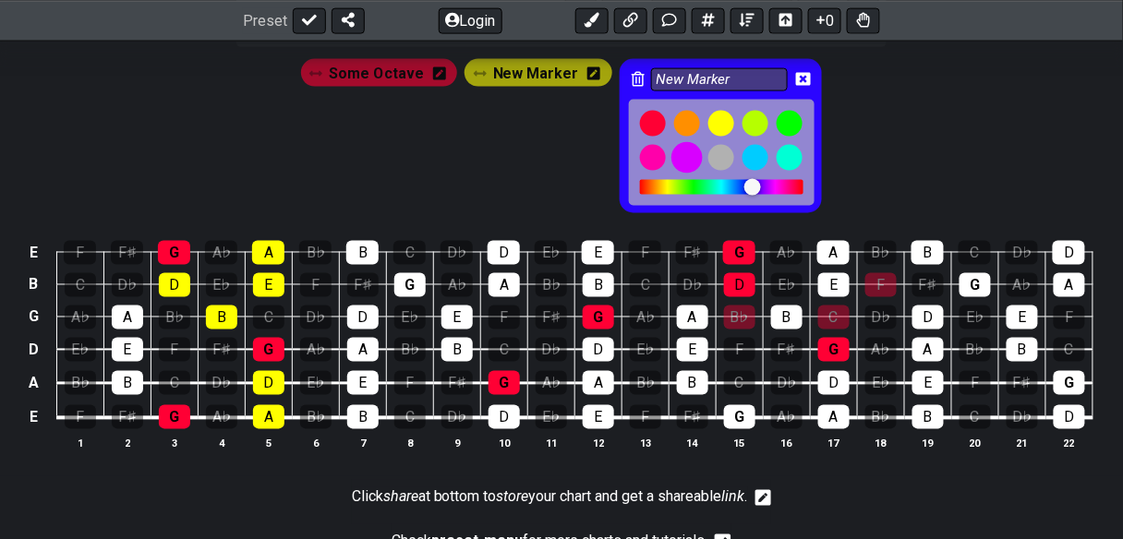
click at [693, 174] on div at bounding box center [686, 157] width 31 height 31
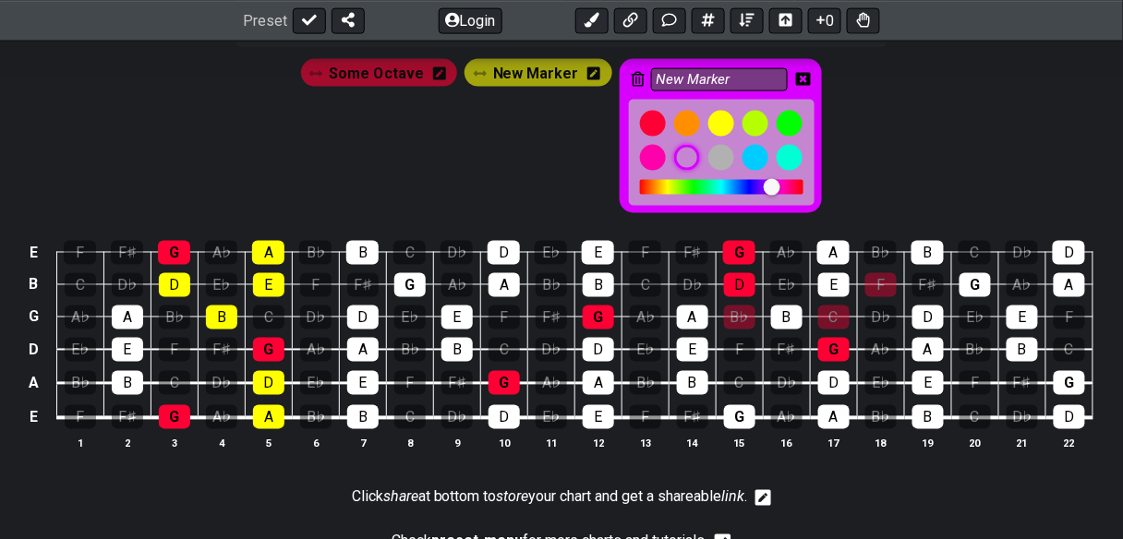
click at [811, 93] on icon at bounding box center [803, 79] width 15 height 27
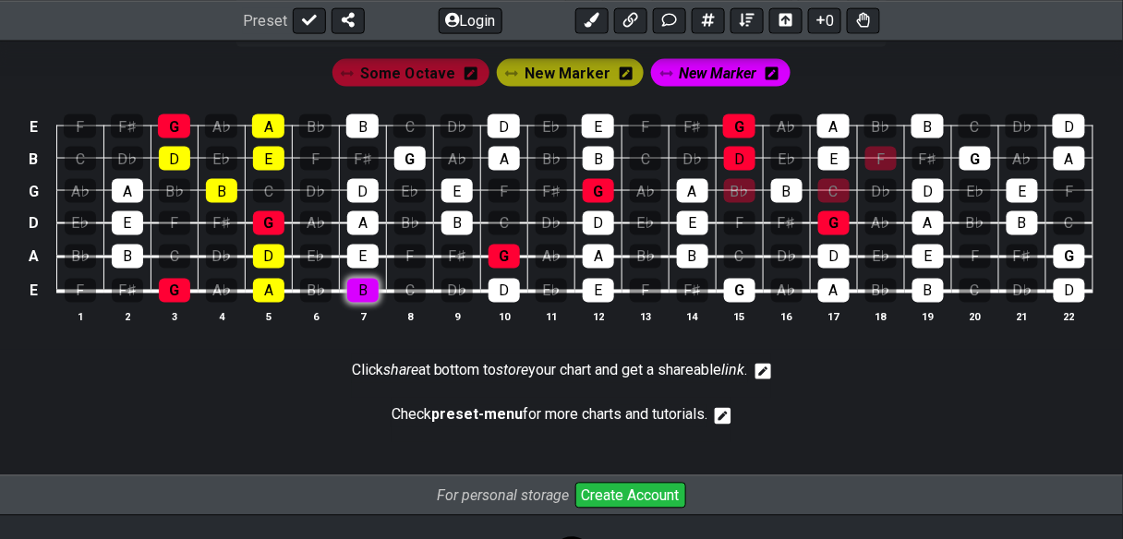
click at [379, 303] on div "B" at bounding box center [362, 291] width 31 height 24
click at [520, 303] on div "D" at bounding box center [503, 291] width 31 height 24
click at [379, 269] on div "E" at bounding box center [362, 257] width 31 height 24
click at [473, 235] on div "B" at bounding box center [456, 223] width 31 height 24
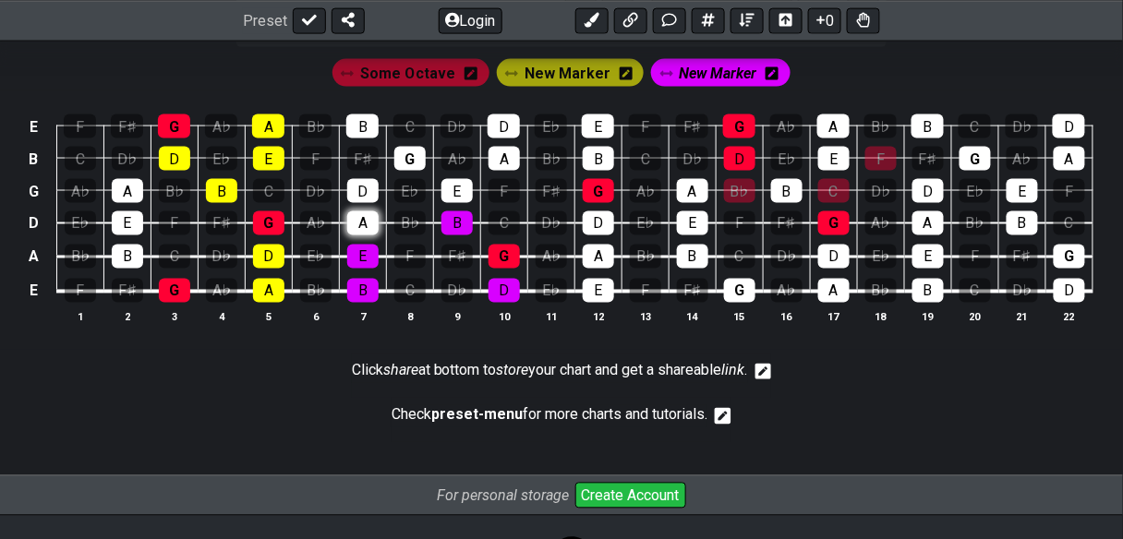
click at [379, 235] on div "A" at bounding box center [362, 223] width 31 height 24
click at [379, 203] on div "D" at bounding box center [362, 191] width 31 height 24
click at [473, 203] on div "E" at bounding box center [456, 191] width 31 height 24
drag, startPoint x: 492, startPoint y: 326, endPoint x: 590, endPoint y: 328, distance: 97.9
click at [426, 171] on div "G" at bounding box center [409, 159] width 31 height 24
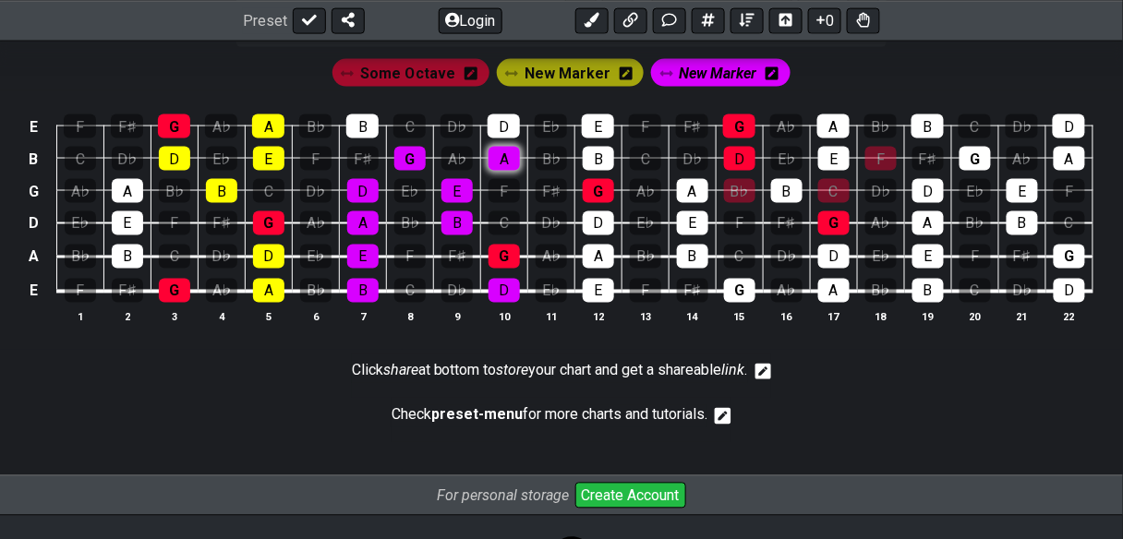
click at [520, 171] on div "A" at bounding box center [503, 159] width 31 height 24
click at [339, 159] on td "F" at bounding box center [315, 143] width 47 height 32
drag, startPoint x: 412, startPoint y: 276, endPoint x: 477, endPoint y: 281, distance: 65.7
click at [379, 139] on div "B" at bounding box center [362, 127] width 32 height 24
click at [527, 159] on td "A" at bounding box center [503, 143] width 47 height 32
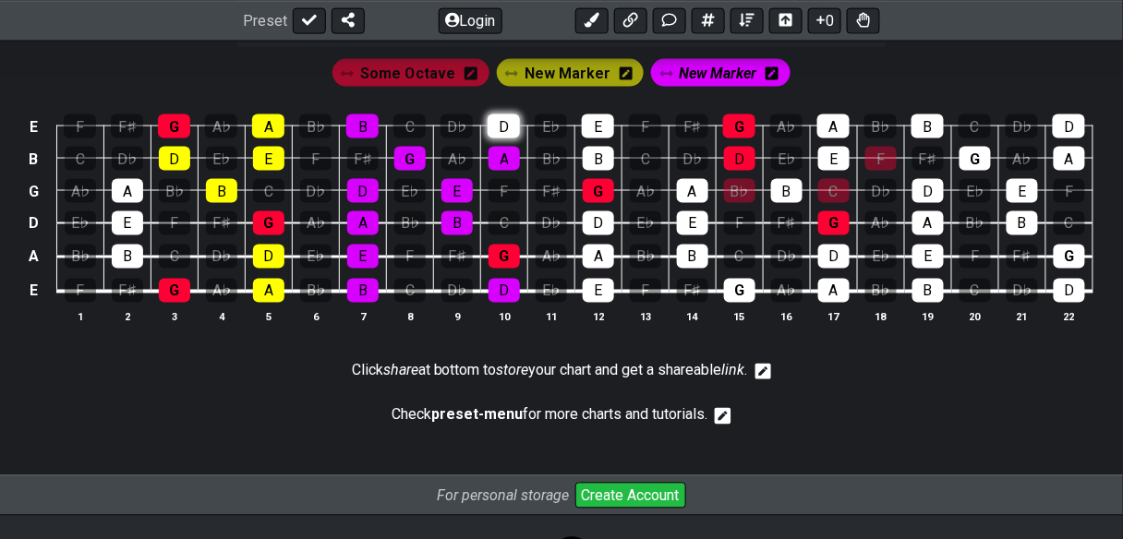
click at [520, 139] on div "D" at bounding box center [504, 127] width 32 height 24
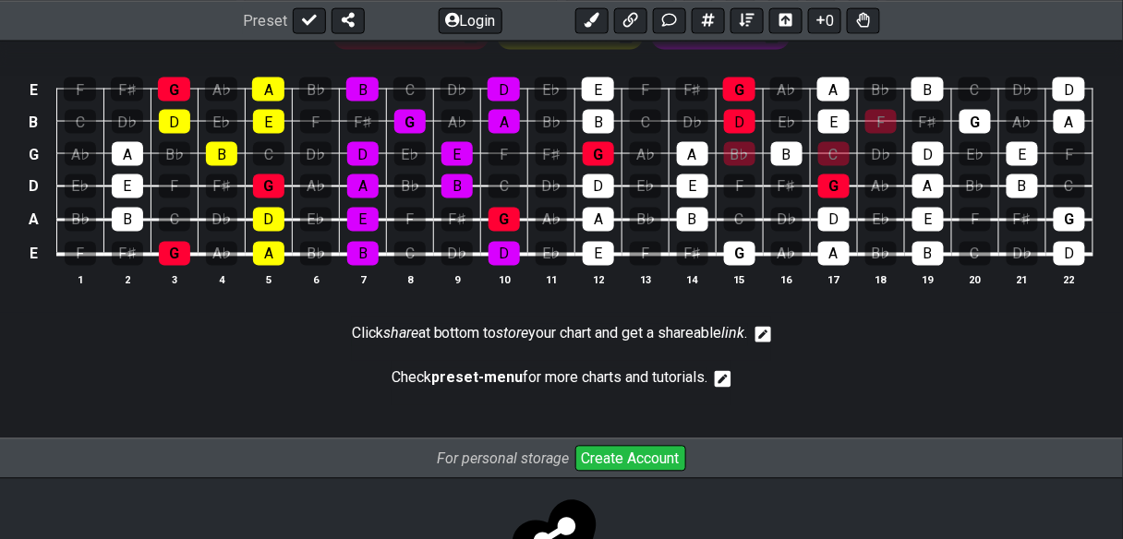
scroll to position [739, 0]
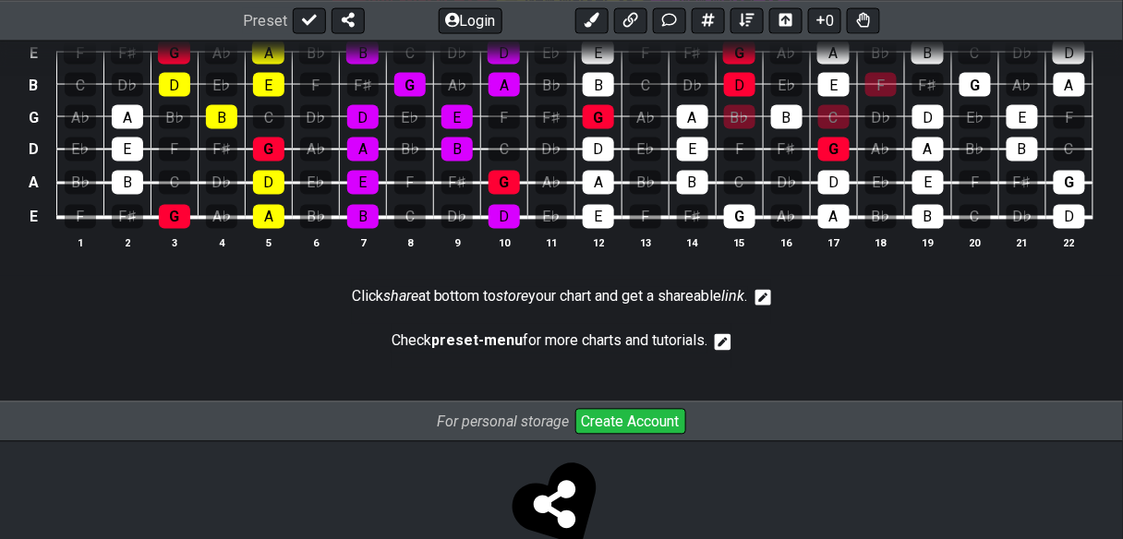
click at [856, 7] on icon at bounding box center [849, 0] width 13 height 15
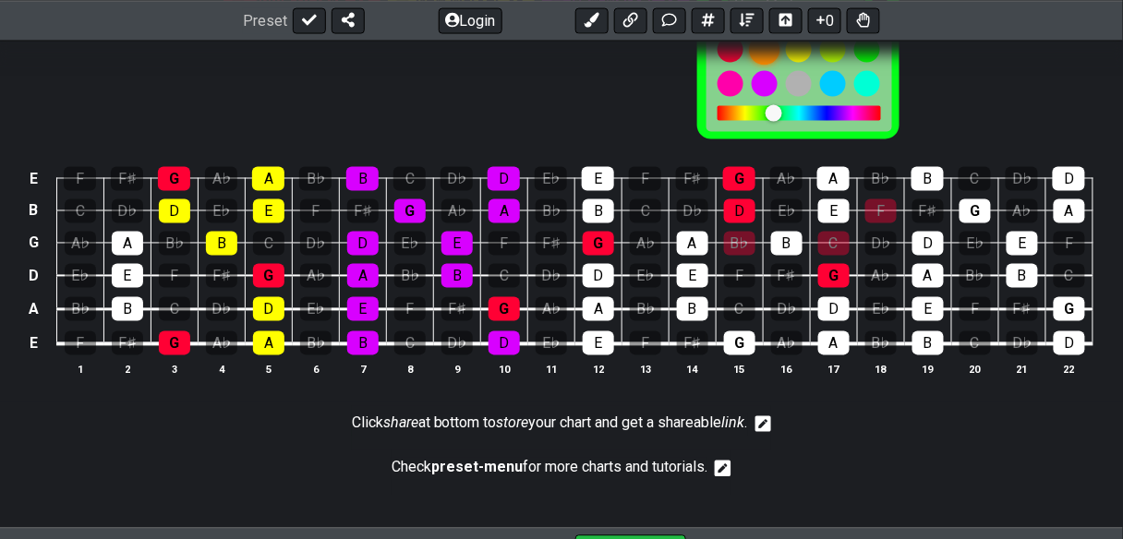
click at [780, 66] on div at bounding box center [764, 49] width 31 height 31
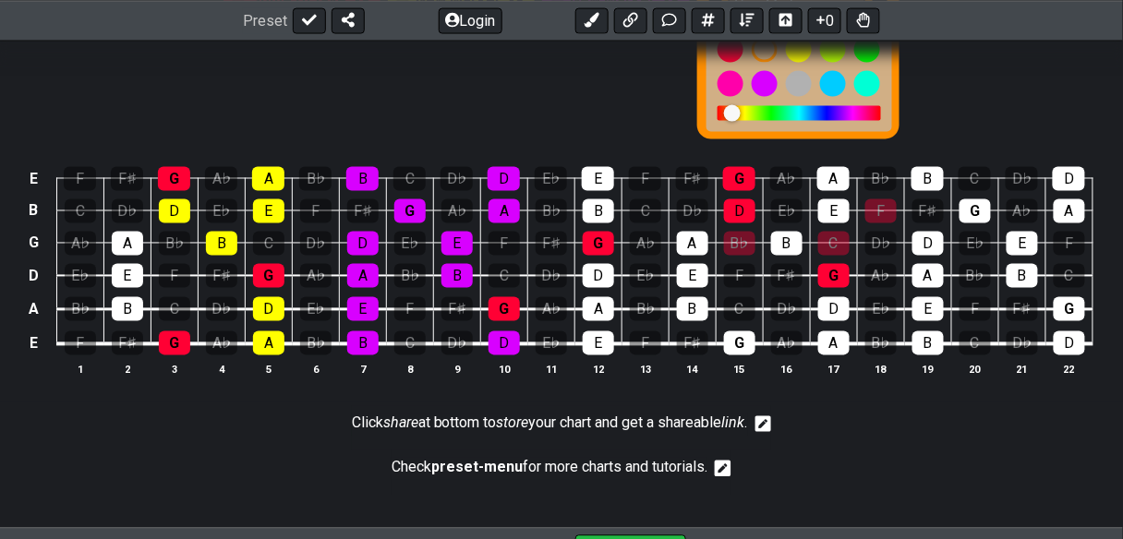
click at [887, 13] on icon at bounding box center [880, 5] width 15 height 15
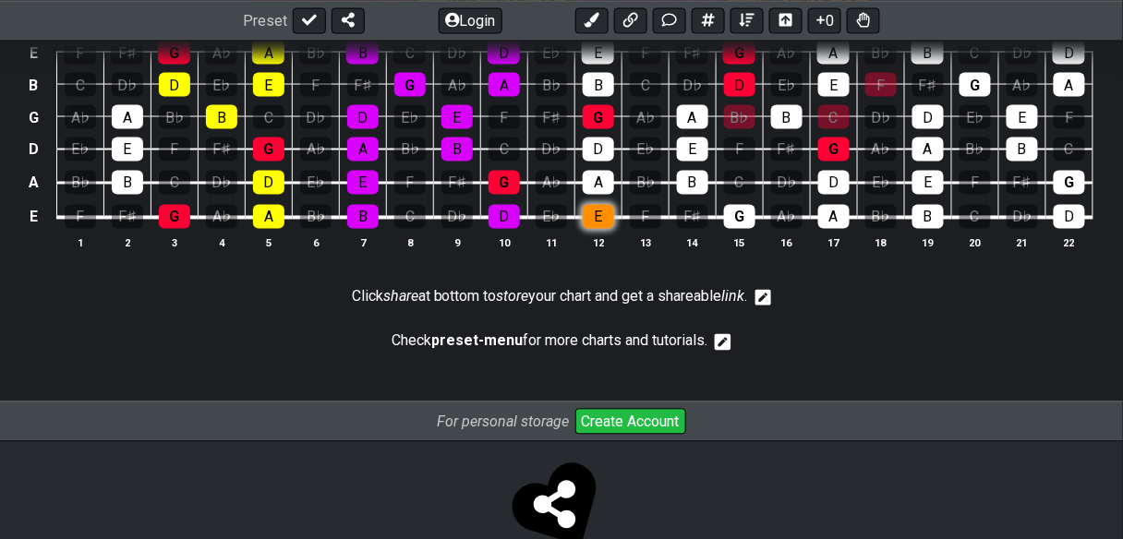
click at [614, 229] on div "E" at bounding box center [598, 217] width 31 height 24
drag, startPoint x: 888, startPoint y: 404, endPoint x: 810, endPoint y: 399, distance: 78.6
click at [755, 229] on div "G" at bounding box center [739, 217] width 31 height 24
click at [614, 195] on div "A" at bounding box center [598, 183] width 31 height 24
click at [708, 195] on div "B" at bounding box center [692, 183] width 31 height 24
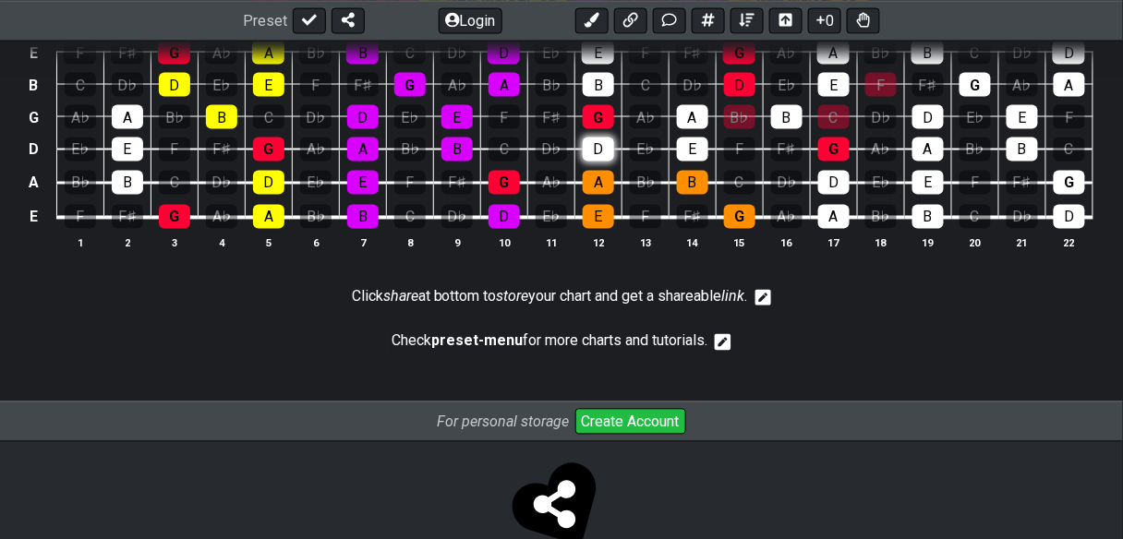
click at [614, 162] on div "D" at bounding box center [598, 150] width 31 height 24
click at [708, 162] on div "E" at bounding box center [692, 150] width 31 height 24
click at [614, 129] on div "G" at bounding box center [598, 117] width 31 height 24
drag, startPoint x: 833, startPoint y: 287, endPoint x: 792, endPoint y: 271, distance: 43.6
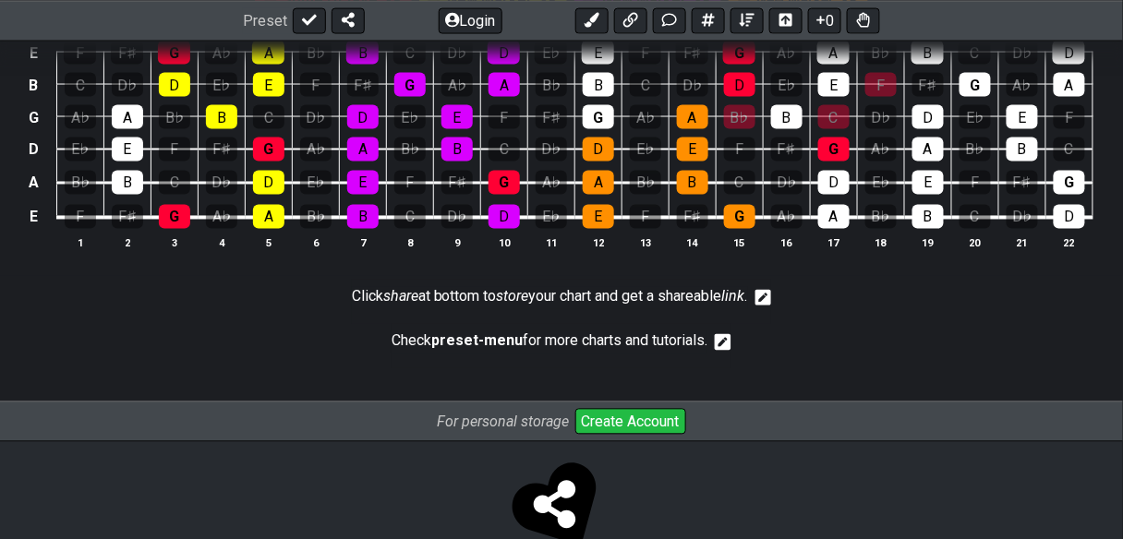
click at [708, 129] on div "A" at bounding box center [692, 117] width 31 height 24
click at [614, 97] on div "B" at bounding box center [598, 85] width 31 height 24
click at [755, 97] on div "D" at bounding box center [739, 85] width 31 height 24
click at [614, 65] on div "E" at bounding box center [598, 53] width 32 height 24
click at [835, 14] on span "New Marker" at bounding box center [796, 0] width 78 height 27
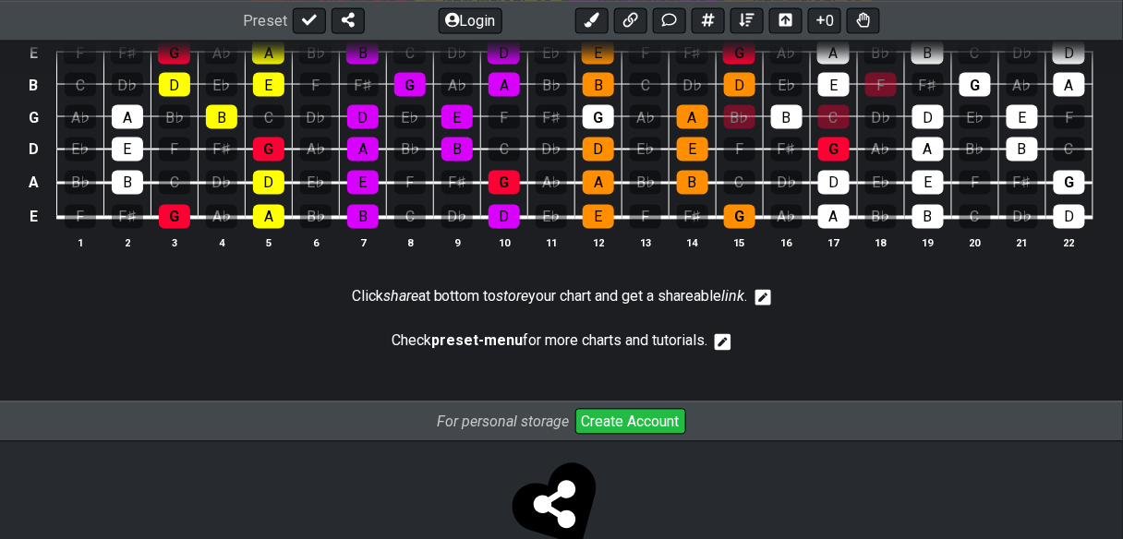
click at [279, 14] on span "Some Octave" at bounding box center [326, 0] width 95 height 27
click at [614, 129] on div "G" at bounding box center [598, 117] width 31 height 24
click at [304, 14] on span "Some Octave" at bounding box center [325, 0] width 85 height 27
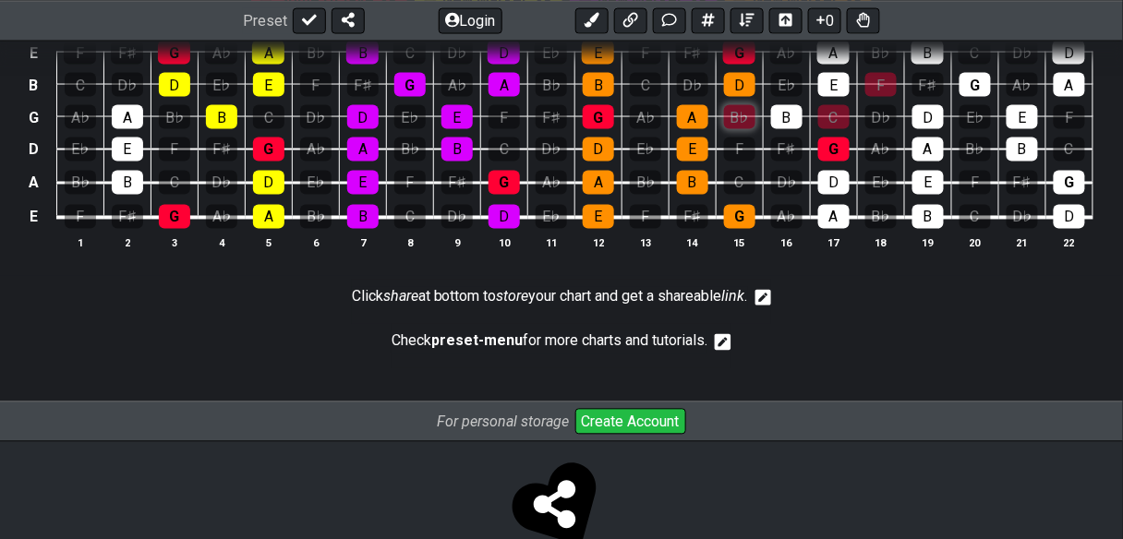
click at [724, 129] on div "B♭" at bounding box center [739, 117] width 31 height 24
click at [818, 129] on div "C" at bounding box center [833, 117] width 31 height 24
click at [865, 97] on div "F" at bounding box center [880, 85] width 31 height 24
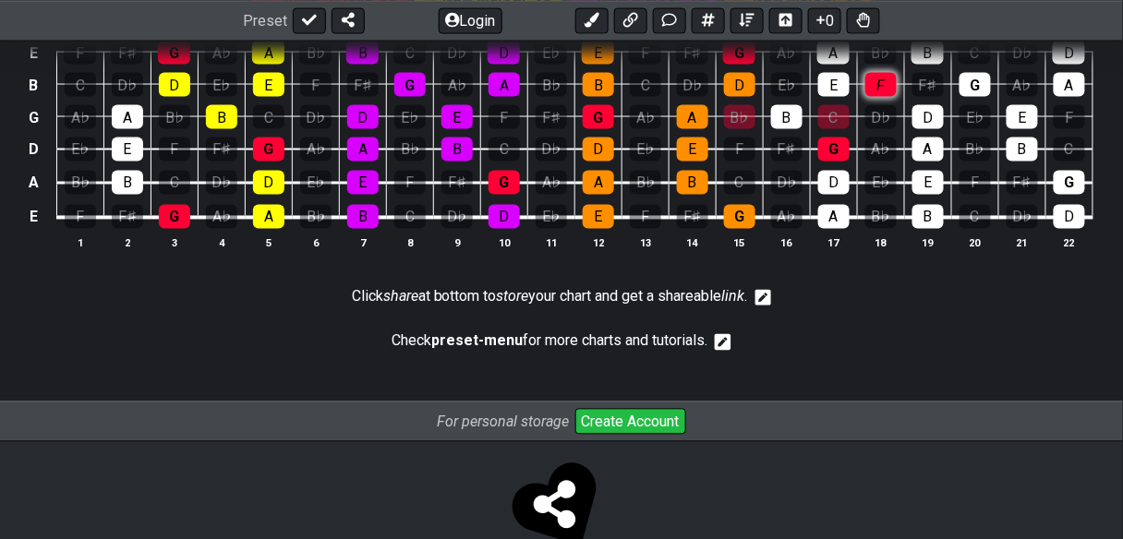
click at [865, 97] on div "F" at bounding box center [880, 85] width 31 height 24
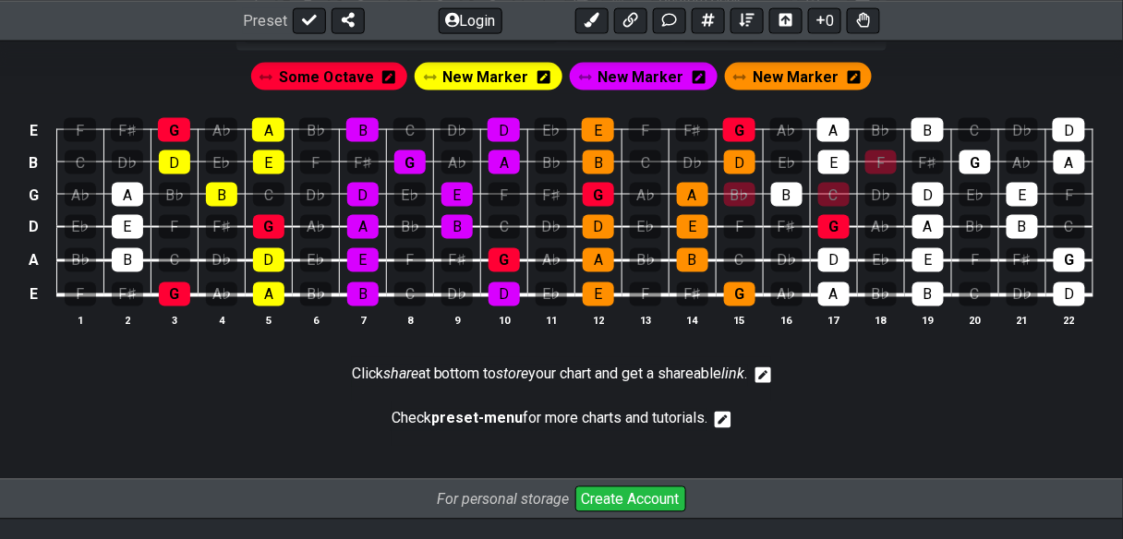
scroll to position [665, 0]
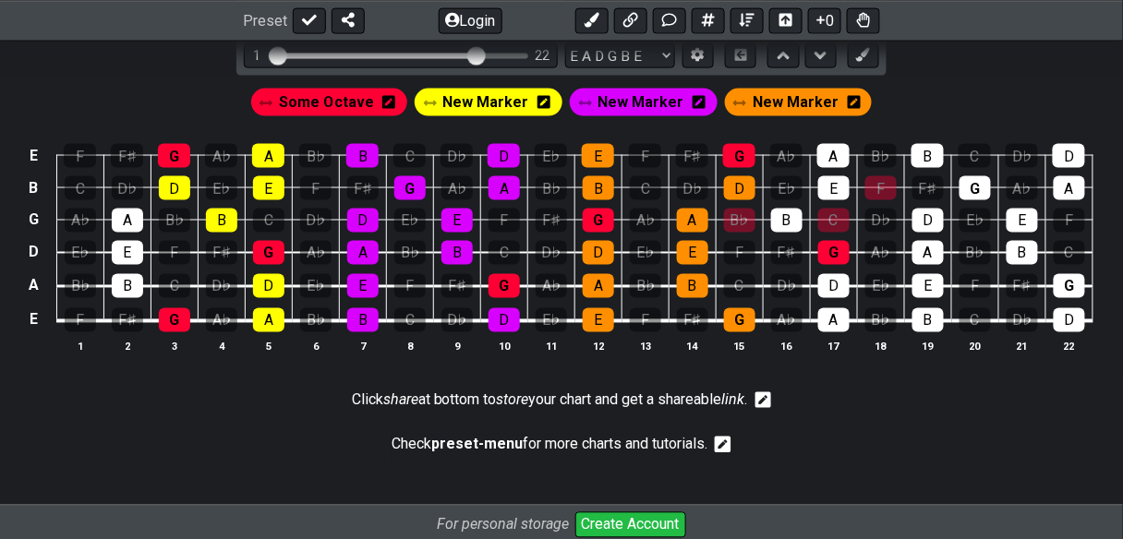
click at [886, 76] on div "G A♭ A B♭ B C D♭ D E♭ E F F♯ 1 ♭2 2 ♭3 3 4 ♭5 5 ♭6 6 ♭7 7 Minor Pentatonic Root…" at bounding box center [561, 23] width 650 height 104
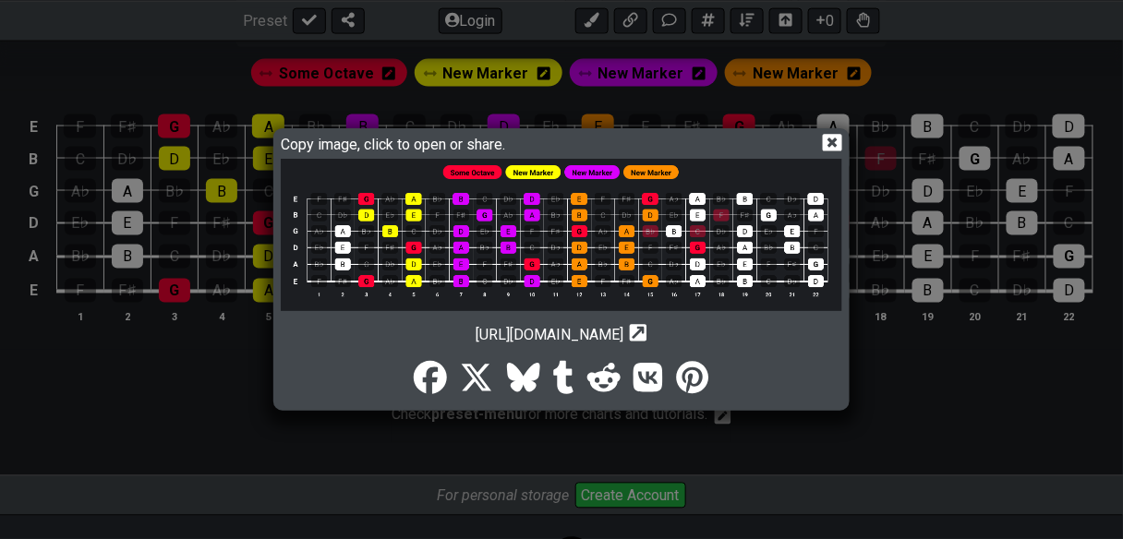
click at [576, 232] on img at bounding box center [561, 235] width 561 height 152
click at [842, 134] on icon at bounding box center [832, 143] width 19 height 18
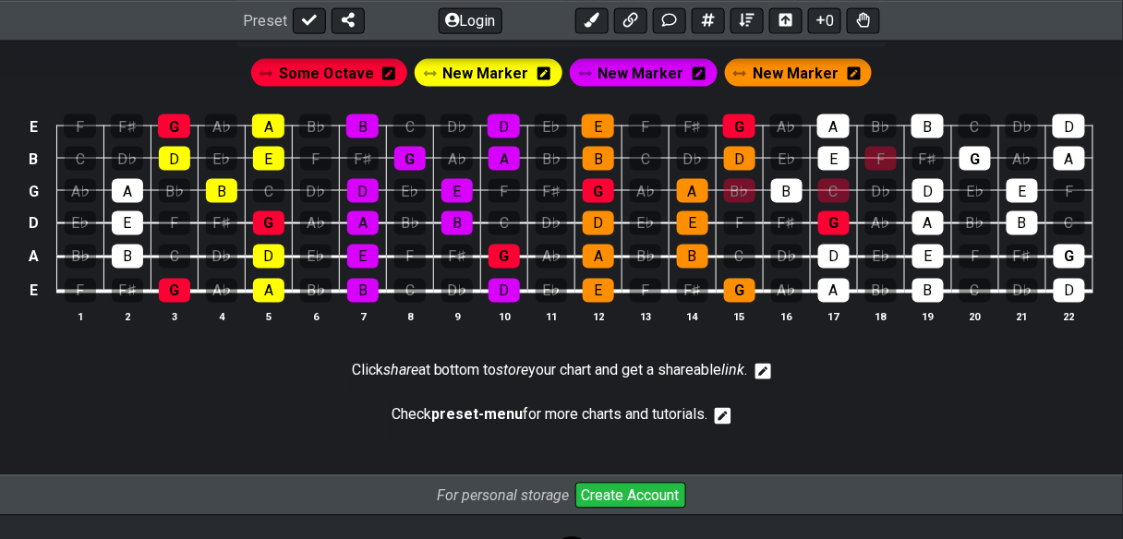
click at [279, 88] on span "Some Octave" at bounding box center [326, 74] width 95 height 27
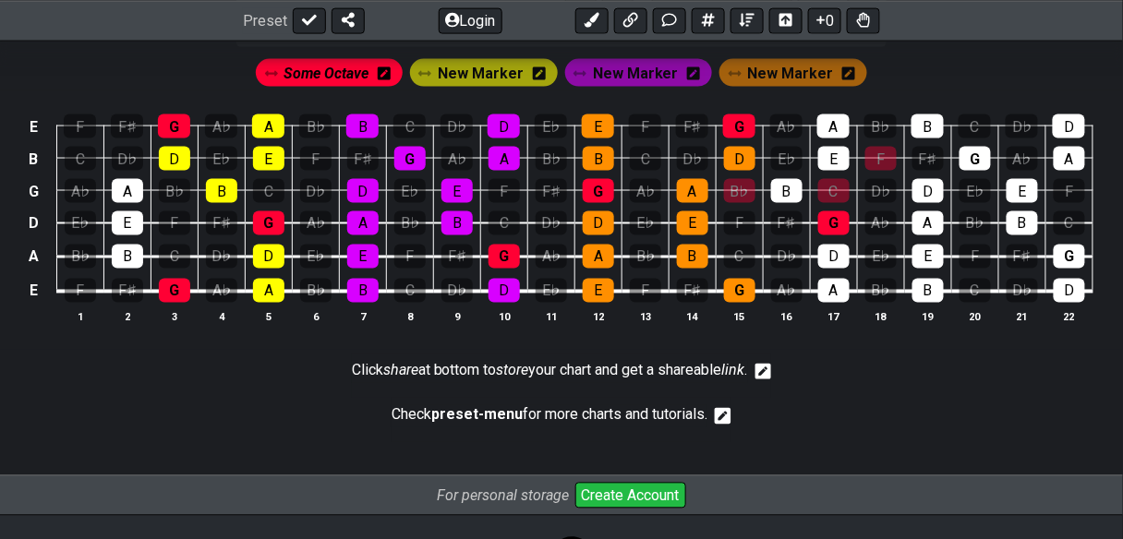
click at [283, 88] on span "Some Octave" at bounding box center [325, 74] width 85 height 27
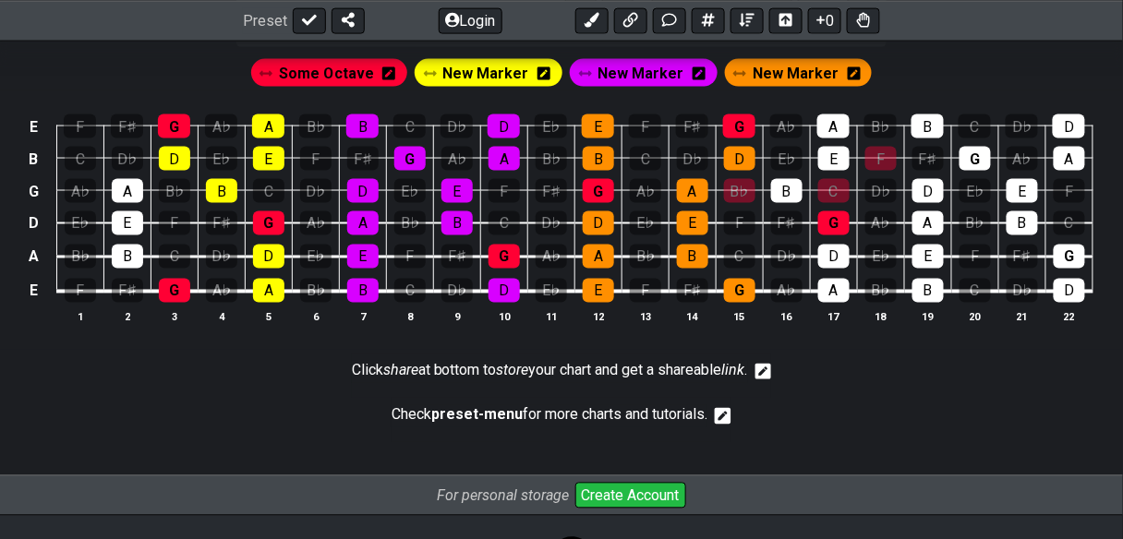
click at [279, 88] on span "Some Octave" at bounding box center [326, 74] width 95 height 27
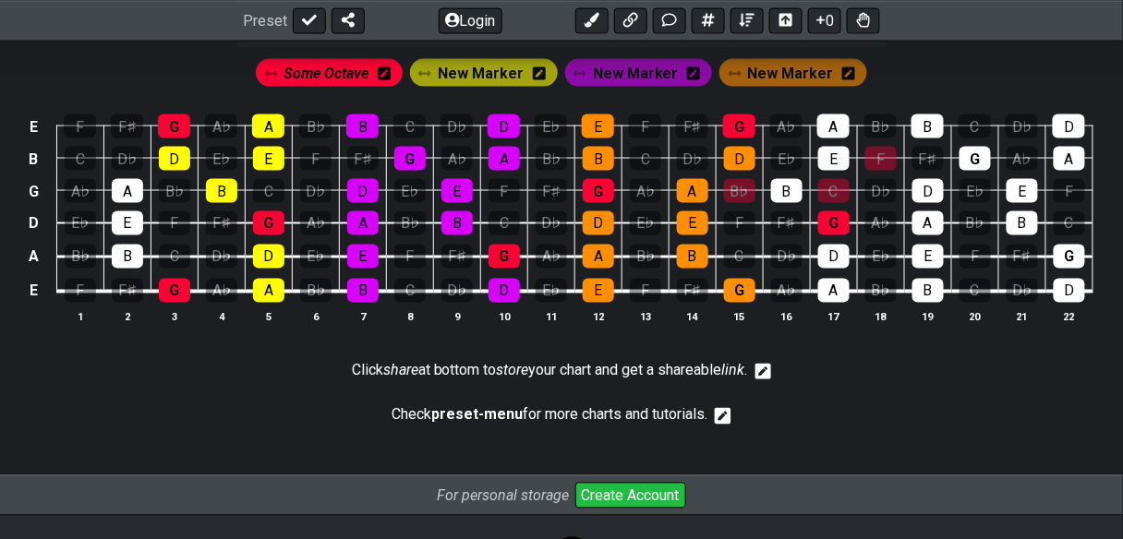
drag, startPoint x: 316, startPoint y: 210, endPoint x: 275, endPoint y: 211, distance: 40.6
click at [283, 88] on span "Some Octave" at bounding box center [325, 74] width 85 height 27
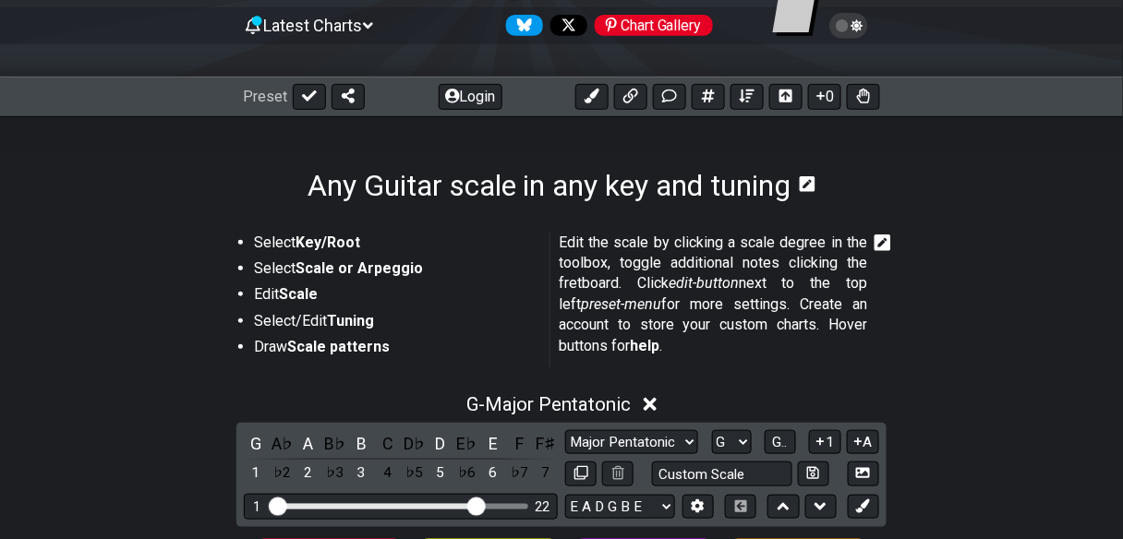
scroll to position [0, 0]
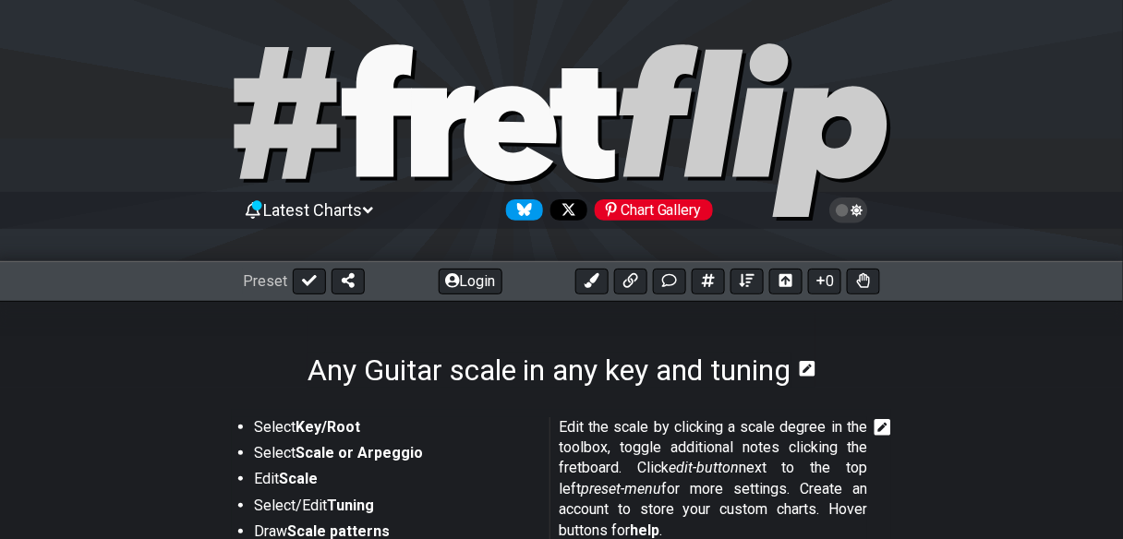
click at [363, 219] on span "Latest Charts" at bounding box center [313, 209] width 99 height 19
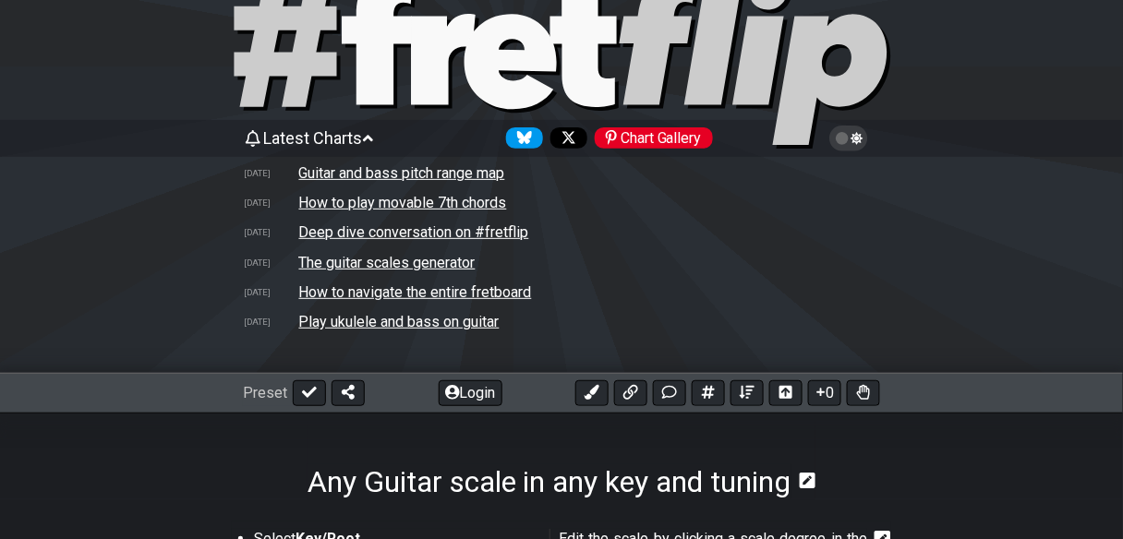
scroll to position [74, 0]
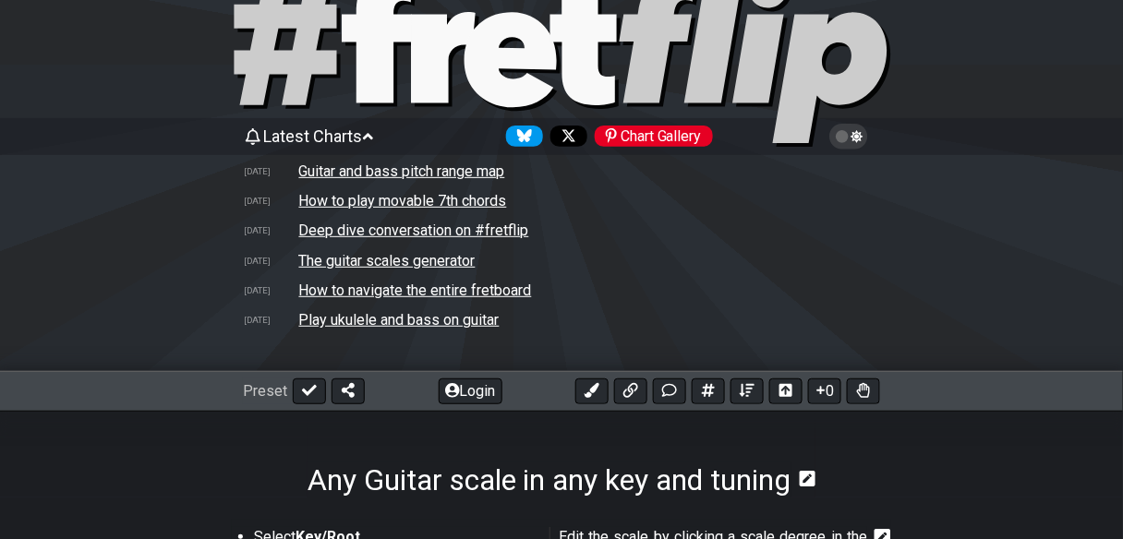
click at [467, 300] on td "How to navigate the entire fretboard" at bounding box center [415, 290] width 235 height 19
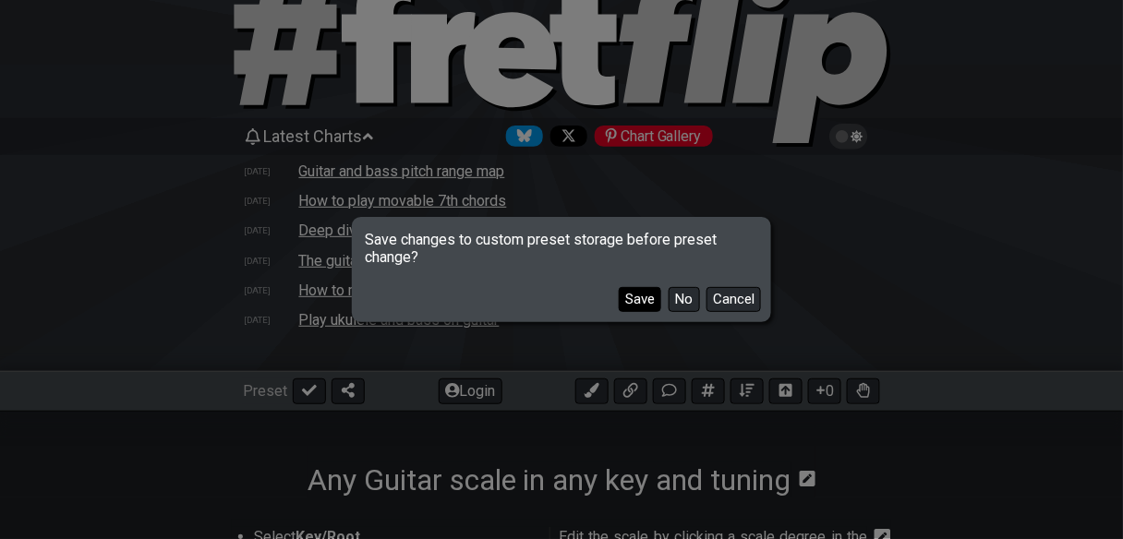
click at [661, 307] on button "Save" at bounding box center [640, 299] width 42 height 25
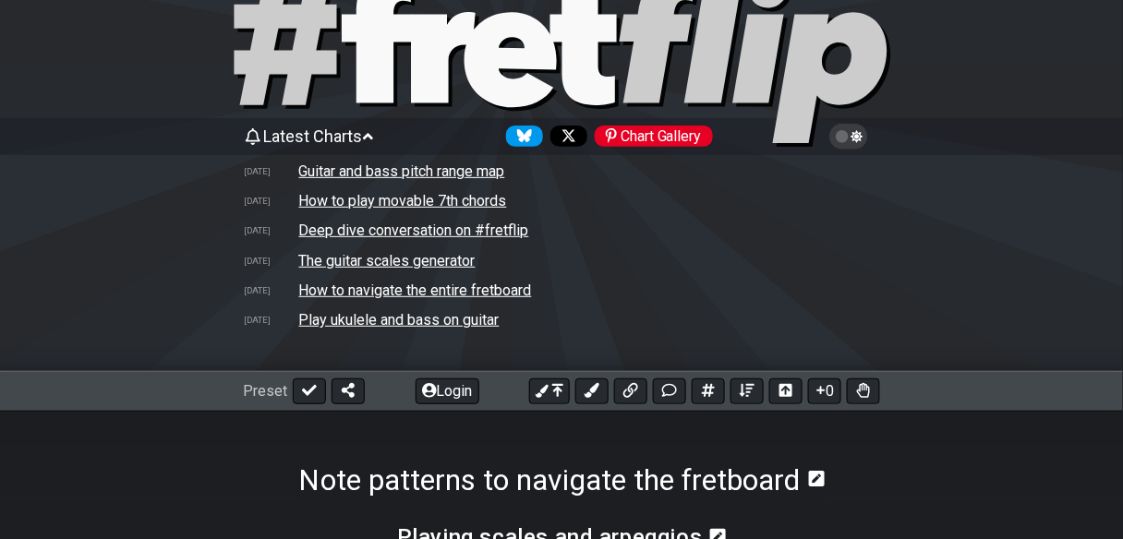
click at [428, 300] on td "How to navigate the entire fretboard" at bounding box center [415, 290] width 235 height 19
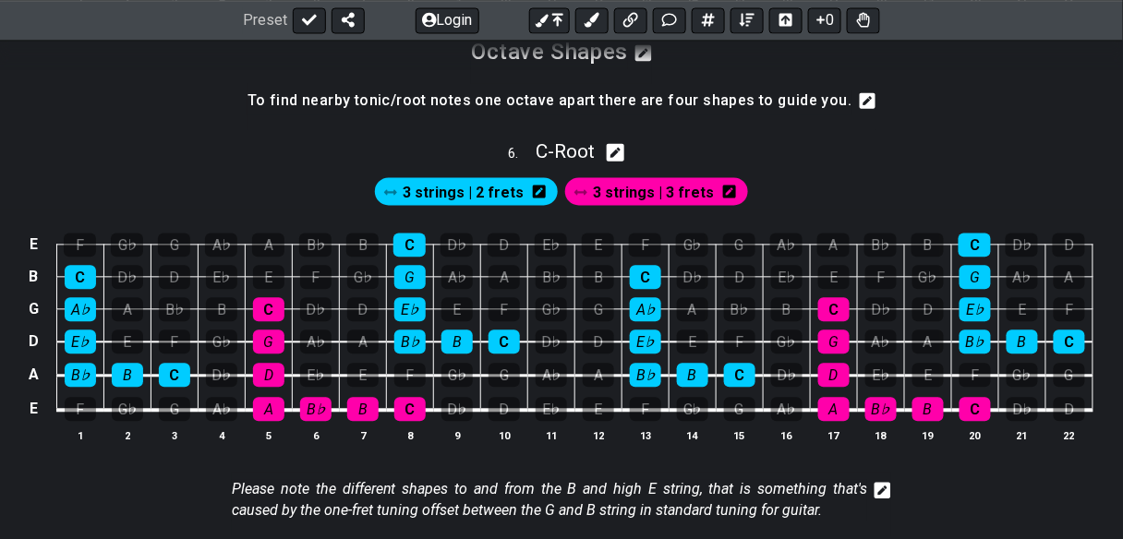
scroll to position [2659, 0]
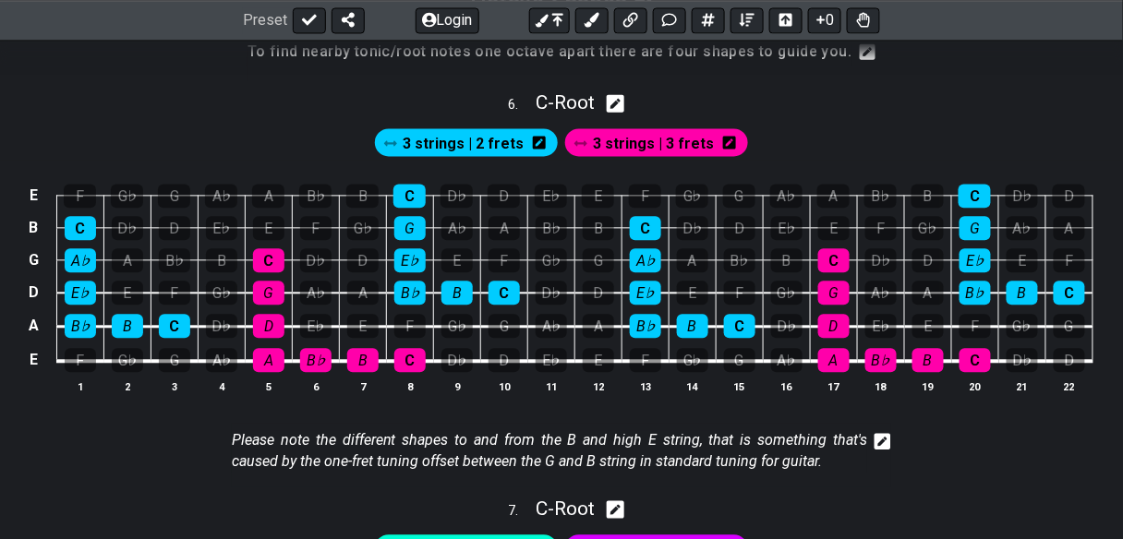
select select "C"
